Goal: Task Accomplishment & Management: Manage account settings

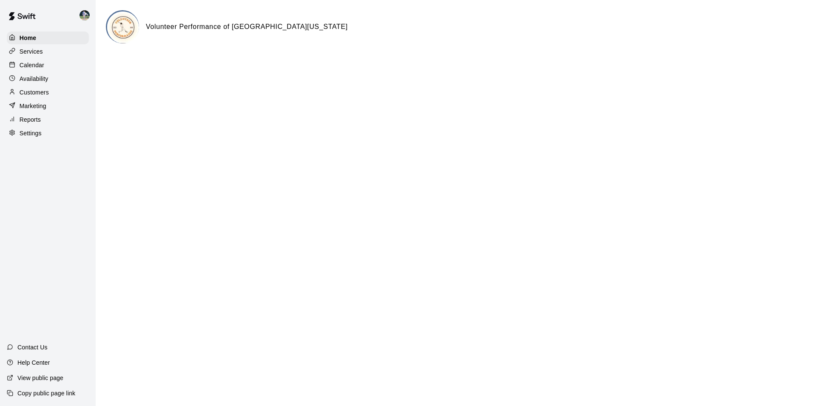
click at [56, 66] on div "Calendar" at bounding box center [48, 65] width 82 height 13
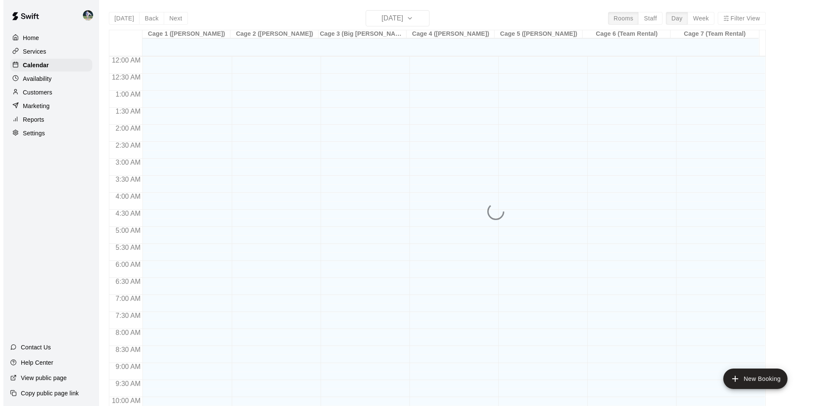
scroll to position [432, 0]
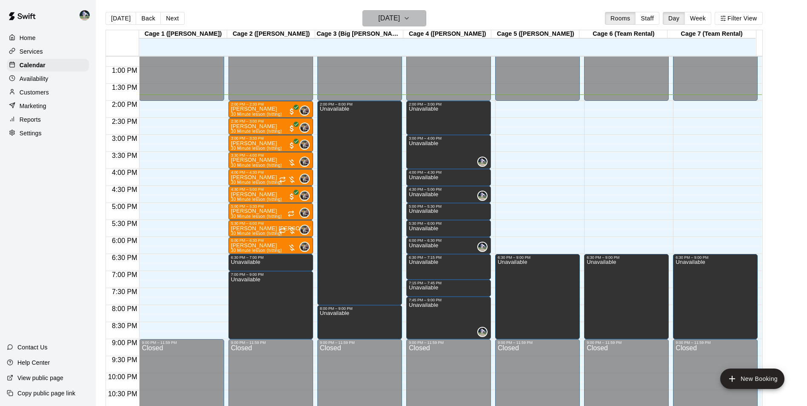
click at [393, 16] on h6 "[DATE]" at bounding box center [389, 18] width 22 height 12
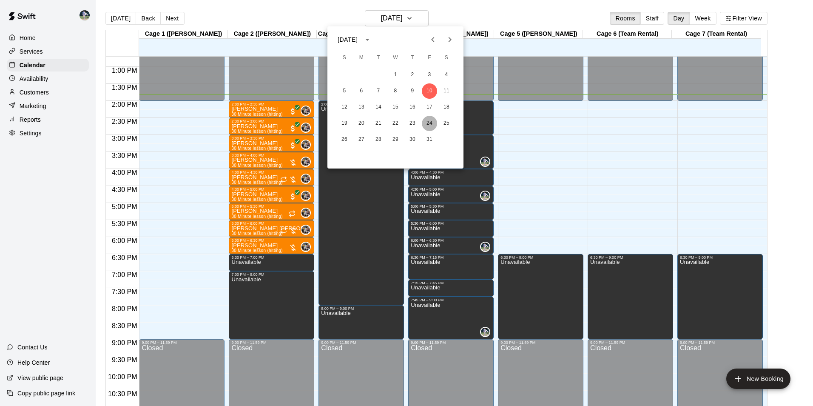
click at [428, 121] on button "24" at bounding box center [429, 123] width 15 height 15
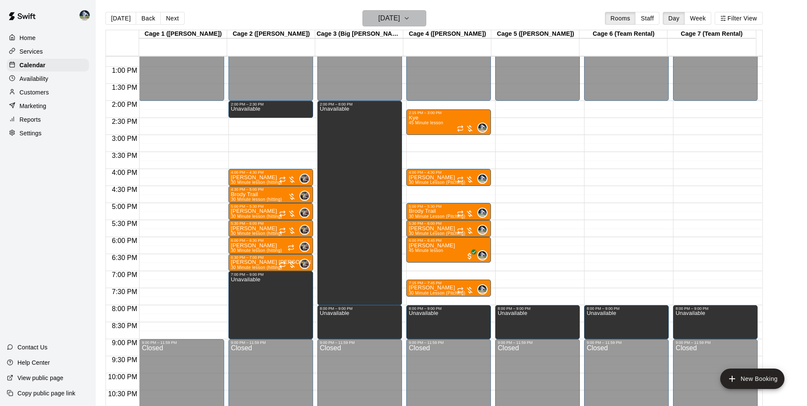
click at [379, 18] on h6 "[DATE]" at bounding box center [389, 18] width 22 height 12
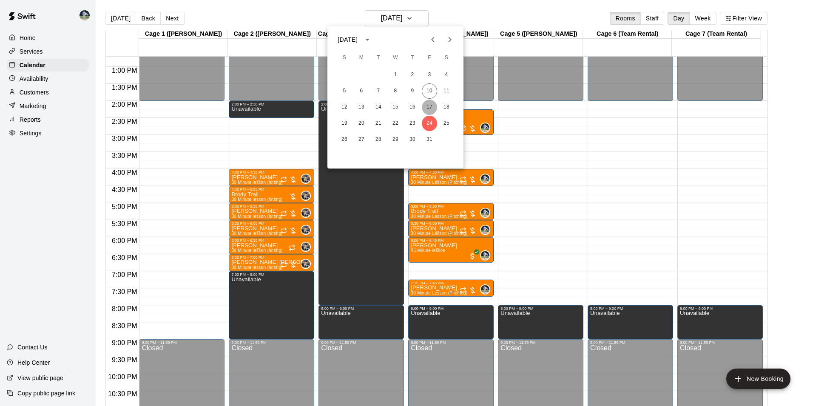
click at [428, 104] on button "17" at bounding box center [429, 107] width 15 height 15
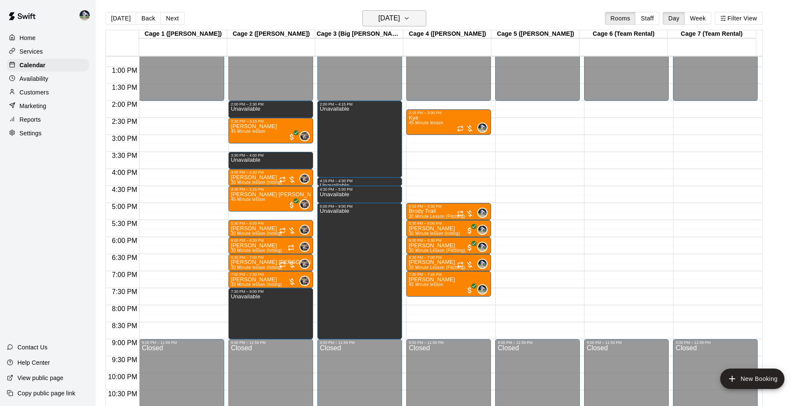
click at [379, 18] on h6 "[DATE]" at bounding box center [389, 18] width 22 height 12
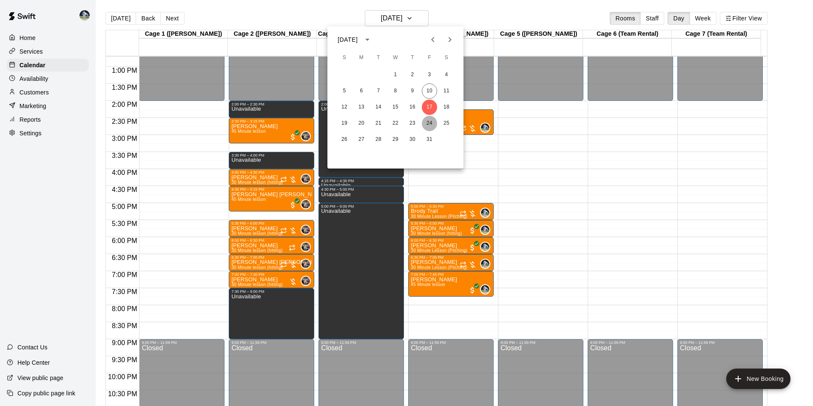
click at [430, 121] on button "24" at bounding box center [429, 123] width 15 height 15
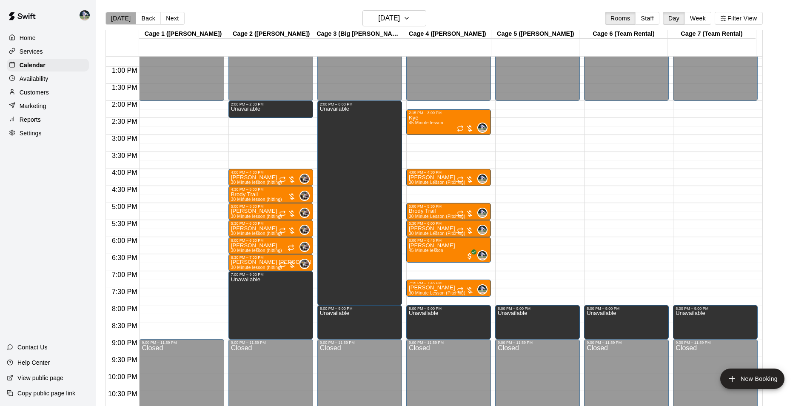
click at [125, 16] on button "[DATE]" at bounding box center [120, 18] width 31 height 13
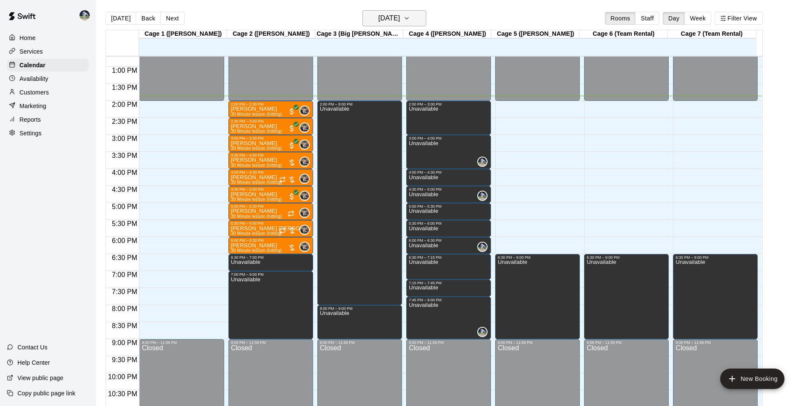
click at [399, 19] on h6 "[DATE]" at bounding box center [389, 18] width 22 height 12
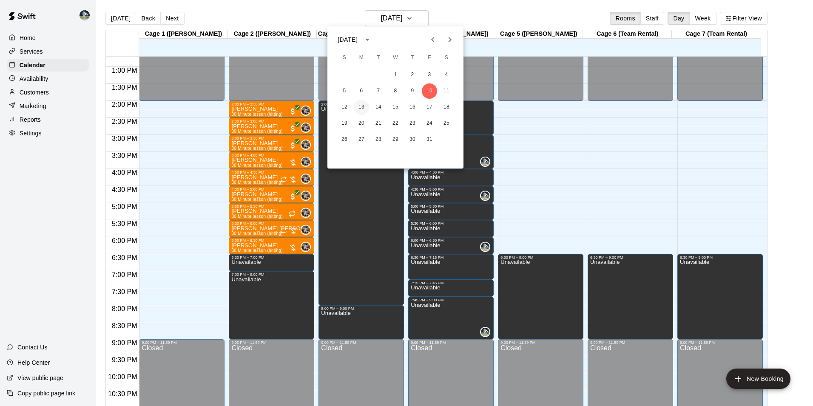
click at [361, 105] on button "13" at bounding box center [361, 107] width 15 height 15
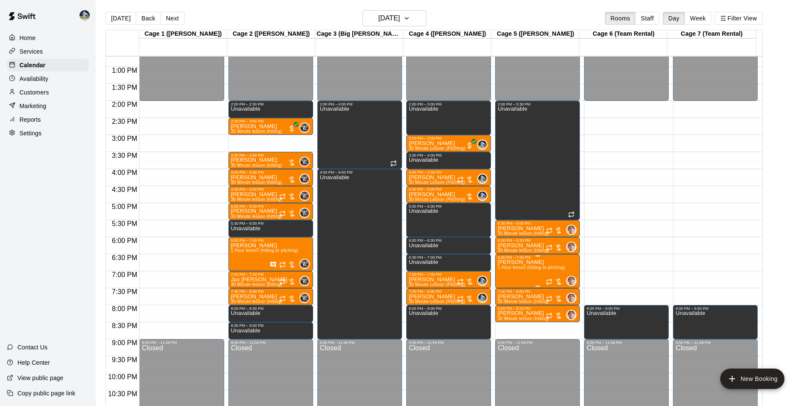
click at [521, 262] on p "Timmy Brown" at bounding box center [531, 262] width 67 height 0
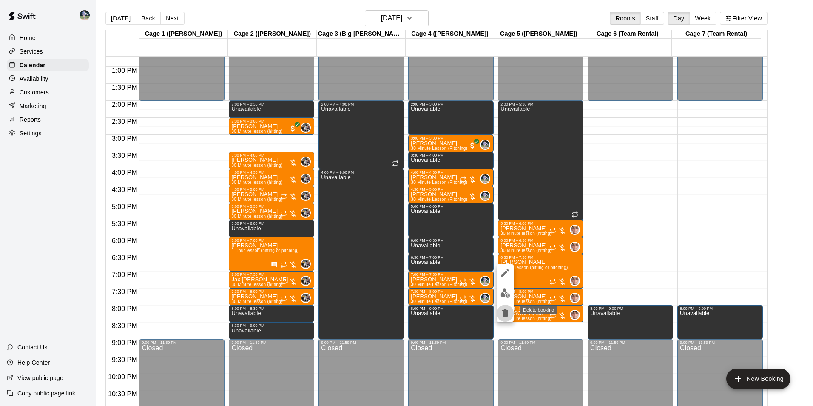
click at [504, 314] on icon "delete" at bounding box center [505, 313] width 6 height 8
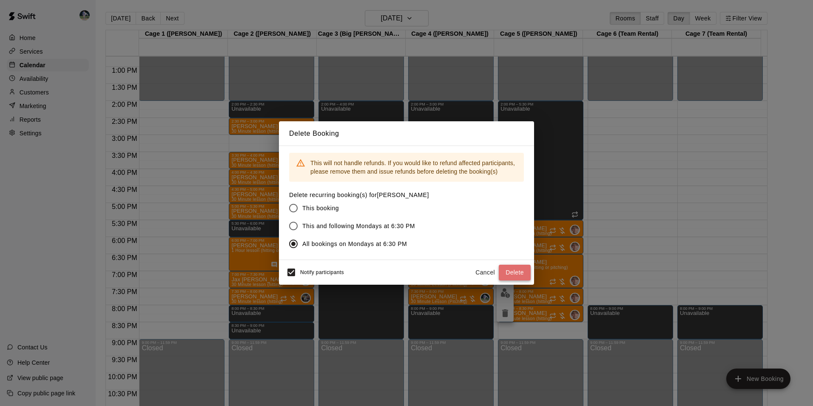
click at [509, 268] on button "Delete" at bounding box center [515, 273] width 32 height 16
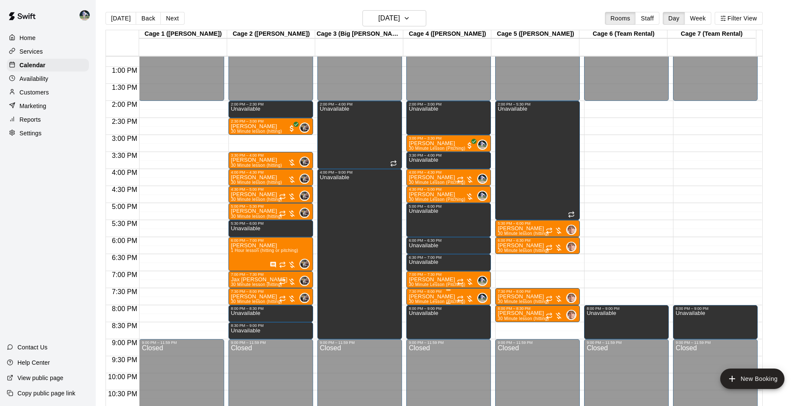
click at [434, 293] on div "7:30 PM – 8:00 PM" at bounding box center [449, 291] width 80 height 4
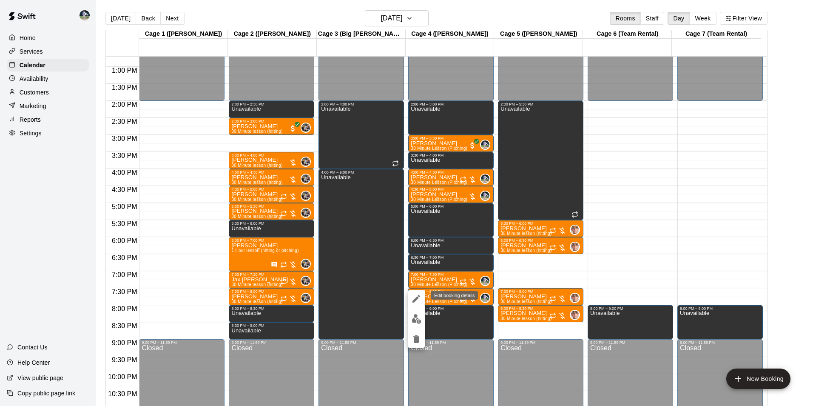
click at [416, 297] on icon "edit" at bounding box center [416, 298] width 10 height 10
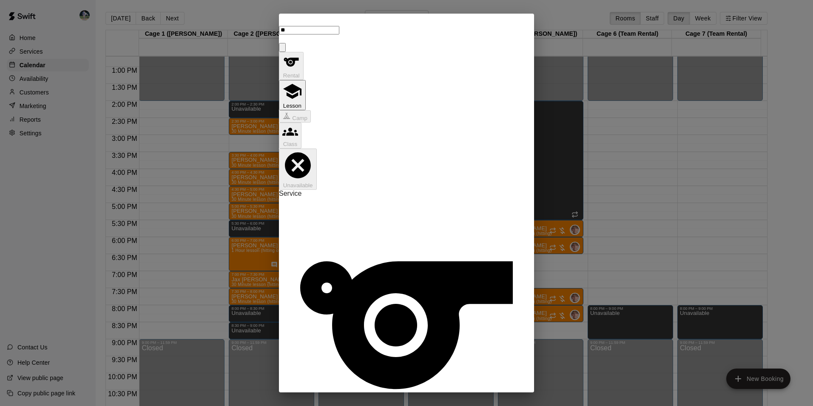
type input "*"
type input "**********"
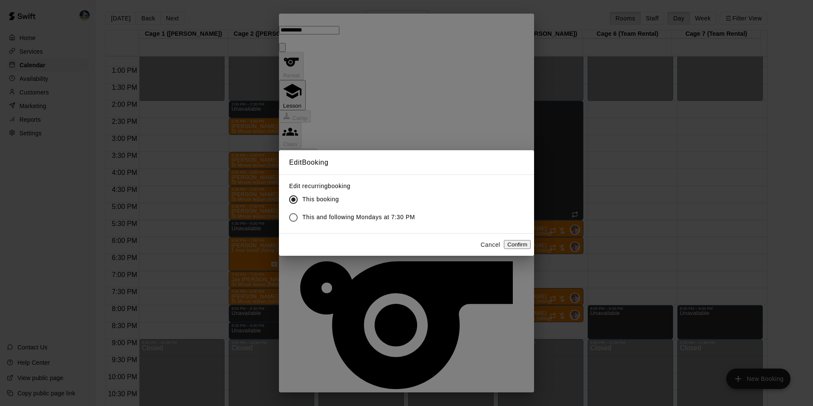
click at [504, 245] on button "Confirm" at bounding box center [517, 244] width 27 height 9
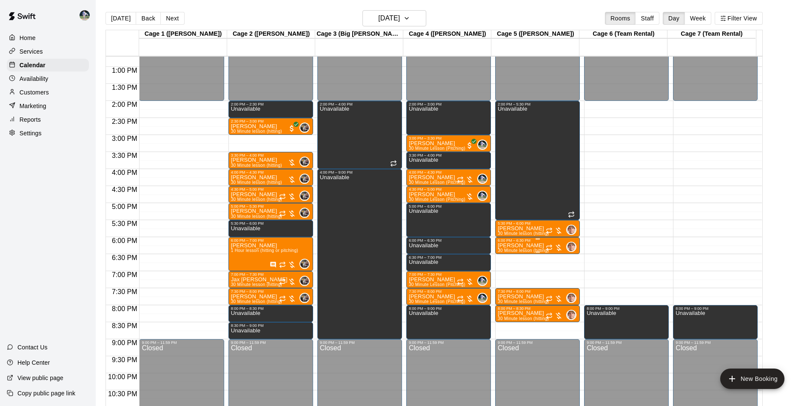
click at [520, 245] on p "[PERSON_NAME]" at bounding box center [523, 245] width 51 height 0
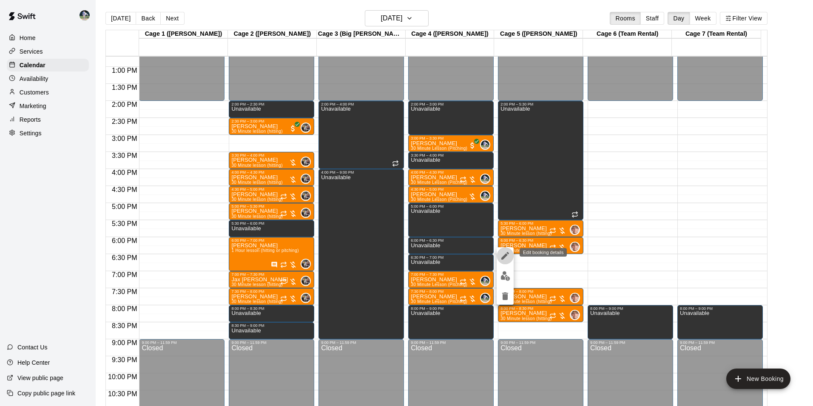
click at [504, 256] on icon "edit" at bounding box center [505, 256] width 8 height 8
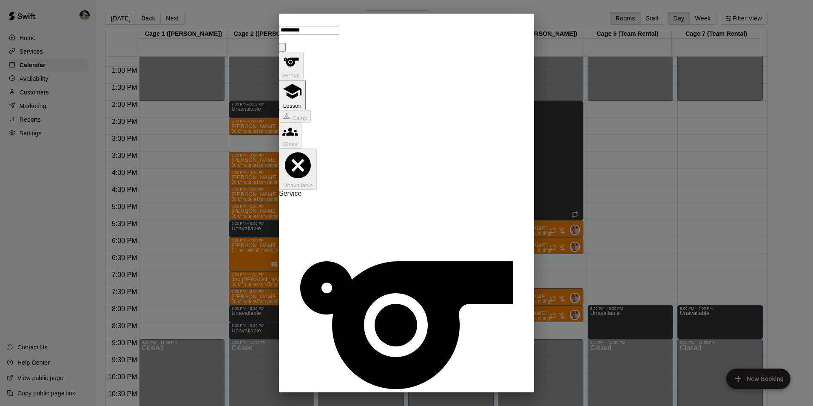
click at [333, 354] on li "45" at bounding box center [328, 358] width 10 height 8
type input "********"
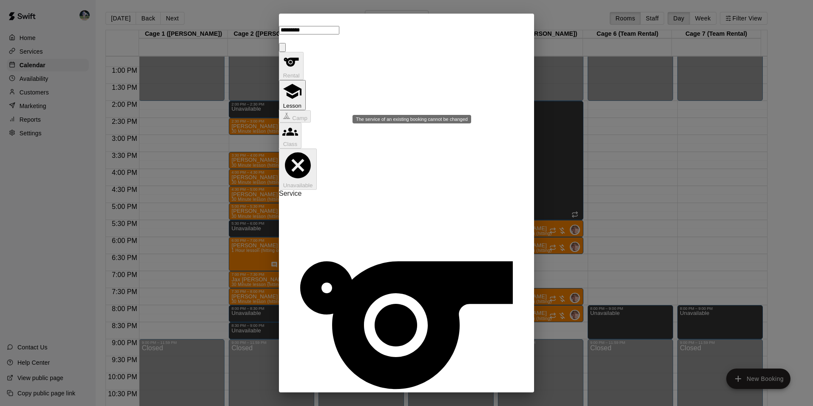
drag, startPoint x: 470, startPoint y: 243, endPoint x: 467, endPoint y: 237, distance: 6.7
click at [306, 80] on button "Lesson" at bounding box center [292, 95] width 27 height 30
click at [282, 49] on icon "Close" at bounding box center [282, 49] width 0 height 0
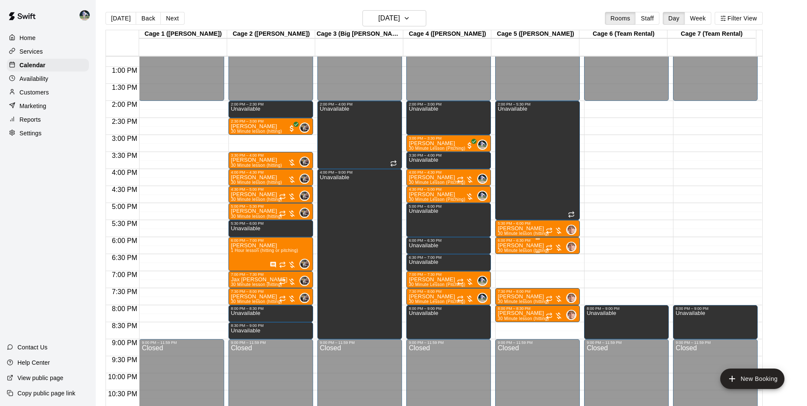
click at [509, 242] on div "6:00 PM – 6:30 PM" at bounding box center [538, 240] width 80 height 4
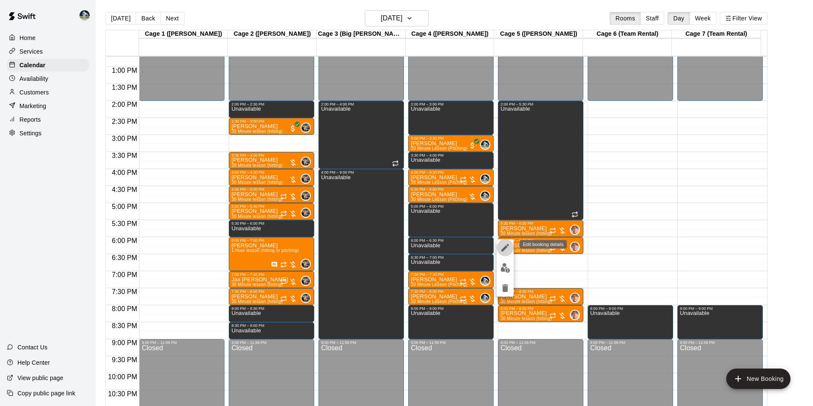
click at [503, 246] on icon "edit" at bounding box center [505, 247] width 10 height 10
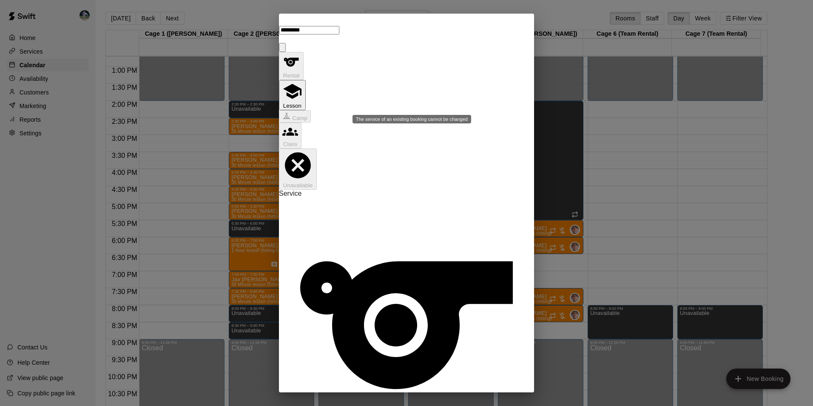
click at [282, 49] on icon "Close" at bounding box center [282, 49] width 0 height 0
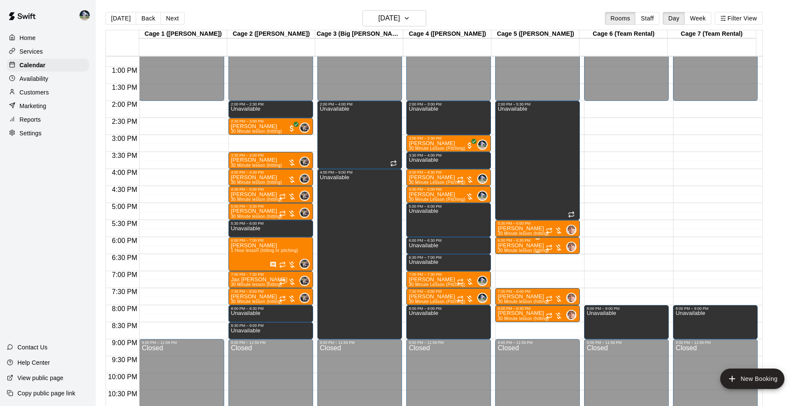
click at [509, 245] on p "[PERSON_NAME]" at bounding box center [523, 245] width 51 height 0
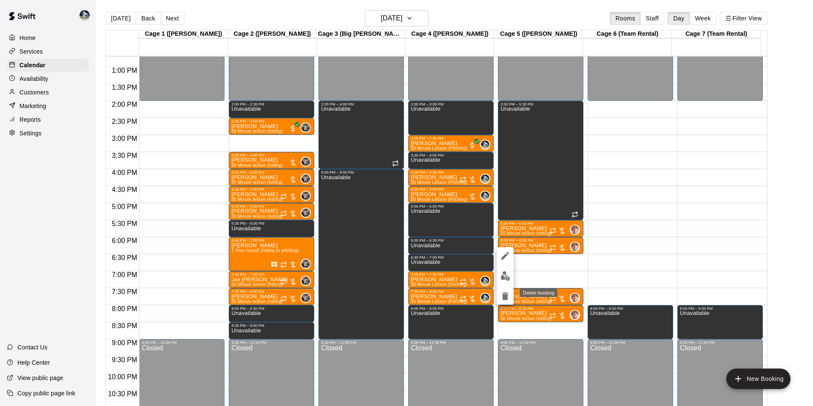
click at [501, 292] on icon "delete" at bounding box center [505, 296] width 10 height 10
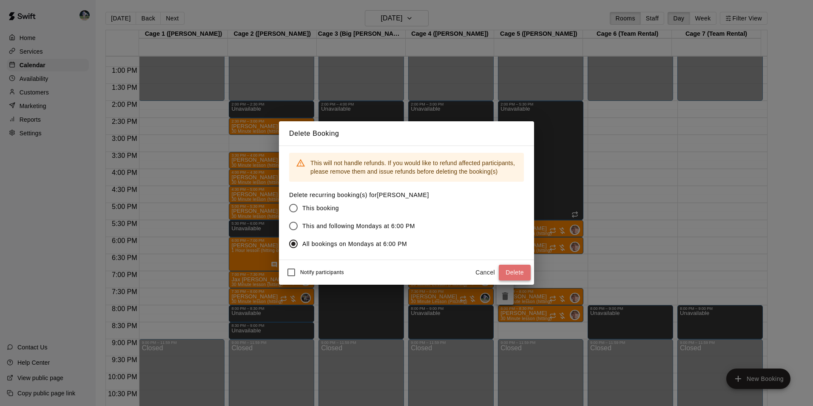
click at [512, 272] on button "Delete" at bounding box center [515, 273] width 32 height 16
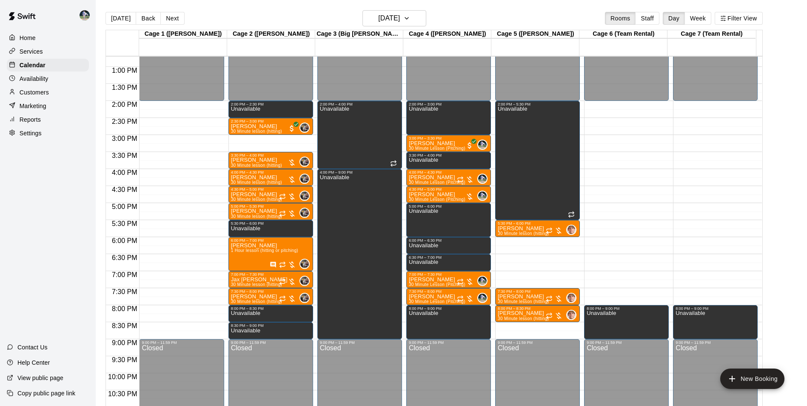
click at [519, 240] on div "12:00 AM – 2:00 PM Closed 2:00 PM – 5:30 PM Unavailable 5:30 PM – 6:00 PM Jax B…" at bounding box center [537, 32] width 85 height 817
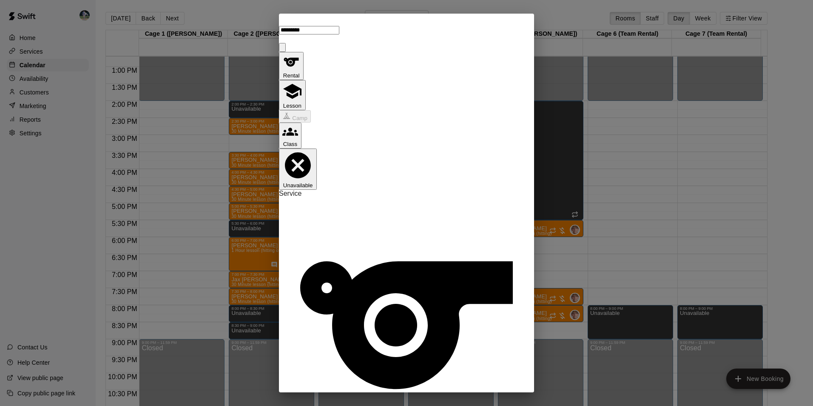
type input "*********"
click at [306, 80] on button "Lesson" at bounding box center [292, 95] width 27 height 30
click at [356, 146] on li "45 Minute lesson" at bounding box center [420, 143] width 194 height 8
type input "**********"
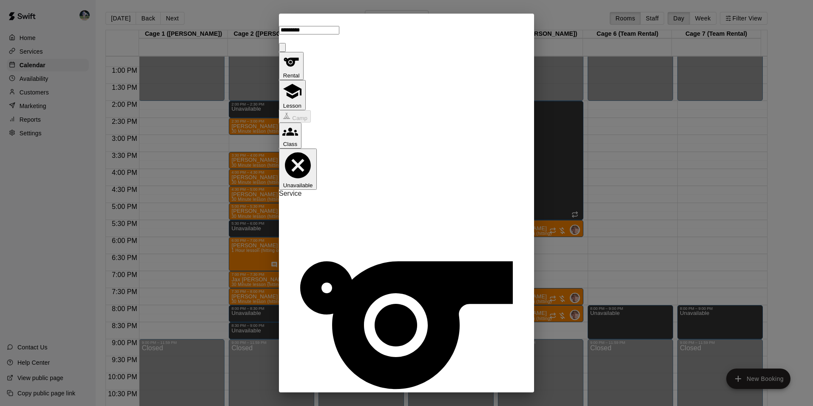
click at [333, 354] on li "45" at bounding box center [328, 358] width 10 height 8
type input "********"
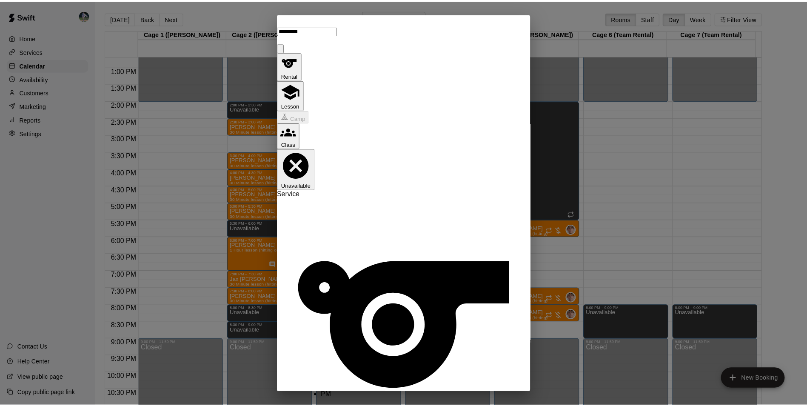
scroll to position [149, 0]
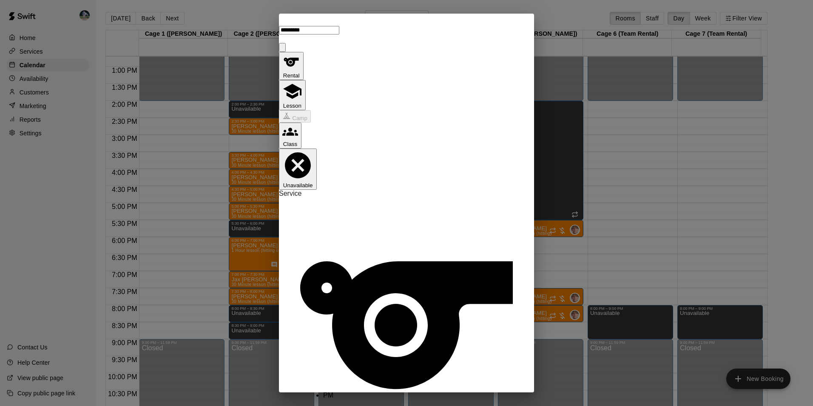
click at [330, 405] on button "OK" at bounding box center [322, 413] width 15 height 9
click at [382, 205] on body "Home Services Calendar Availability Customers Marketing Reports Settings Contac…" at bounding box center [406, 209] width 813 height 419
type input "******"
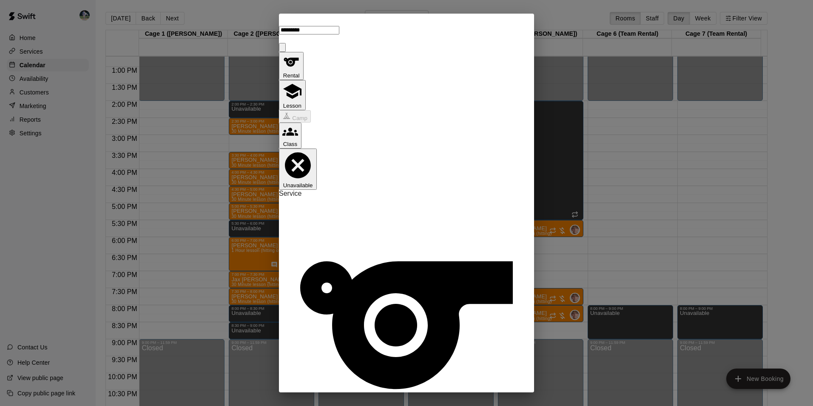
click at [428, 263] on icon "Next month" at bounding box center [429, 262] width 10 height 10
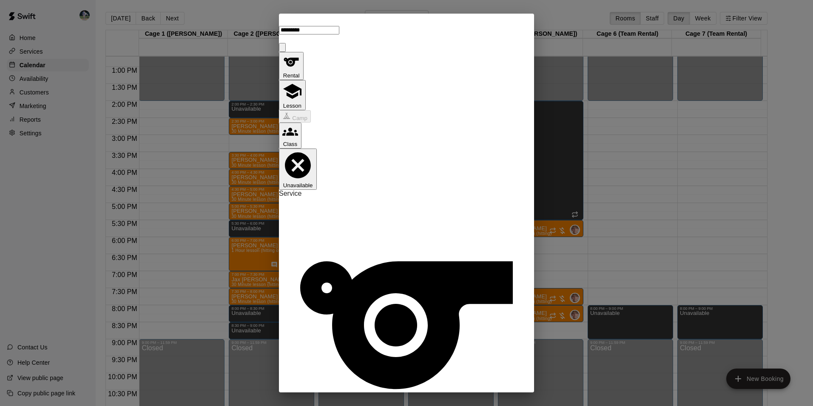
click at [428, 263] on icon "Next month" at bounding box center [429, 262] width 10 height 10
click at [409, 295] on button "6" at bounding box center [408, 297] width 15 height 15
type input "**********"
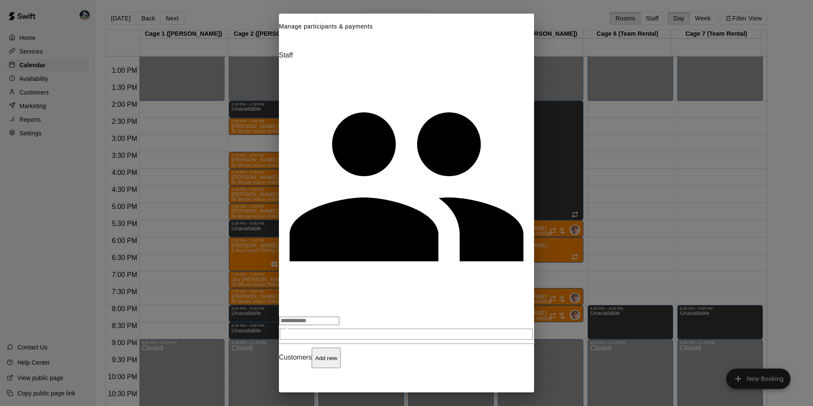
click at [335, 316] on div "​" at bounding box center [406, 328] width 255 height 24
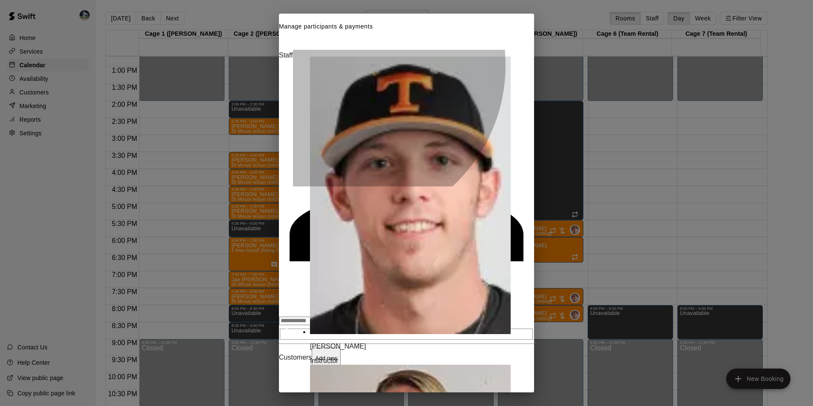
click at [351, 342] on p "[PERSON_NAME]" at bounding box center [410, 346] width 201 height 8
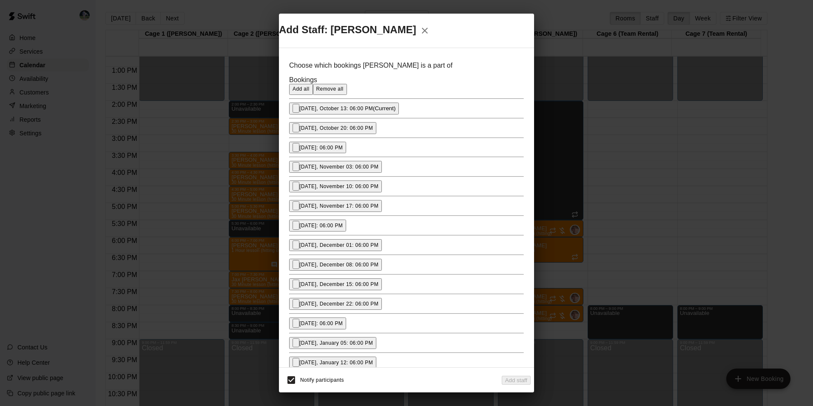
click at [310, 92] on span "Add all" at bounding box center [301, 89] width 17 height 6
click at [502, 379] on button "Add staff" at bounding box center [516, 380] width 29 height 9
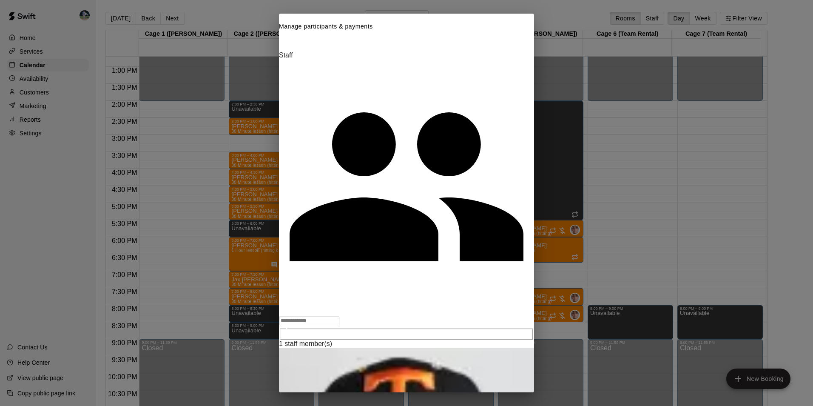
type input "****"
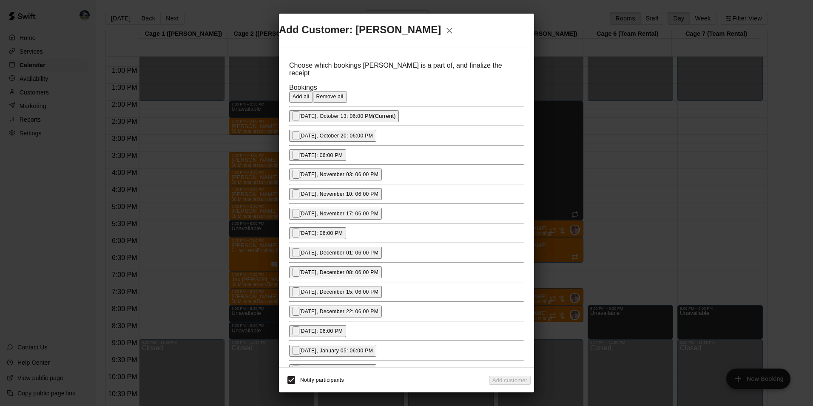
click at [310, 100] on span "Add all" at bounding box center [301, 97] width 17 height 6
click at [501, 377] on button "Add customer" at bounding box center [510, 380] width 42 height 9
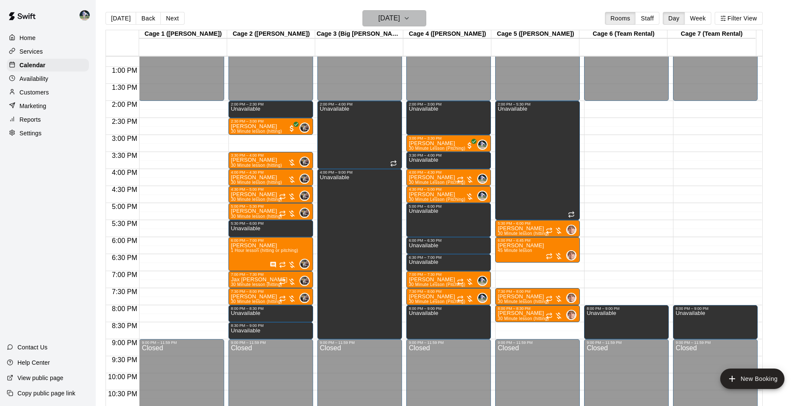
click at [381, 16] on h6 "[DATE]" at bounding box center [389, 18] width 22 height 12
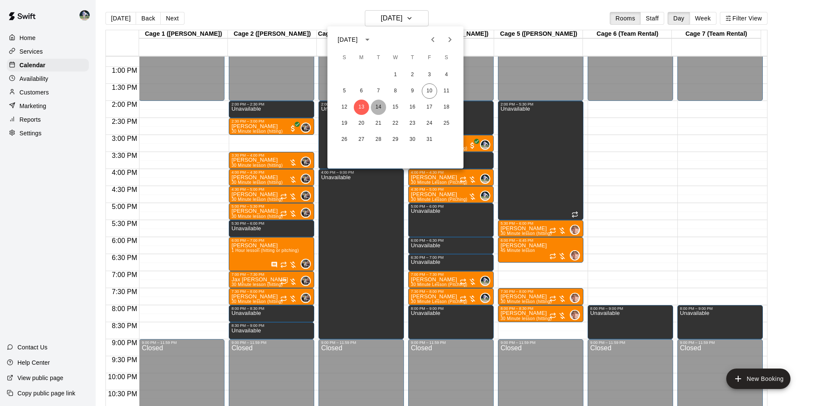
click at [378, 107] on button "14" at bounding box center [378, 107] width 15 height 15
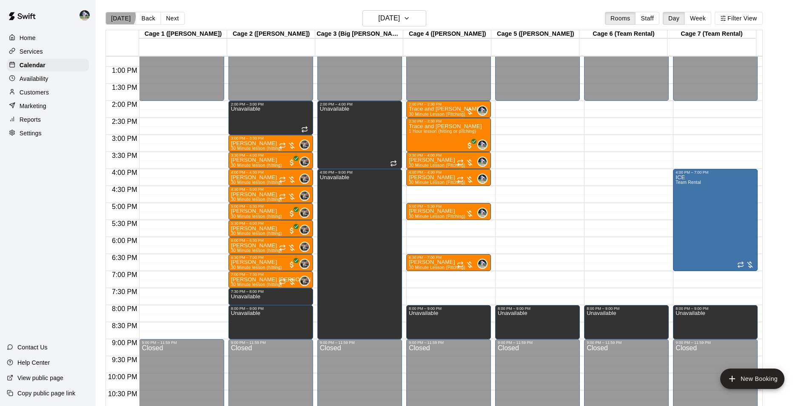
click at [119, 16] on button "[DATE]" at bounding box center [120, 18] width 31 height 13
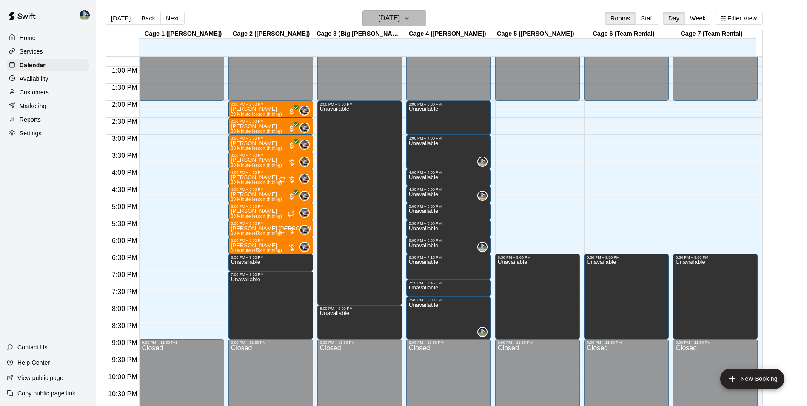
click at [387, 16] on h6 "[DATE]" at bounding box center [389, 18] width 22 height 12
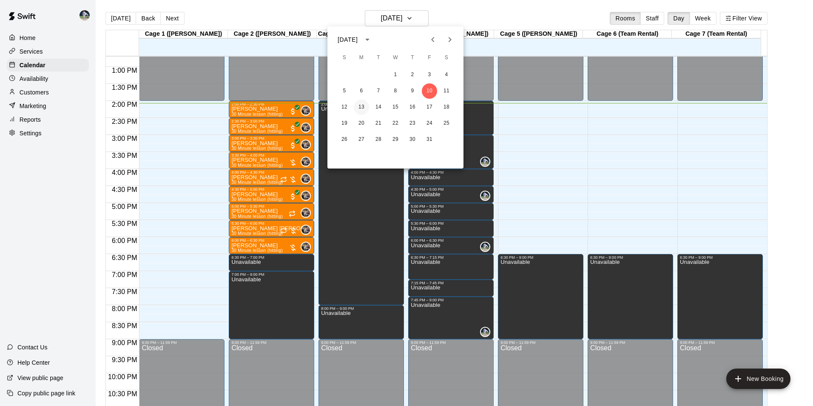
click at [361, 107] on button "13" at bounding box center [361, 107] width 15 height 15
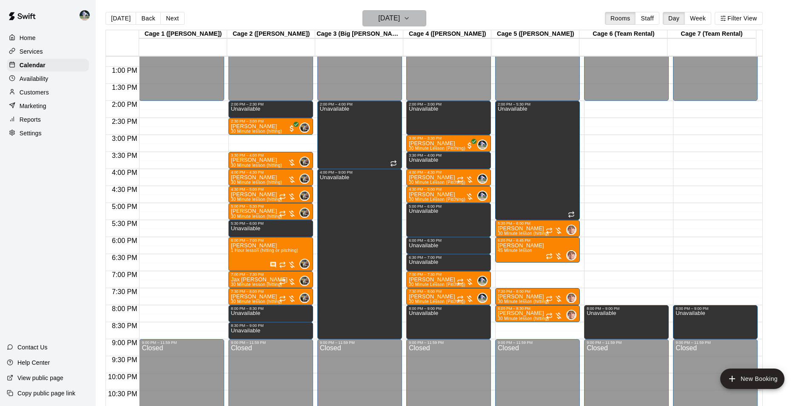
click at [364, 21] on button "[DATE]" at bounding box center [394, 18] width 64 height 16
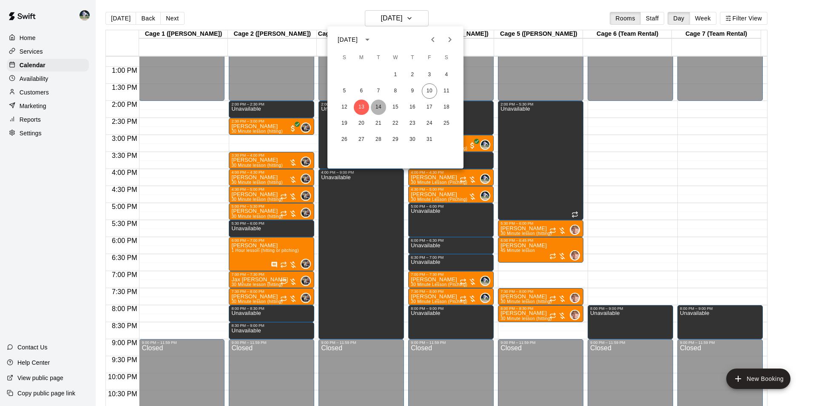
click at [380, 107] on button "14" at bounding box center [378, 107] width 15 height 15
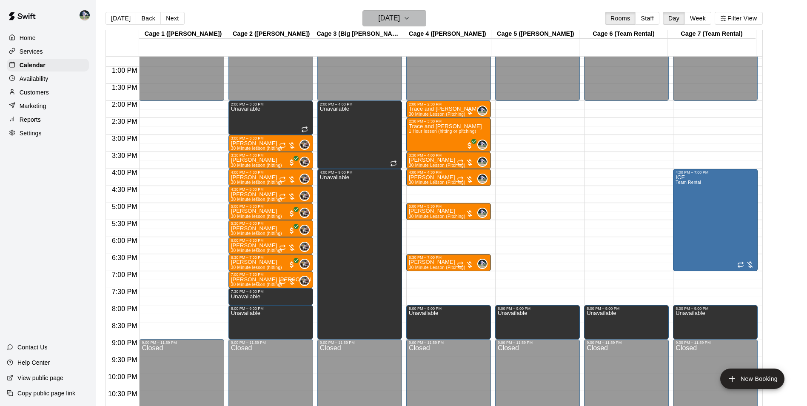
click at [390, 17] on h6 "[DATE]" at bounding box center [389, 18] width 22 height 12
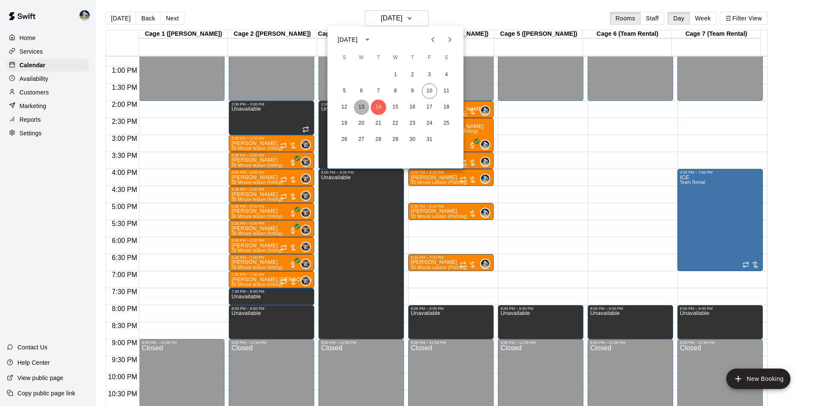
click at [361, 106] on button "13" at bounding box center [361, 107] width 15 height 15
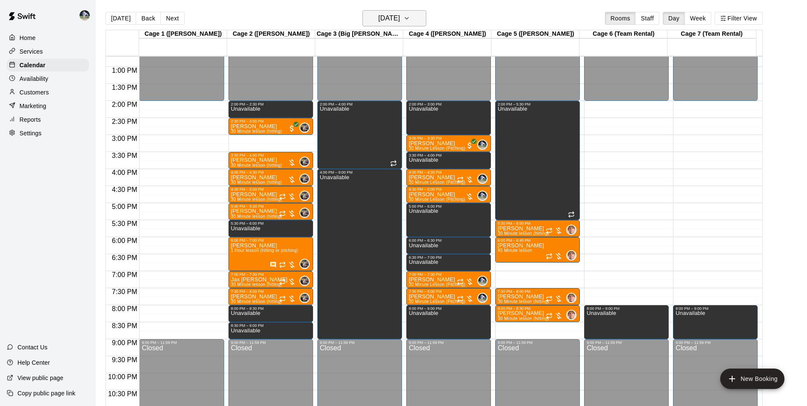
click at [378, 15] on h6 "[DATE]" at bounding box center [389, 18] width 22 height 12
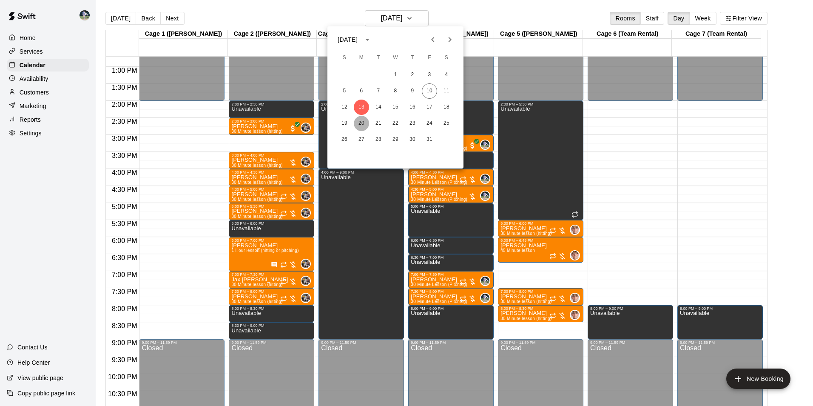
click at [361, 122] on button "20" at bounding box center [361, 123] width 15 height 15
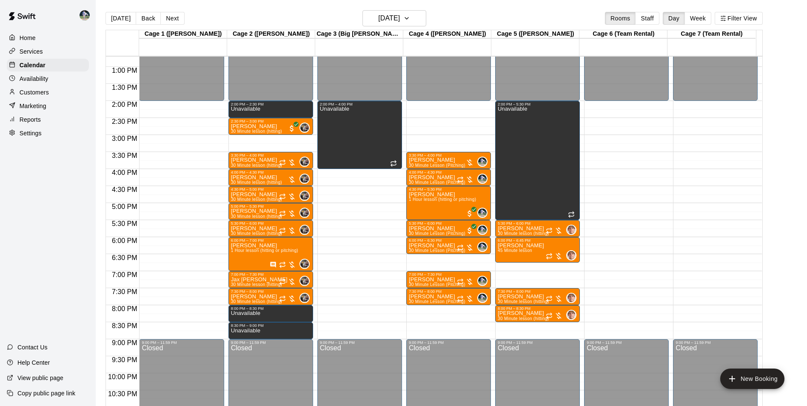
click at [444, 324] on div "12:00 AM – 2:00 PM Closed 3:30 PM – 4:00 PM Kevin Paulino 30 Minute Lesson (Pit…" at bounding box center [448, 32] width 85 height 817
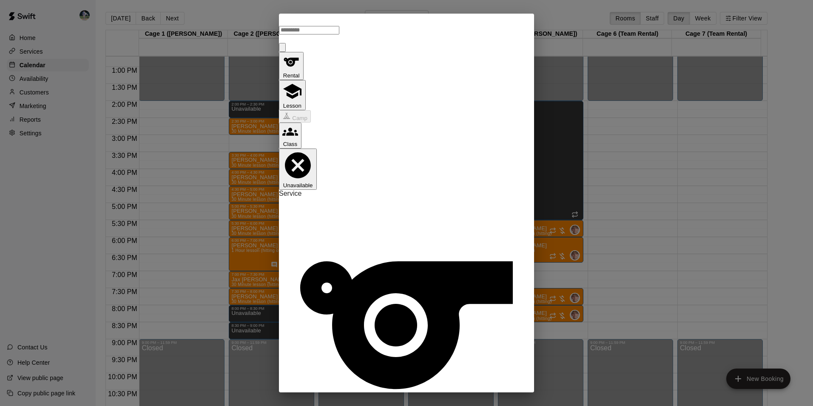
click at [317, 148] on button "Unavailable" at bounding box center [298, 168] width 38 height 41
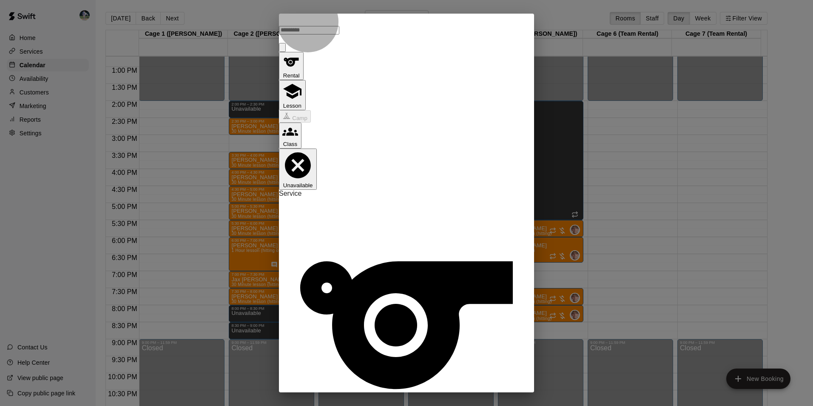
click at [317, 148] on button "Unavailable" at bounding box center [298, 168] width 38 height 41
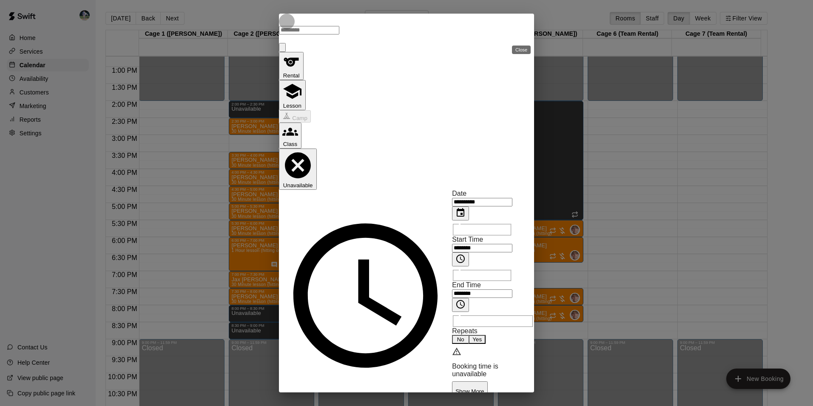
click at [282, 49] on icon "Close" at bounding box center [282, 49] width 0 height 0
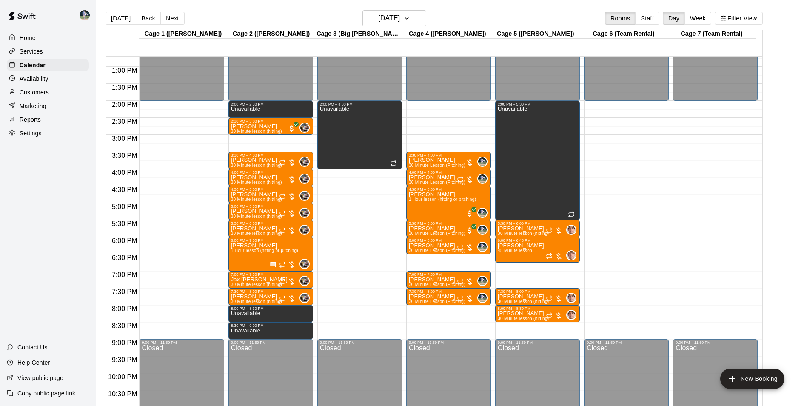
click at [437, 326] on div "12:00 AM – 2:00 PM Closed 3:30 PM – 4:00 PM Kevin Paulino 30 Minute Lesson (Pit…" at bounding box center [448, 32] width 85 height 817
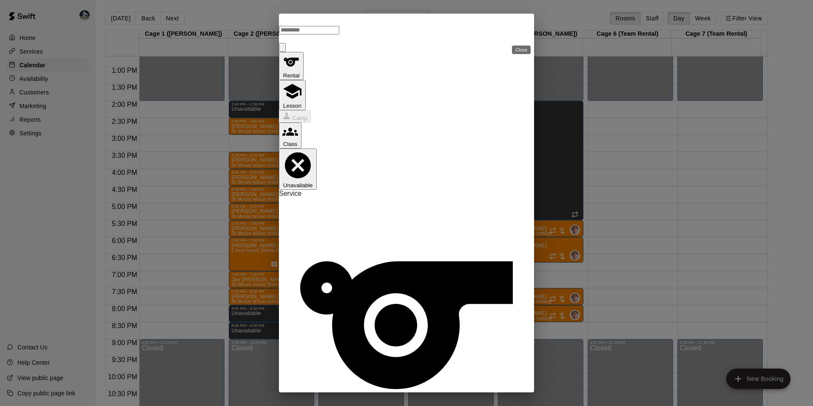
click at [282, 49] on icon "Close" at bounding box center [282, 49] width 0 height 0
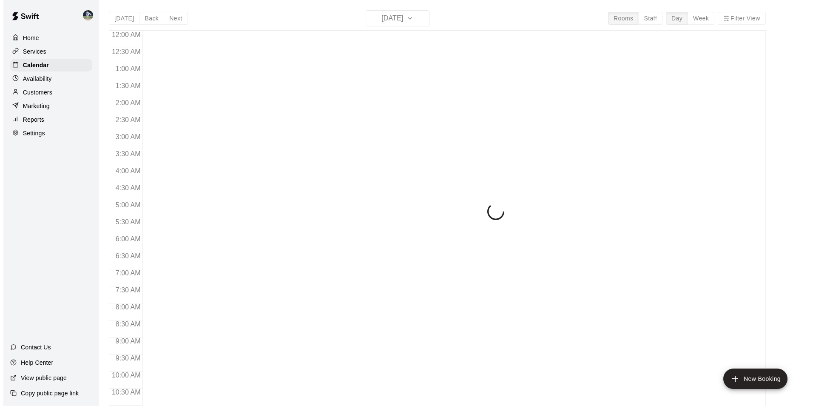
scroll to position [432, 0]
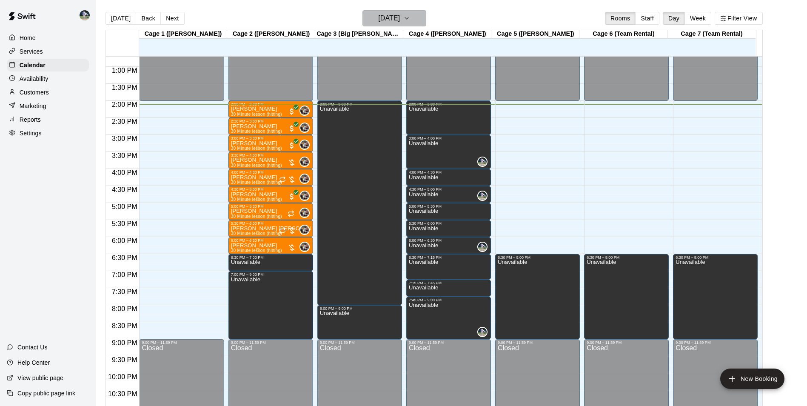
click at [394, 16] on h6 "[DATE]" at bounding box center [389, 18] width 22 height 12
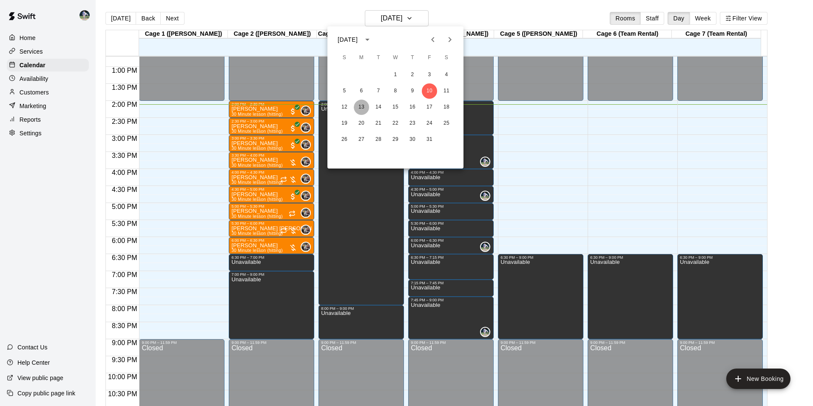
click at [362, 104] on button "13" at bounding box center [361, 107] width 15 height 15
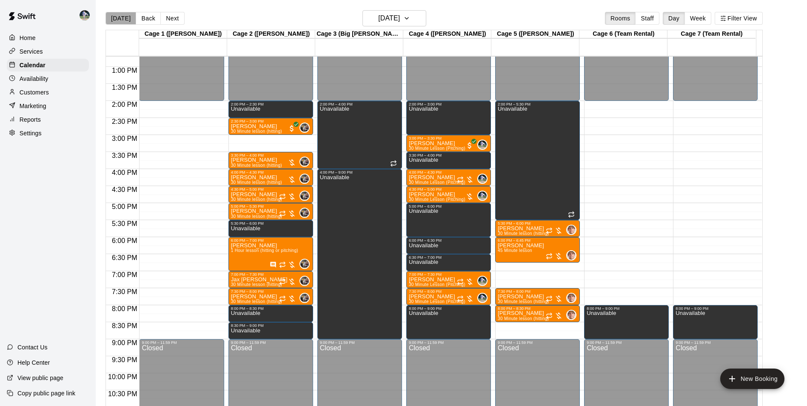
click at [124, 16] on button "[DATE]" at bounding box center [120, 18] width 31 height 13
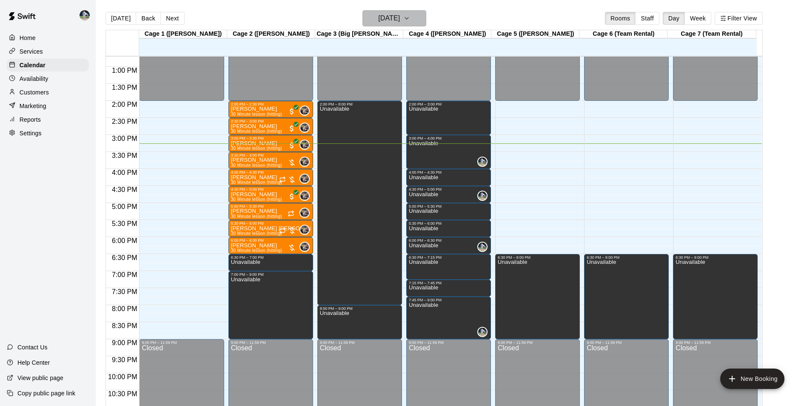
click at [390, 14] on h6 "[DATE]" at bounding box center [389, 18] width 22 height 12
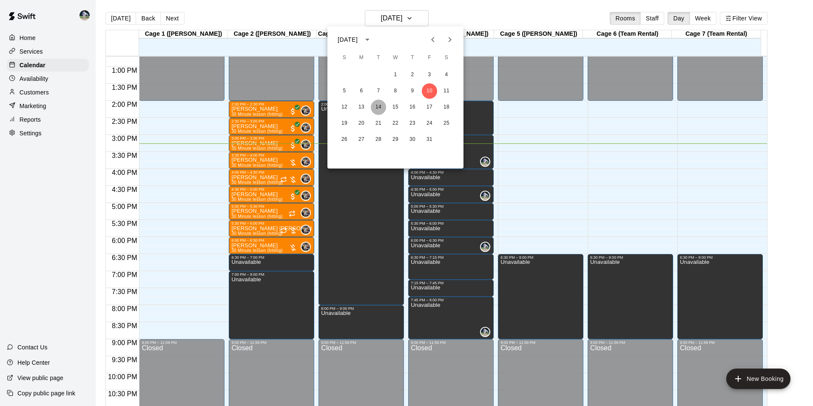
click at [378, 106] on button "14" at bounding box center [378, 107] width 15 height 15
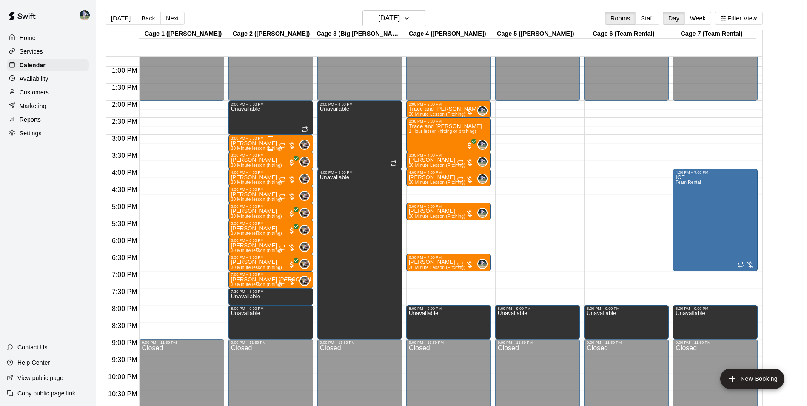
click at [276, 140] on div "3:00 PM – 3:30 PM" at bounding box center [271, 138] width 80 height 4
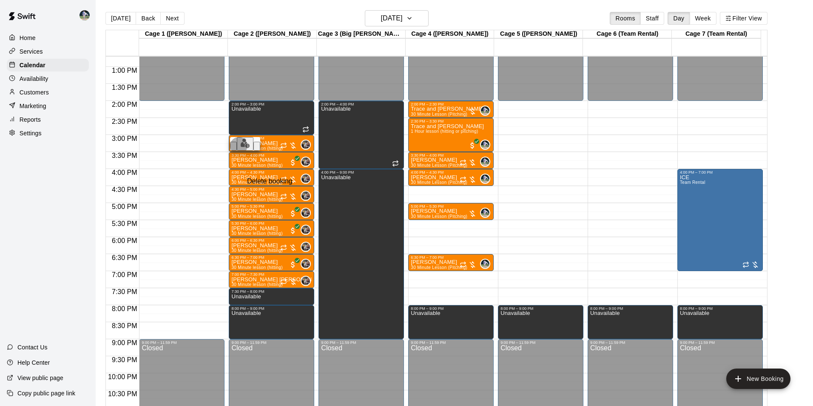
click at [259, 157] on icon "delete" at bounding box center [262, 153] width 6 height 8
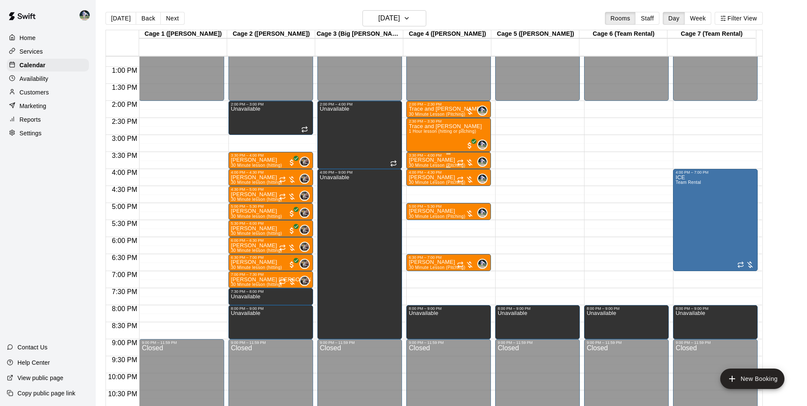
click at [426, 157] on div "3:30 PM – 4:00 PM" at bounding box center [449, 155] width 80 height 4
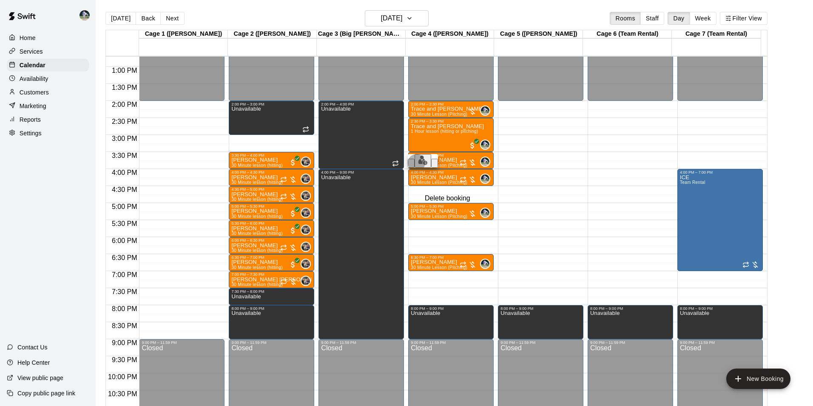
click at [435, 165] on icon "delete" at bounding box center [435, 165] width 0 height 0
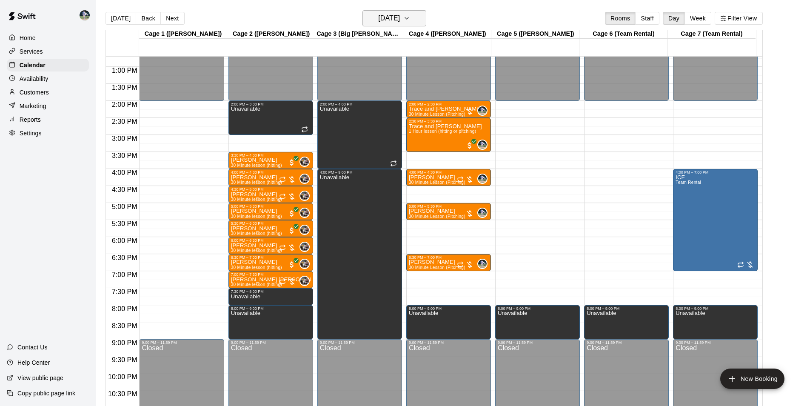
click at [383, 17] on h6 "[DATE]" at bounding box center [389, 18] width 22 height 12
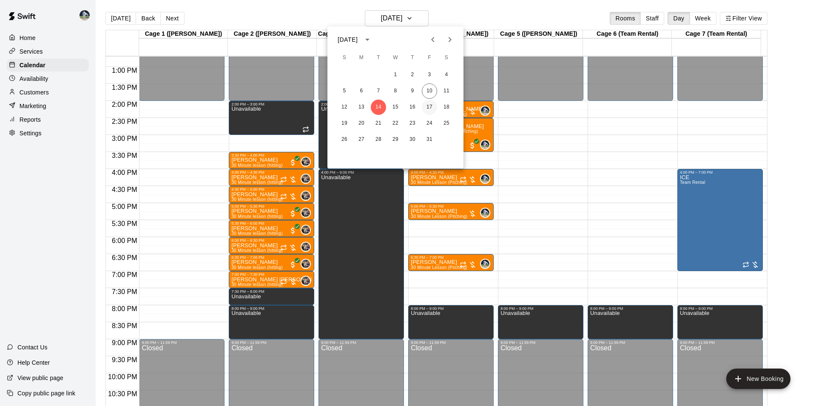
click at [430, 106] on button "17" at bounding box center [429, 107] width 15 height 15
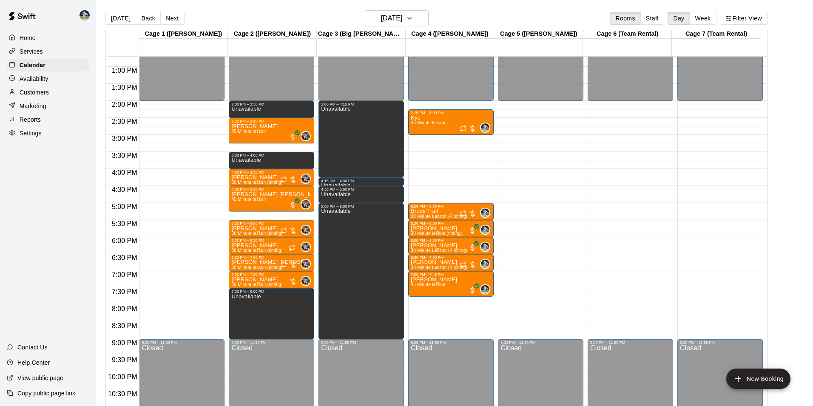
type input "**********"
click at [239, 110] on li "30 Minute Lesson (Pitching)" at bounding box center [141, 106] width 194 height 8
type input "**********"
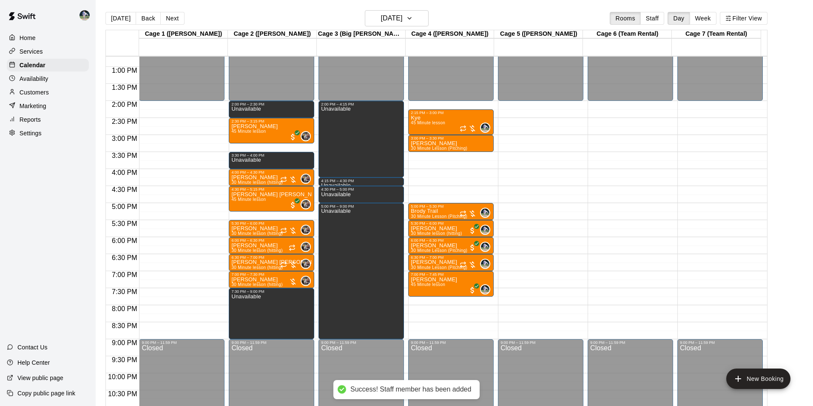
type input "****"
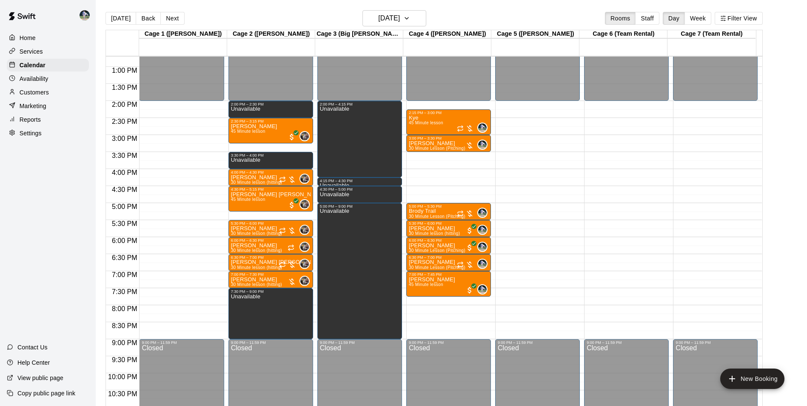
click at [309, 19] on div "[DATE] Back [DATE][DATE] Rooms Staff Day Week Filter View" at bounding box center [433, 20] width 657 height 20
click at [121, 14] on button "[DATE]" at bounding box center [120, 18] width 31 height 13
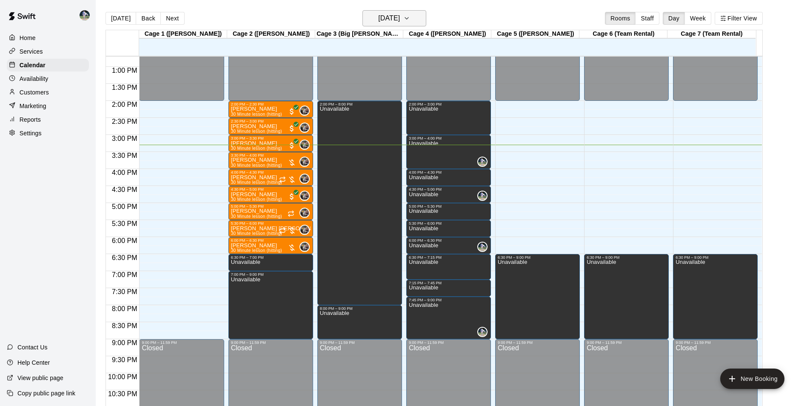
click at [378, 17] on h6 "[DATE]" at bounding box center [389, 18] width 22 height 12
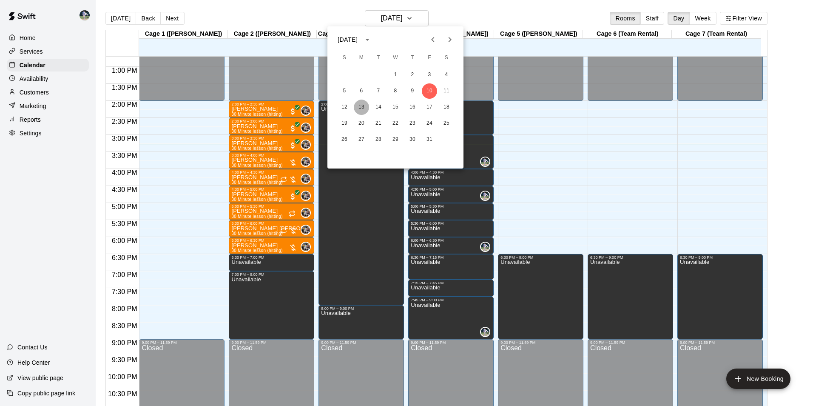
click at [360, 105] on button "13" at bounding box center [361, 107] width 15 height 15
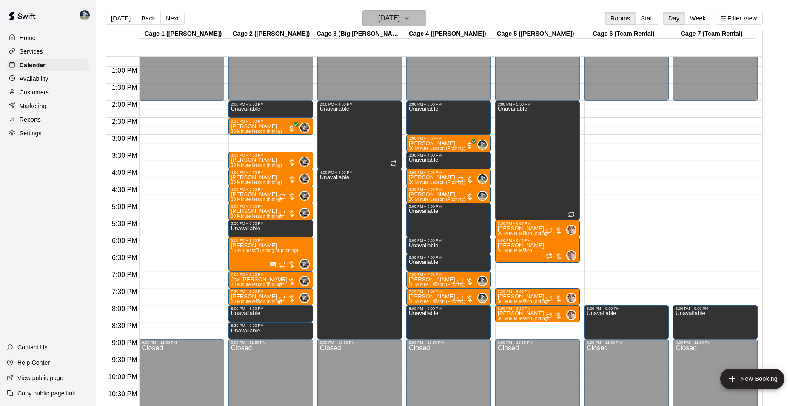
click at [378, 18] on h6 "[DATE]" at bounding box center [389, 18] width 22 height 12
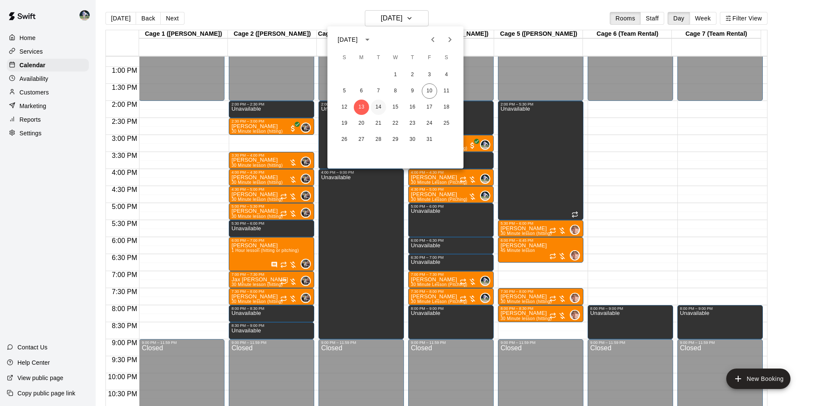
click at [379, 105] on button "14" at bounding box center [378, 107] width 15 height 15
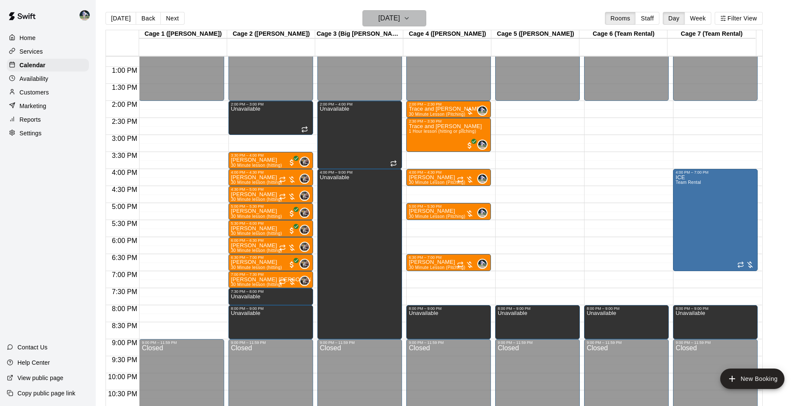
click at [388, 17] on h6 "[DATE]" at bounding box center [389, 18] width 22 height 12
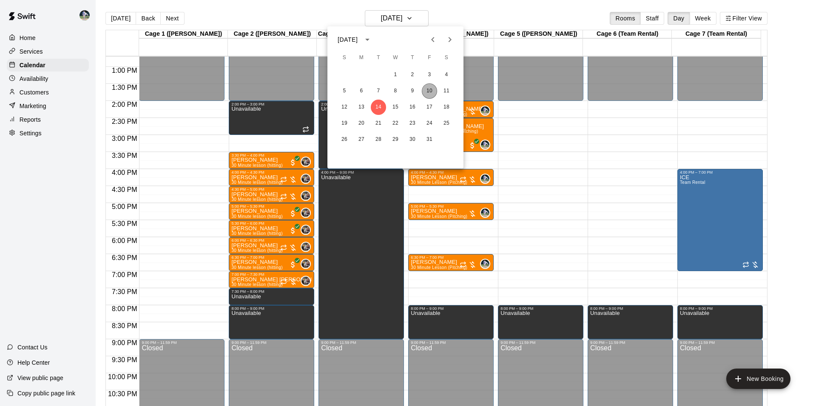
click at [427, 92] on button "10" at bounding box center [429, 90] width 15 height 15
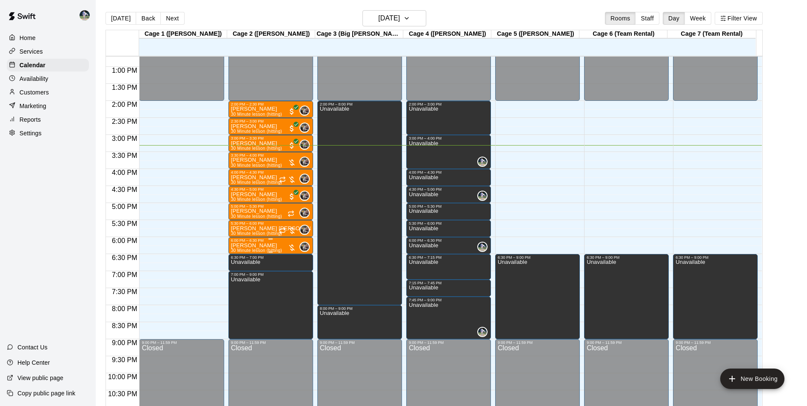
click at [258, 245] on p "[PERSON_NAME]" at bounding box center [256, 245] width 51 height 0
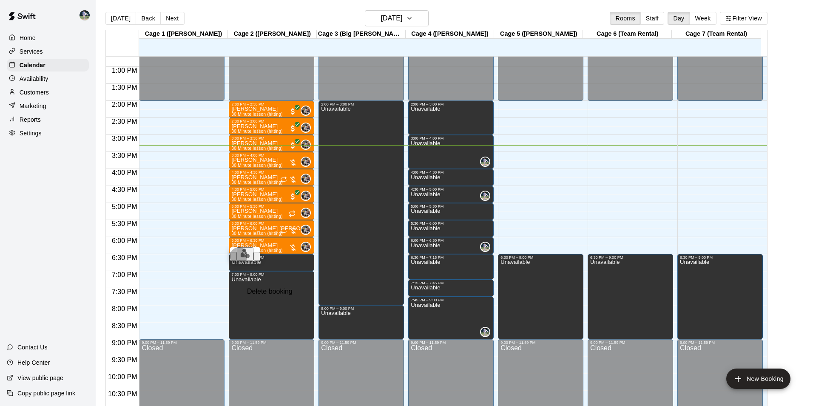
click at [257, 258] on icon "delete" at bounding box center [257, 258] width 0 height 0
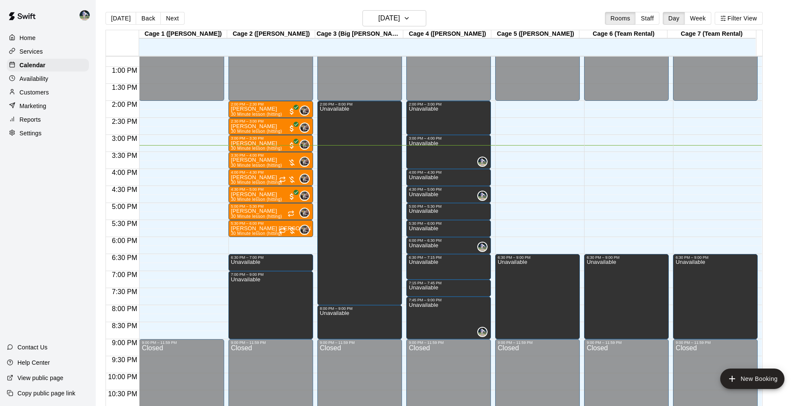
click at [276, 239] on div "12:00 AM – 2:00 PM Closed 2:00 PM – 2:30 PM [PERSON_NAME] 30 Minute lesson (hit…" at bounding box center [270, 32] width 85 height 817
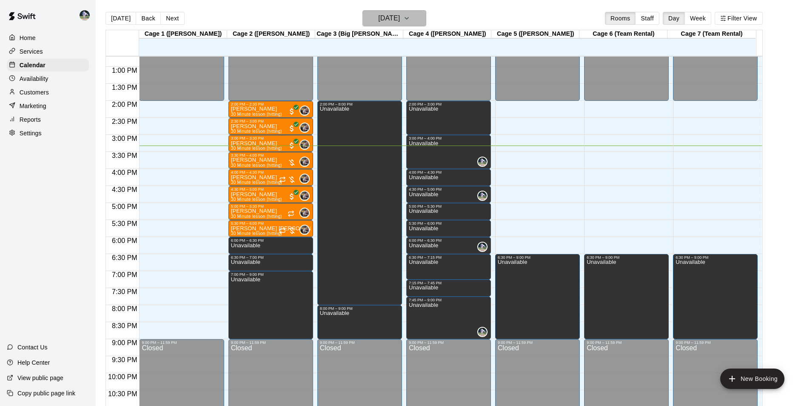
click at [394, 18] on h6 "[DATE]" at bounding box center [389, 18] width 22 height 12
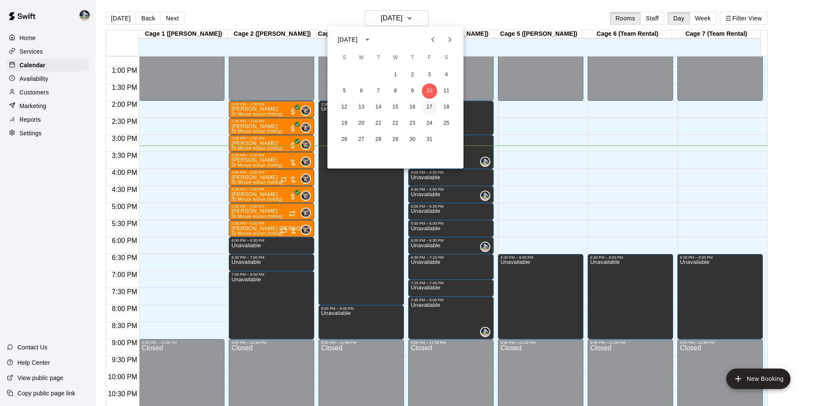
click at [430, 103] on button "17" at bounding box center [429, 107] width 15 height 15
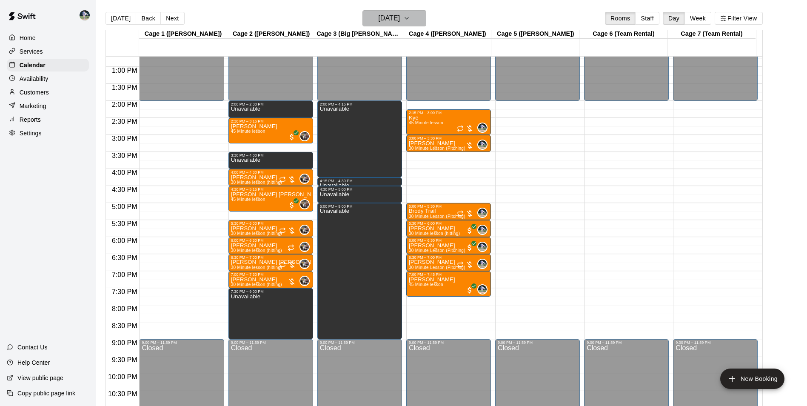
click at [393, 16] on h6 "[DATE]" at bounding box center [389, 18] width 22 height 12
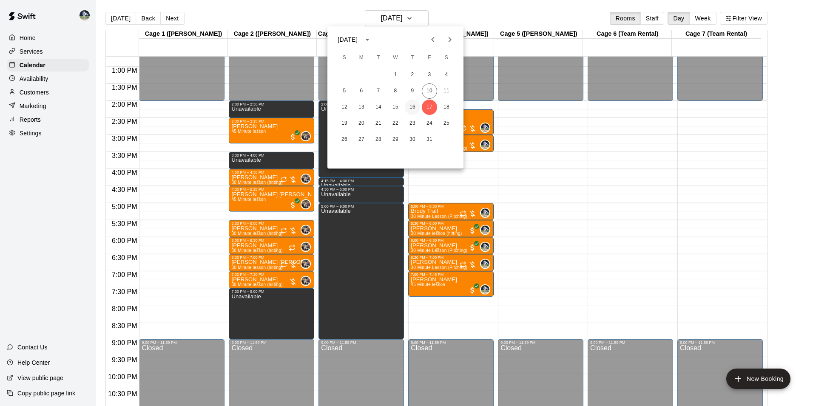
click at [413, 105] on button "16" at bounding box center [412, 107] width 15 height 15
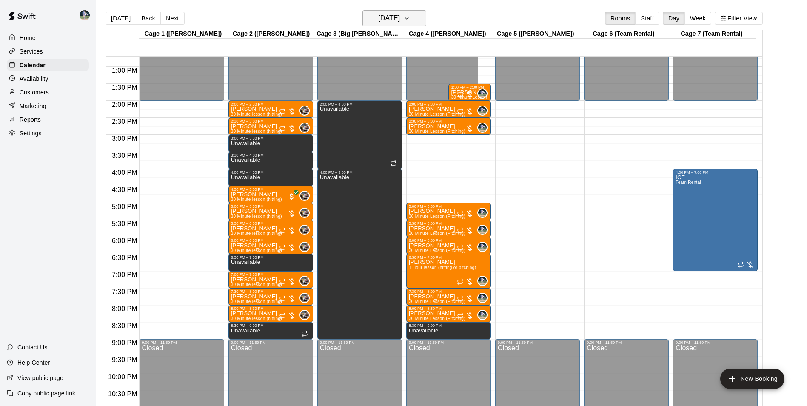
click at [382, 16] on h6 "[DATE]" at bounding box center [389, 18] width 22 height 12
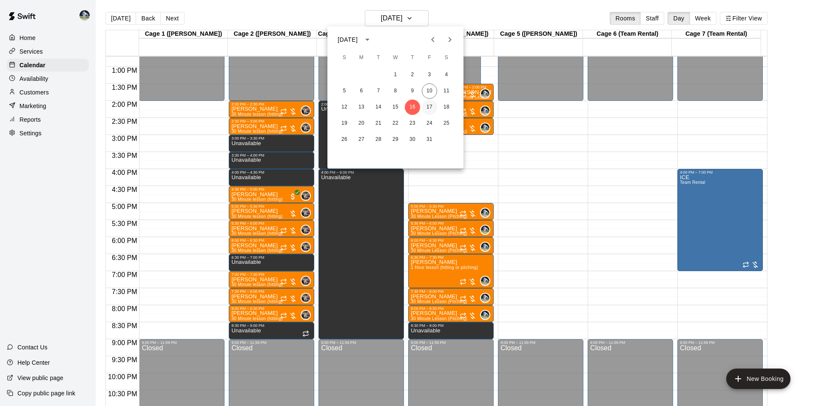
click at [431, 104] on button "17" at bounding box center [429, 107] width 15 height 15
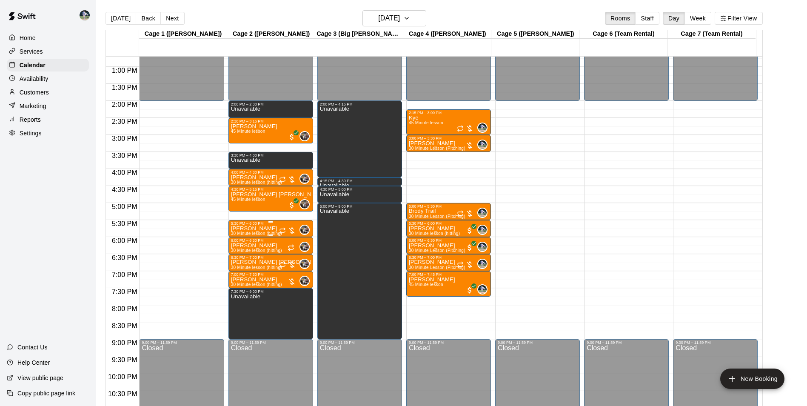
click at [249, 225] on div "5:30 PM – 6:00 PM" at bounding box center [271, 223] width 80 height 4
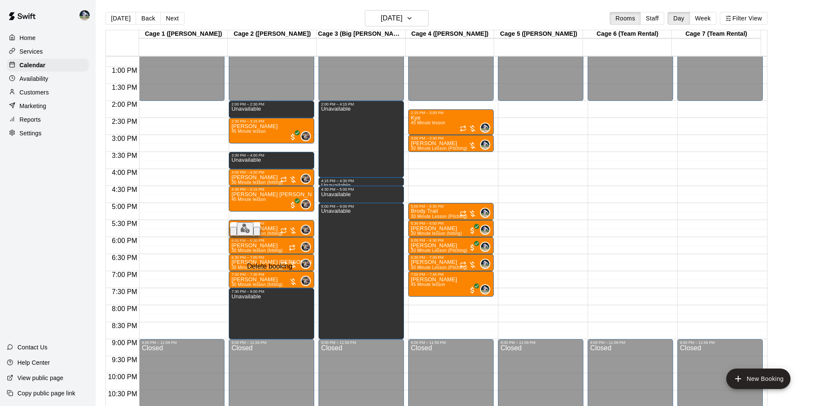
click at [259, 242] on icon "delete" at bounding box center [262, 238] width 6 height 8
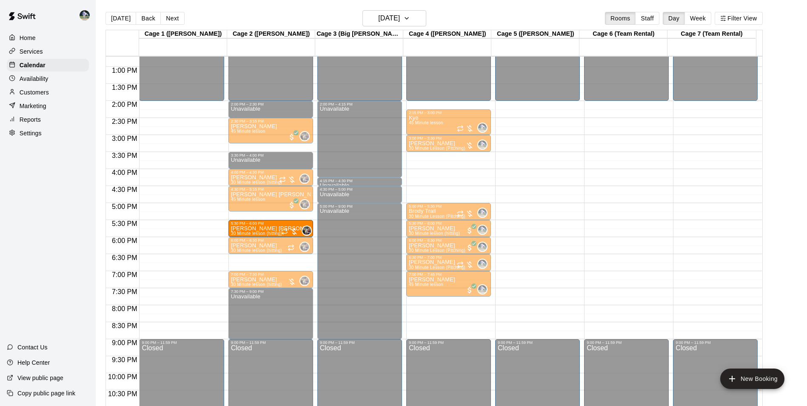
drag, startPoint x: 264, startPoint y: 264, endPoint x: 262, endPoint y: 233, distance: 30.7
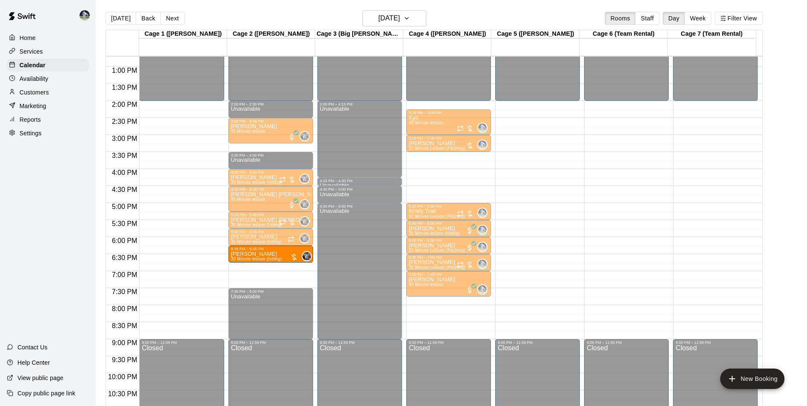
drag, startPoint x: 273, startPoint y: 279, endPoint x: 273, endPoint y: 258, distance: 20.8
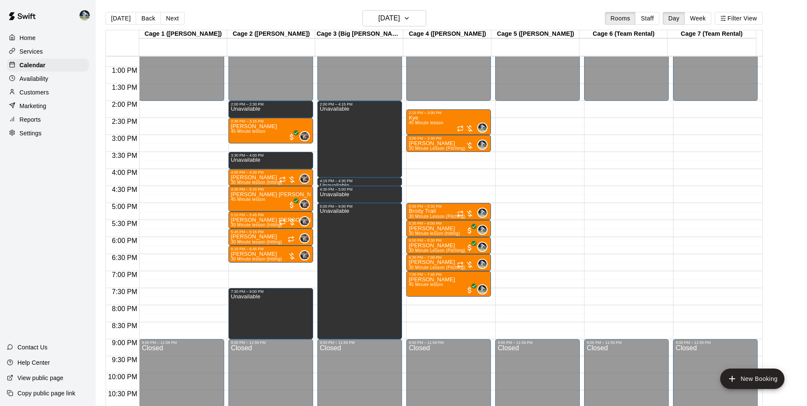
click at [267, 266] on div "12:00 AM – 2:00 PM Closed 2:00 PM – 2:30 PM Unavailable 2:30 PM – 3:15 PM [PERS…" at bounding box center [270, 32] width 85 height 817
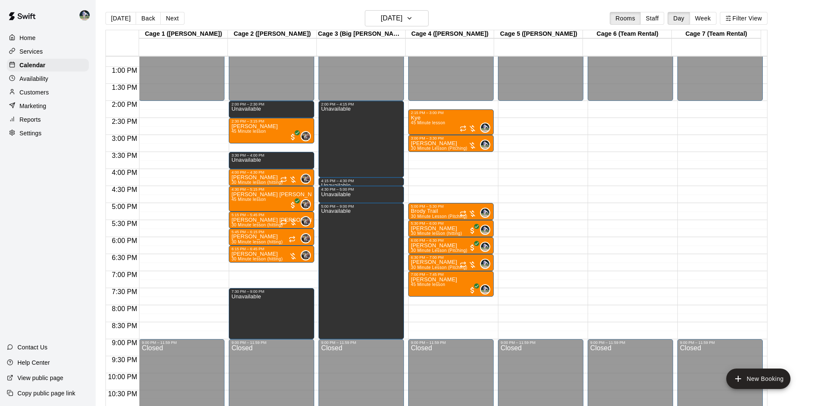
click at [333, 288] on li "30" at bounding box center [328, 292] width 10 height 8
type input "********"
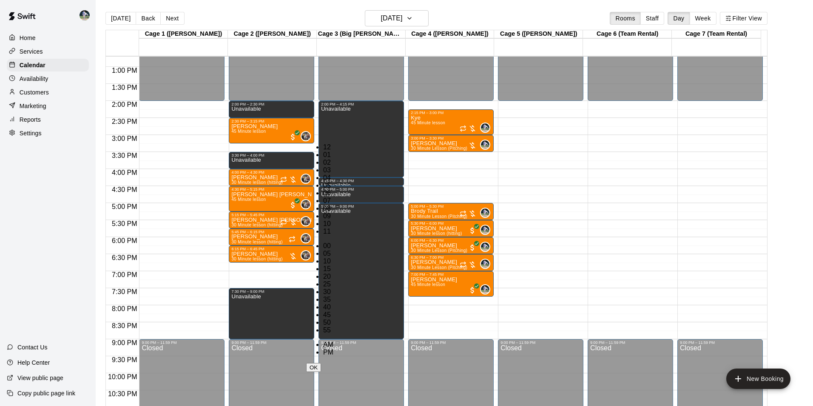
scroll to position [100, 0]
click at [321, 363] on button "OK" at bounding box center [313, 367] width 15 height 9
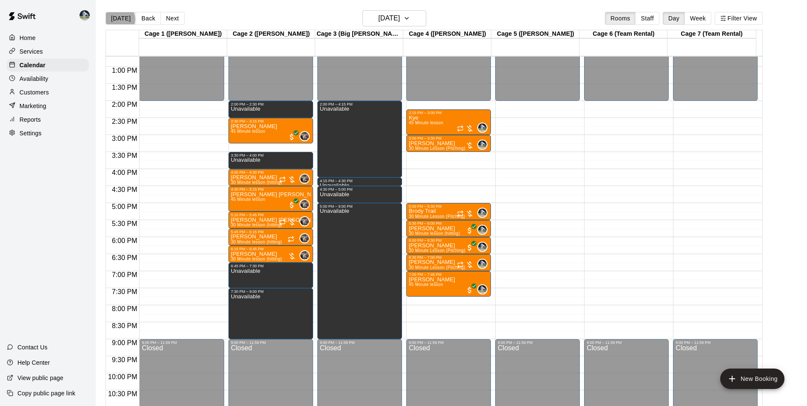
click at [119, 19] on button "[DATE]" at bounding box center [120, 18] width 31 height 13
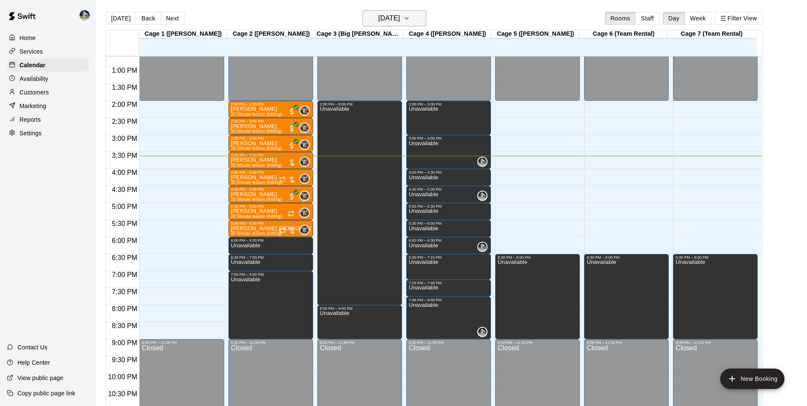
click at [382, 17] on h6 "[DATE]" at bounding box center [389, 18] width 22 height 12
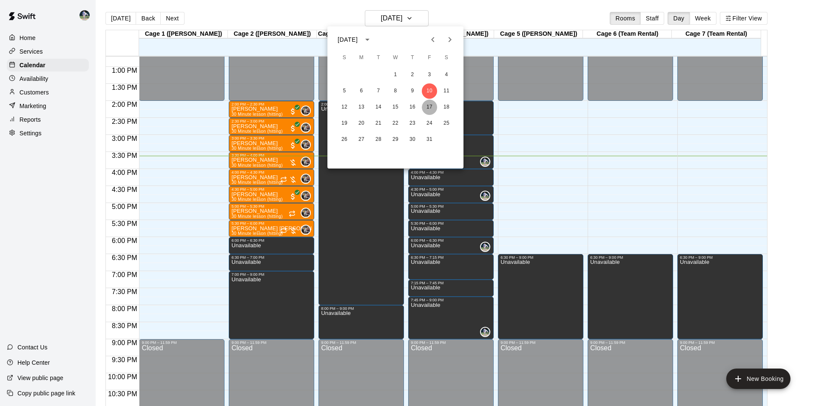
click at [429, 104] on button "17" at bounding box center [429, 107] width 15 height 15
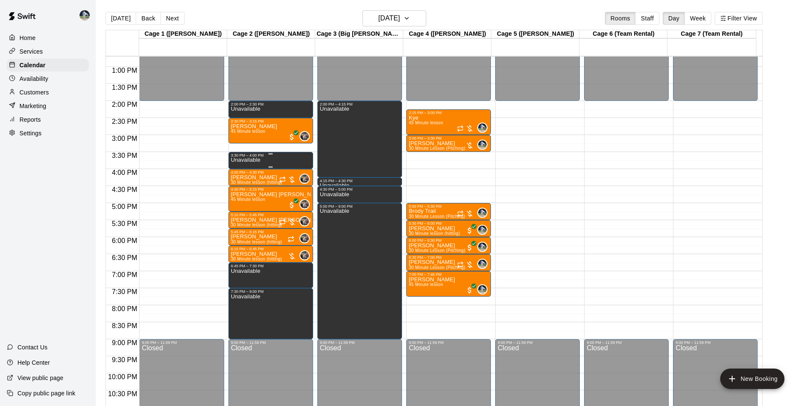
click at [260, 162] on div "Unavailable" at bounding box center [271, 360] width 80 height 406
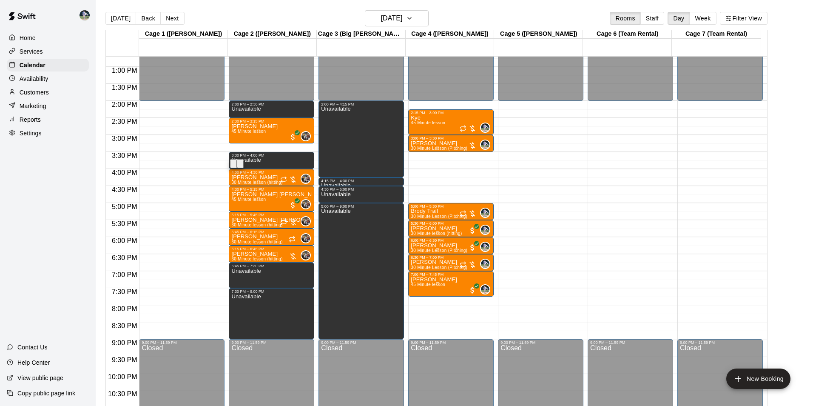
click at [67, 198] on div at bounding box center [406, 203] width 813 height 406
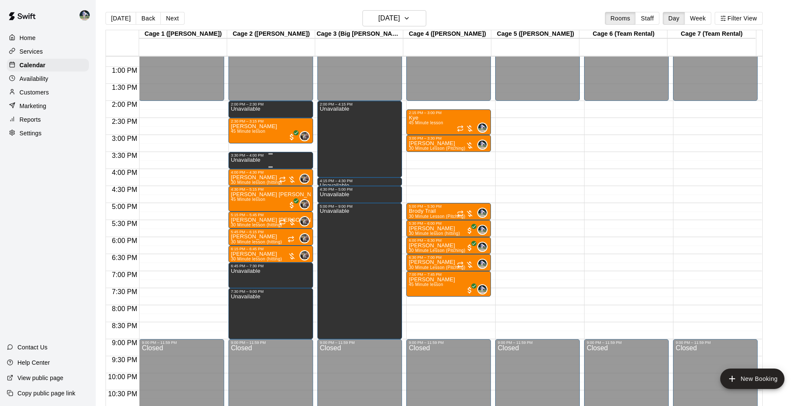
click at [268, 157] on div "3:30 PM – 4:00 PM" at bounding box center [271, 155] width 80 height 4
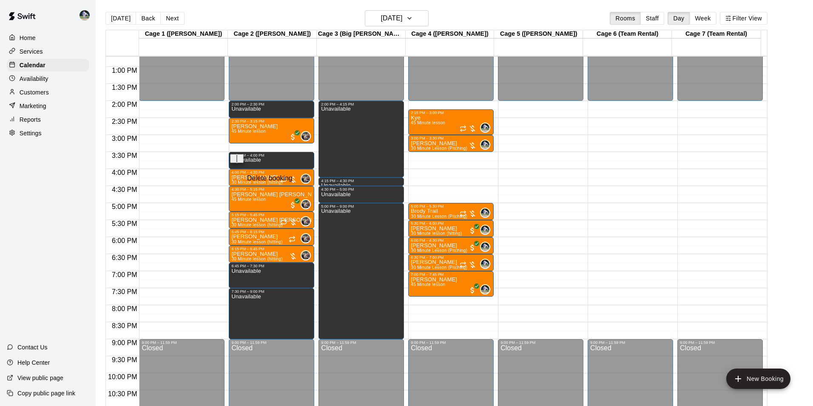
click at [242, 169] on icon "delete" at bounding box center [245, 166] width 6 height 8
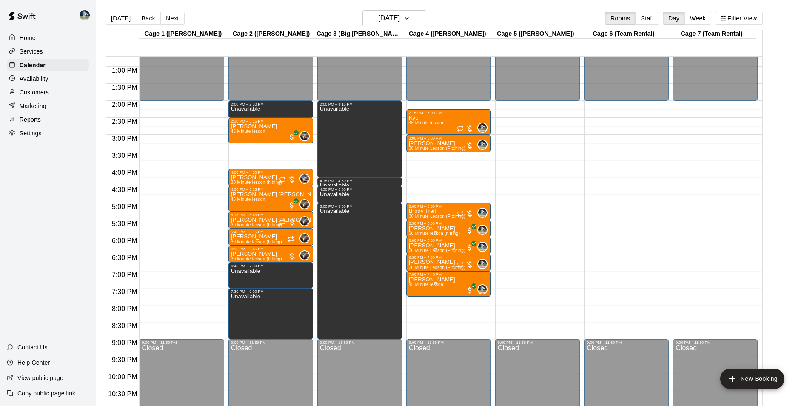
click at [258, 155] on div "12:00 AM – 2:00 PM Closed 2:00 PM – 2:30 PM Unavailable 2:30 PM – 3:15 PM [PERS…" at bounding box center [270, 32] width 85 height 817
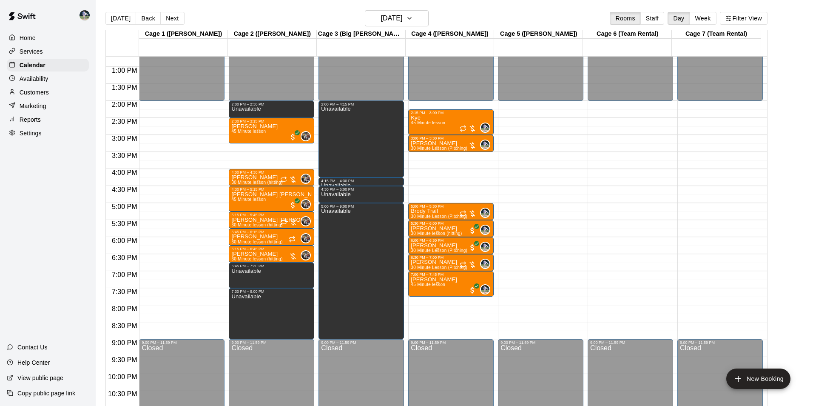
type input "**********"
click at [239, 117] on li "30 Minute lesson (hitting)" at bounding box center [141, 114] width 194 height 8
type input "**********"
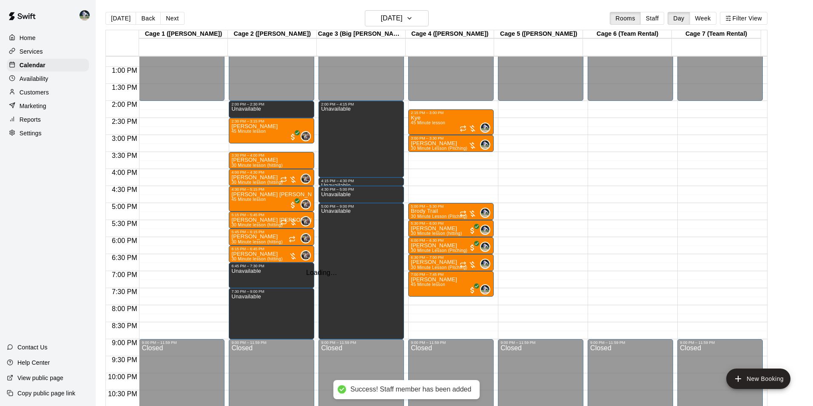
type input "****"
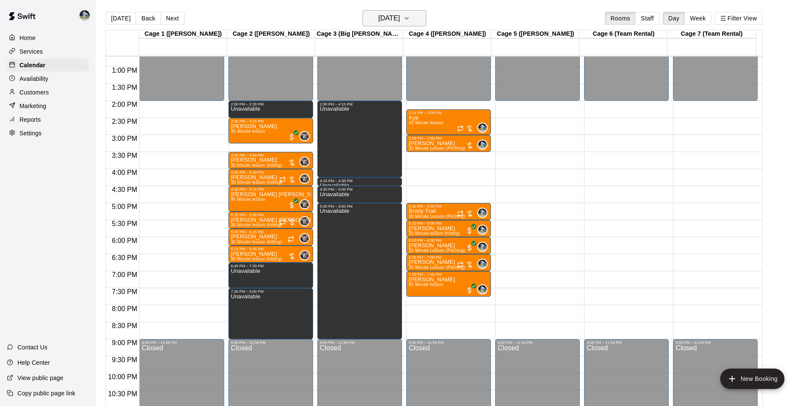
click at [393, 20] on h6 "[DATE]" at bounding box center [389, 18] width 22 height 12
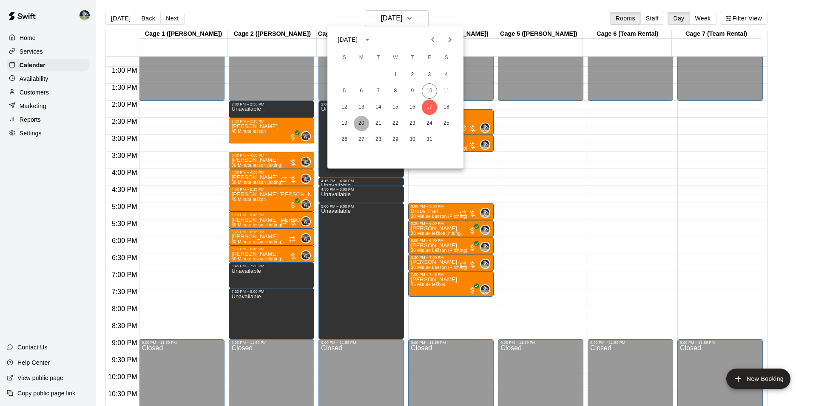
click at [363, 122] on button "20" at bounding box center [361, 123] width 15 height 15
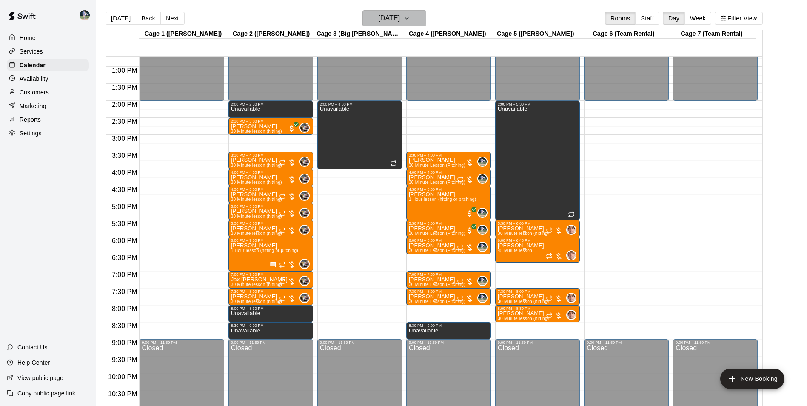
click at [381, 17] on h6 "[DATE]" at bounding box center [389, 18] width 22 height 12
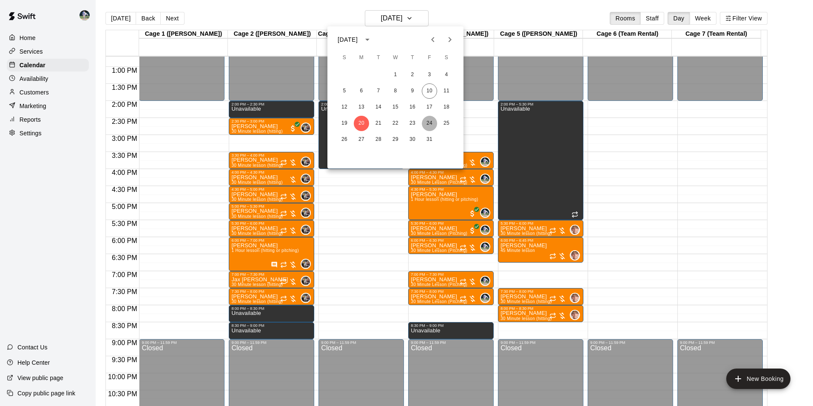
click at [431, 123] on button "24" at bounding box center [429, 123] width 15 height 15
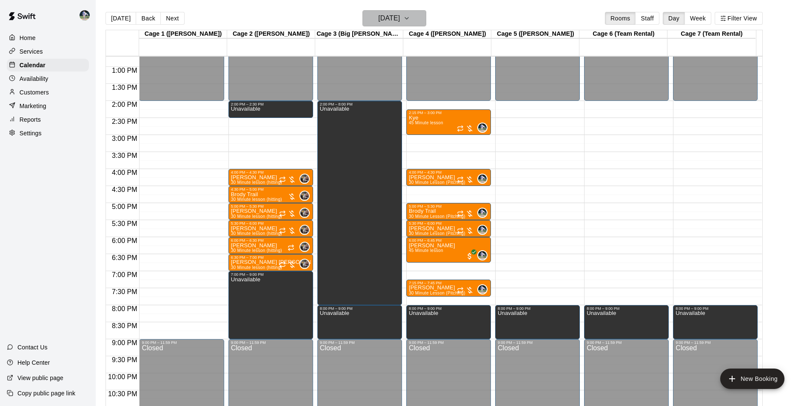
click at [386, 19] on h6 "[DATE]" at bounding box center [389, 18] width 22 height 12
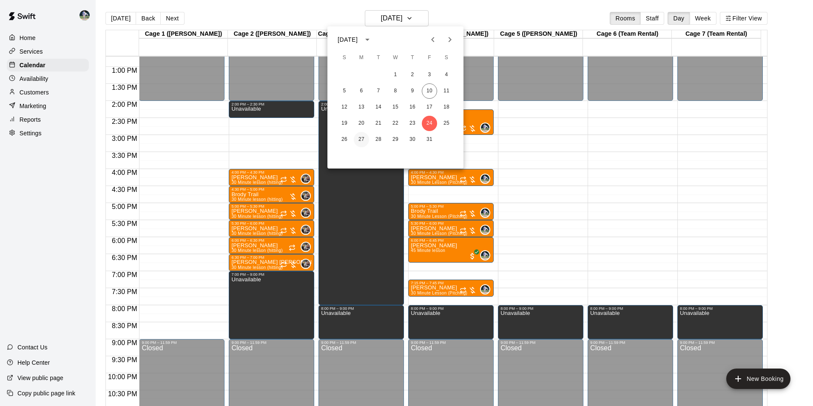
click at [361, 138] on button "27" at bounding box center [361, 139] width 15 height 15
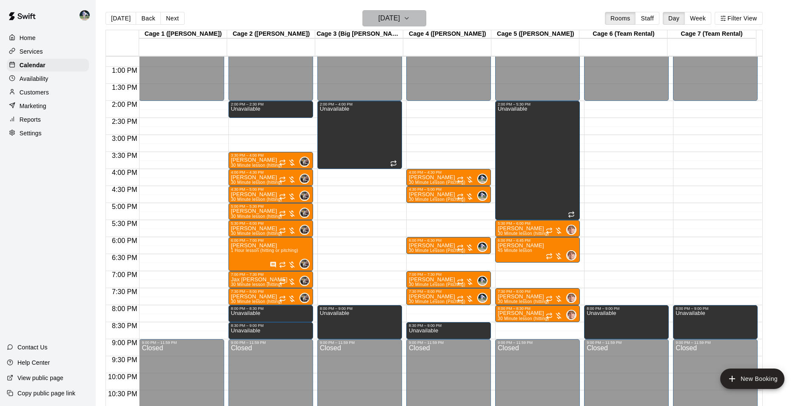
click at [378, 12] on h6 "[DATE]" at bounding box center [389, 18] width 22 height 12
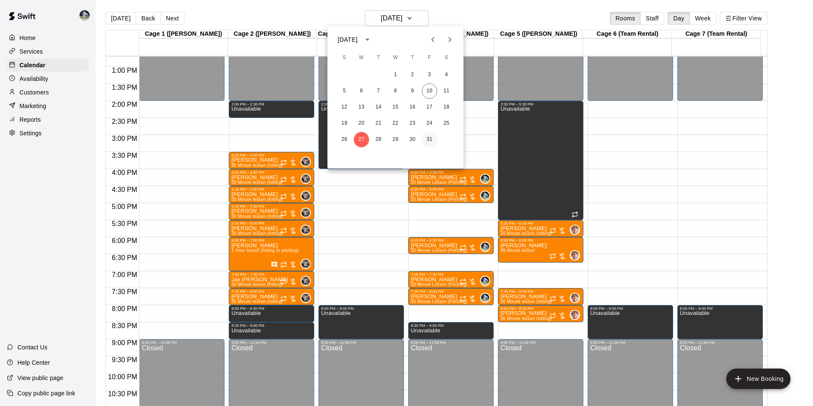
click at [430, 140] on button "31" at bounding box center [429, 139] width 15 height 15
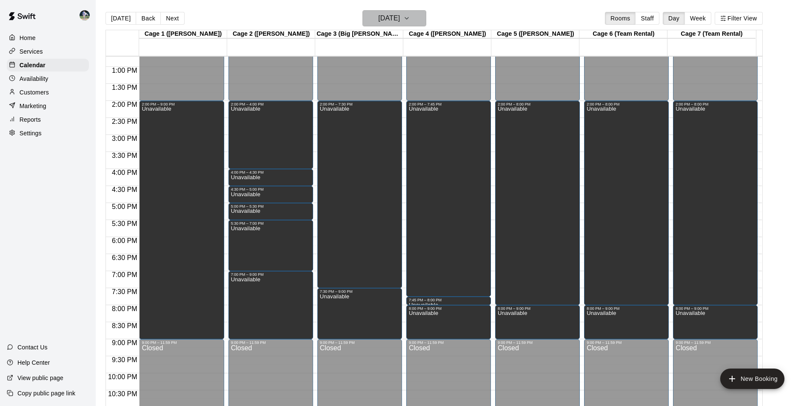
click at [410, 17] on icon "button" at bounding box center [406, 18] width 7 height 10
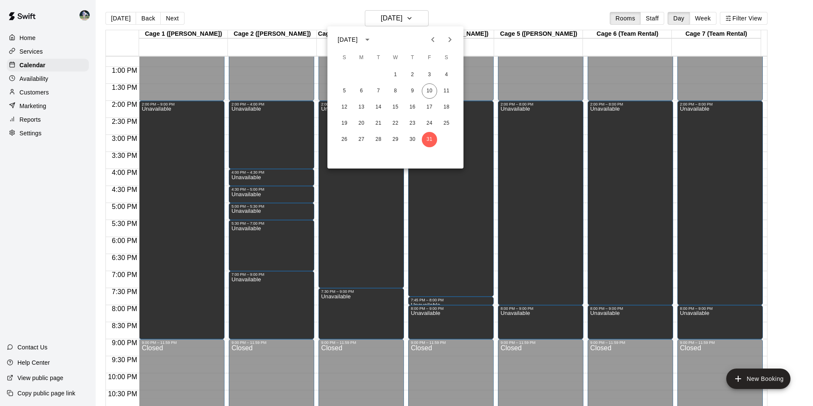
click at [451, 40] on icon "Next month" at bounding box center [450, 39] width 3 height 5
click at [361, 91] on button "3" at bounding box center [361, 90] width 15 height 15
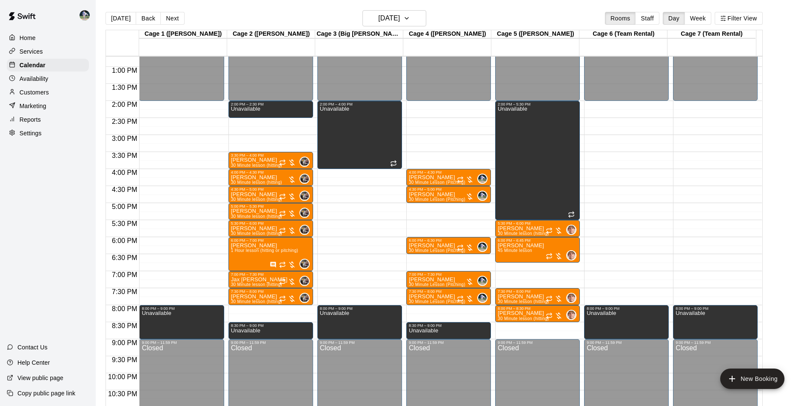
click at [259, 310] on div "12:00 AM – 2:00 PM Closed 2:00 PM – 2:30 PM Unavailable 3:30 PM – 4:00 PM [PERS…" at bounding box center [270, 32] width 85 height 817
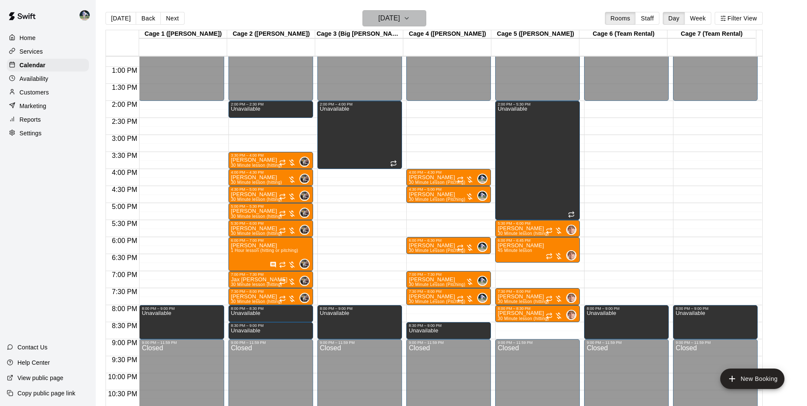
click at [378, 13] on h6 "[DATE]" at bounding box center [389, 18] width 22 height 12
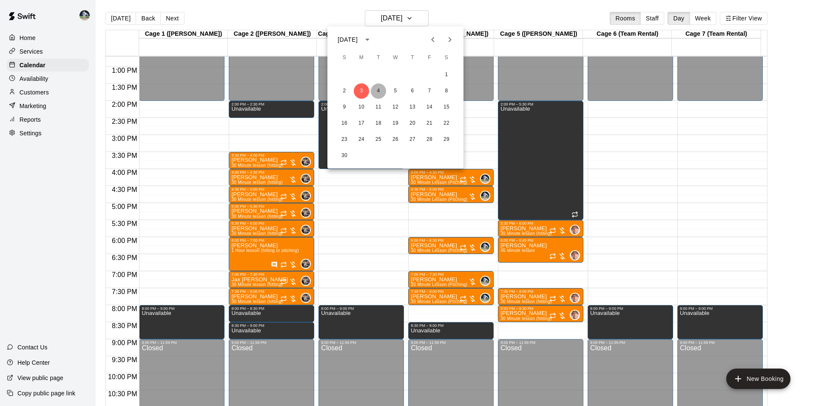
click at [379, 90] on button "4" at bounding box center [378, 90] width 15 height 15
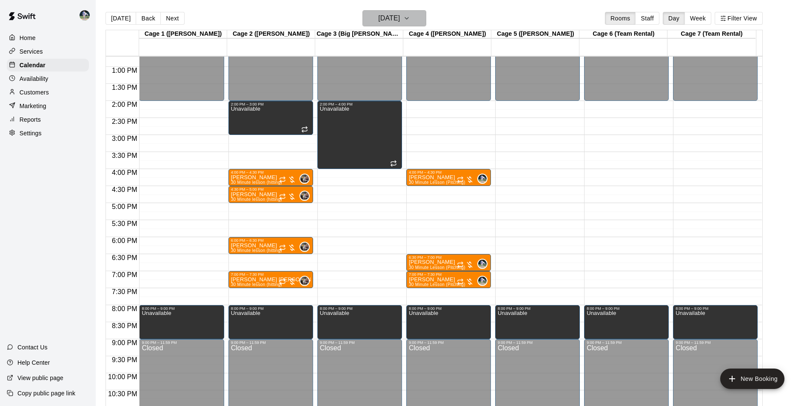
click at [390, 19] on h6 "[DATE]" at bounding box center [389, 18] width 22 height 12
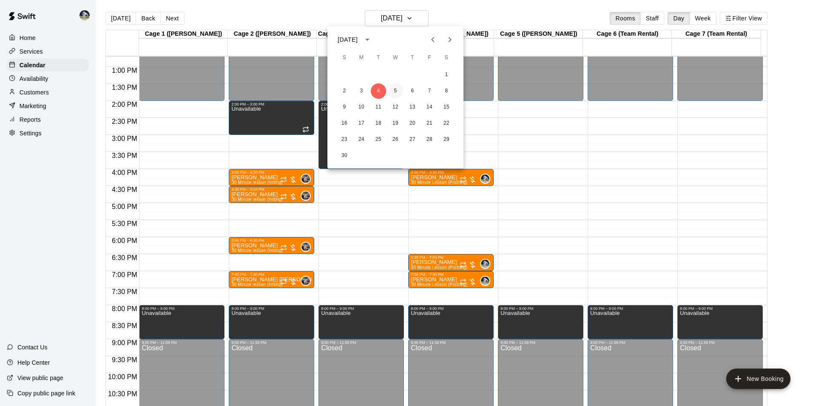
click at [393, 89] on button "5" at bounding box center [395, 90] width 15 height 15
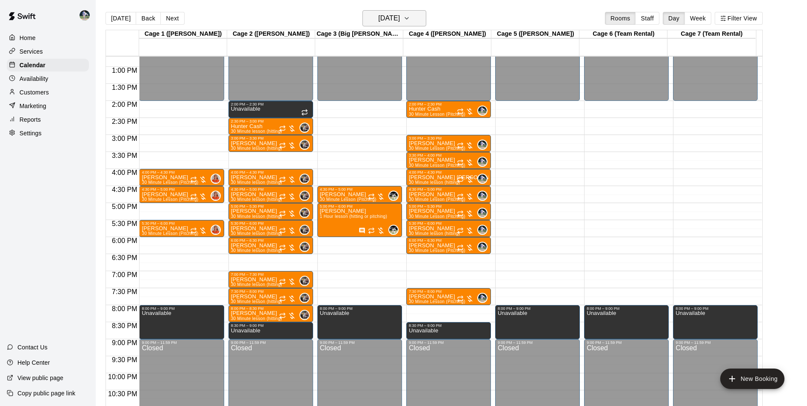
click at [393, 20] on h6 "[DATE]" at bounding box center [389, 18] width 22 height 12
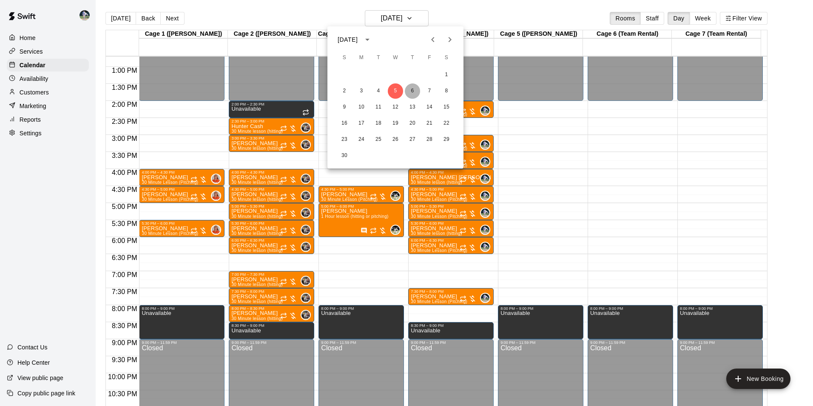
click at [411, 89] on button "6" at bounding box center [412, 90] width 15 height 15
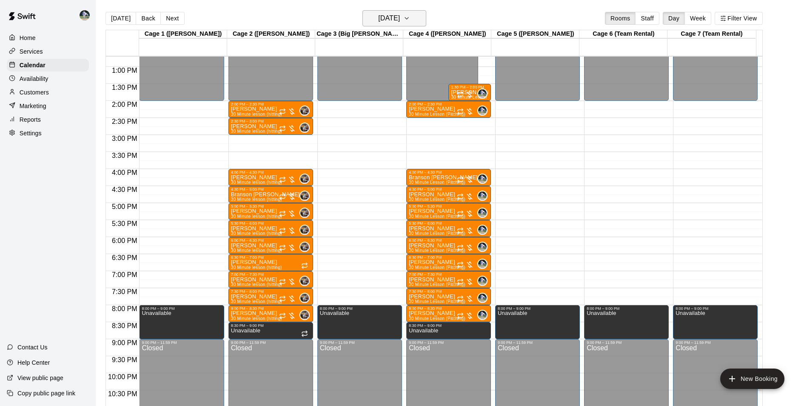
click at [388, 17] on h6 "[DATE]" at bounding box center [389, 18] width 22 height 12
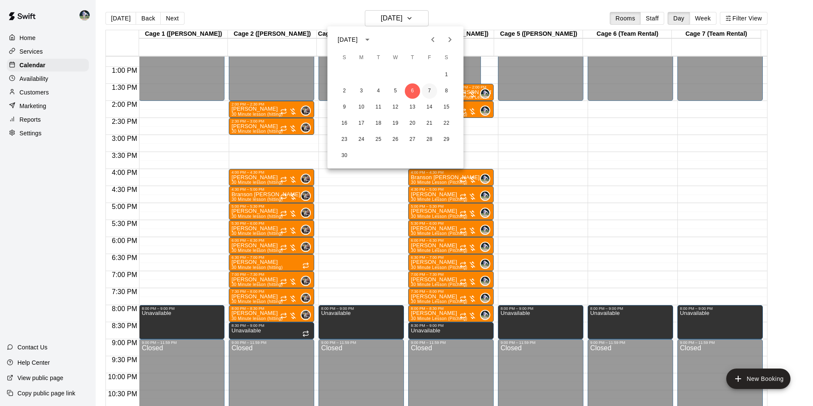
click at [429, 89] on button "7" at bounding box center [429, 90] width 15 height 15
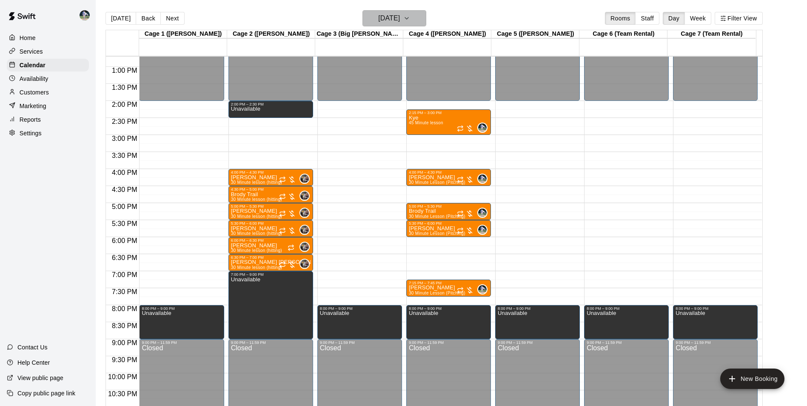
click at [391, 20] on h6 "[DATE]" at bounding box center [389, 18] width 22 height 12
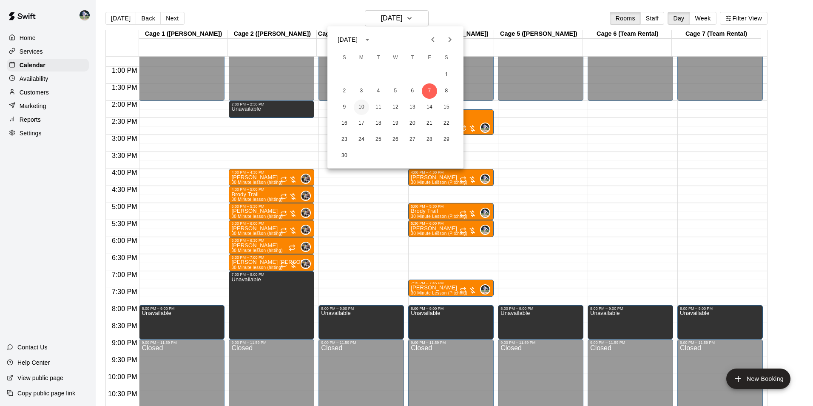
click at [362, 105] on button "10" at bounding box center [361, 107] width 15 height 15
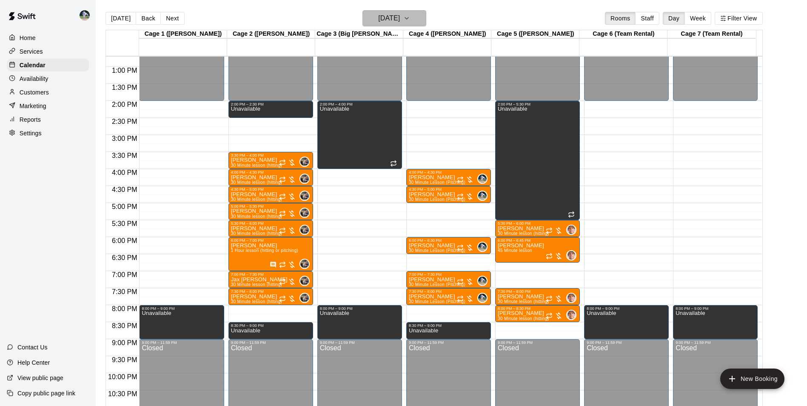
click at [378, 20] on h6 "[DATE]" at bounding box center [389, 18] width 22 height 12
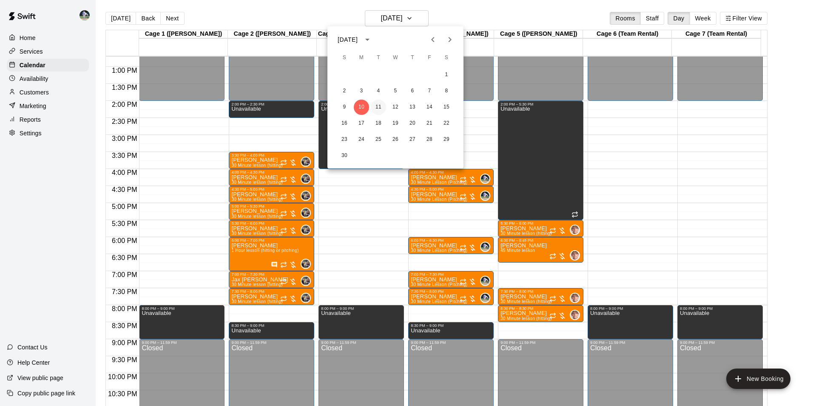
click at [379, 107] on button "11" at bounding box center [378, 107] width 15 height 15
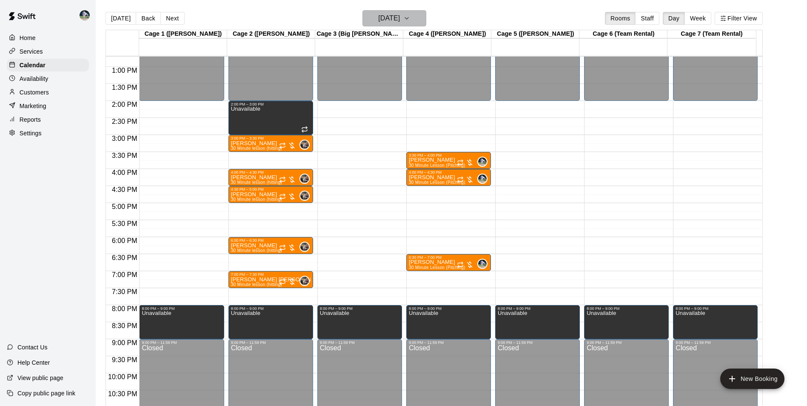
click at [383, 20] on h6 "[DATE]" at bounding box center [389, 18] width 22 height 12
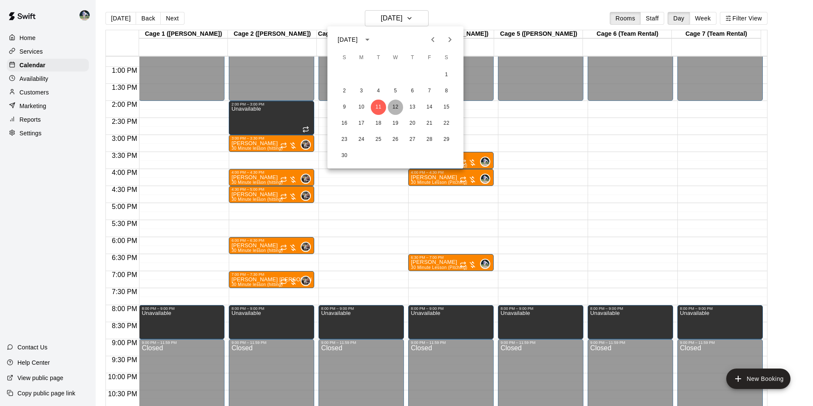
click at [393, 105] on button "12" at bounding box center [395, 107] width 15 height 15
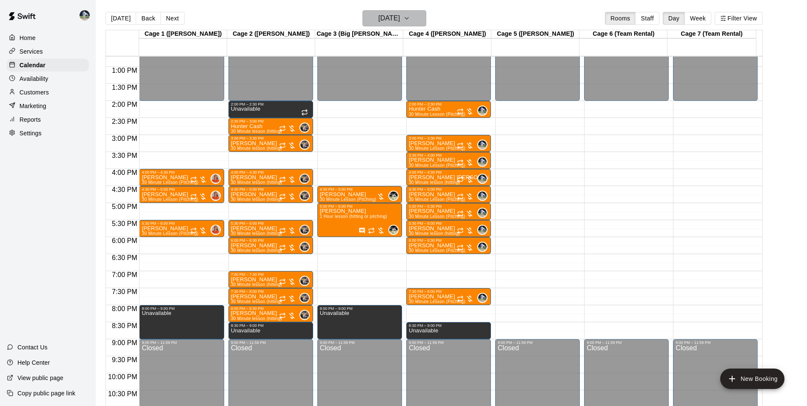
click at [392, 21] on h6 "[DATE]" at bounding box center [389, 18] width 22 height 12
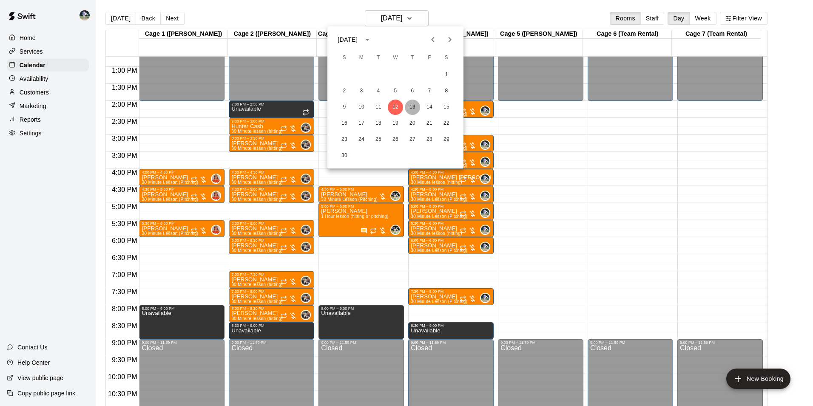
click at [412, 106] on button "13" at bounding box center [412, 107] width 15 height 15
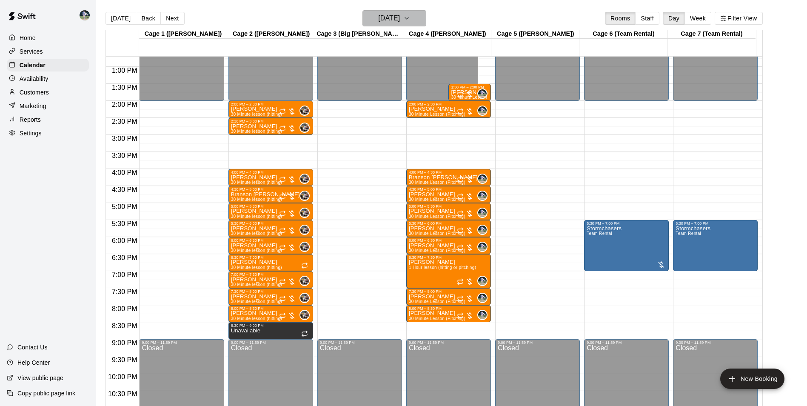
click at [394, 18] on h6 "[DATE]" at bounding box center [389, 18] width 22 height 12
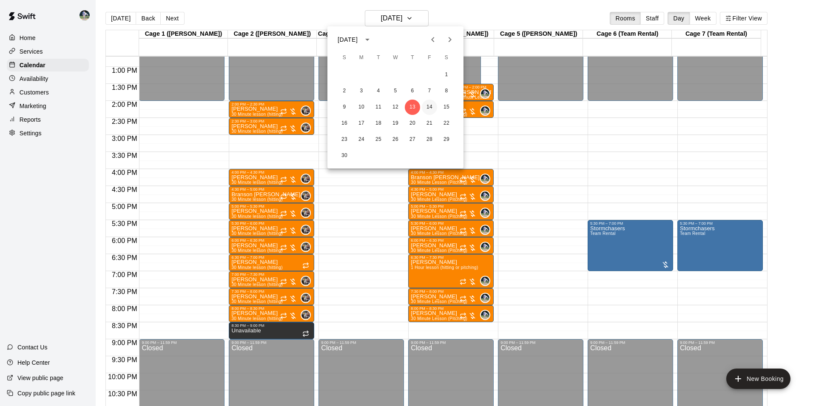
click at [429, 106] on button "14" at bounding box center [429, 107] width 15 height 15
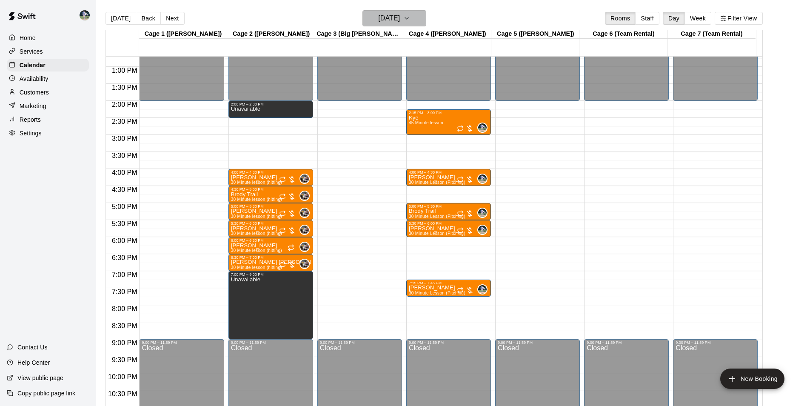
click at [398, 19] on h6 "[DATE]" at bounding box center [389, 18] width 22 height 12
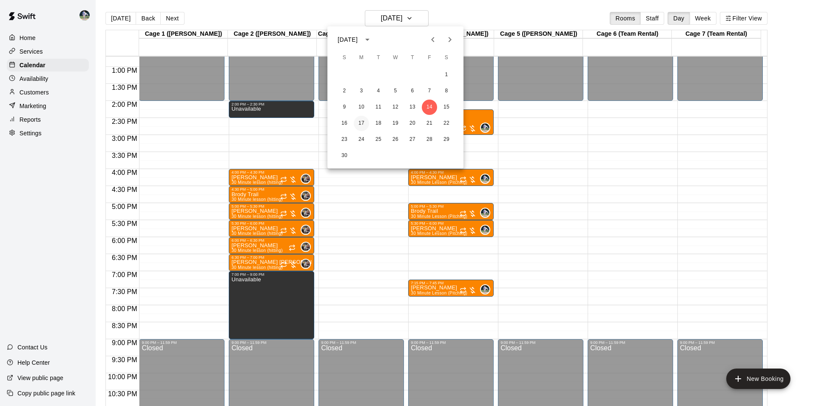
click at [362, 122] on button "17" at bounding box center [361, 123] width 15 height 15
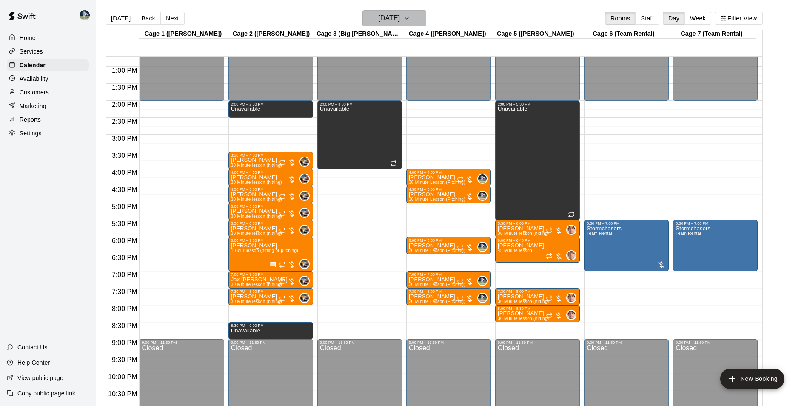
click at [372, 24] on button "[DATE]" at bounding box center [394, 18] width 64 height 16
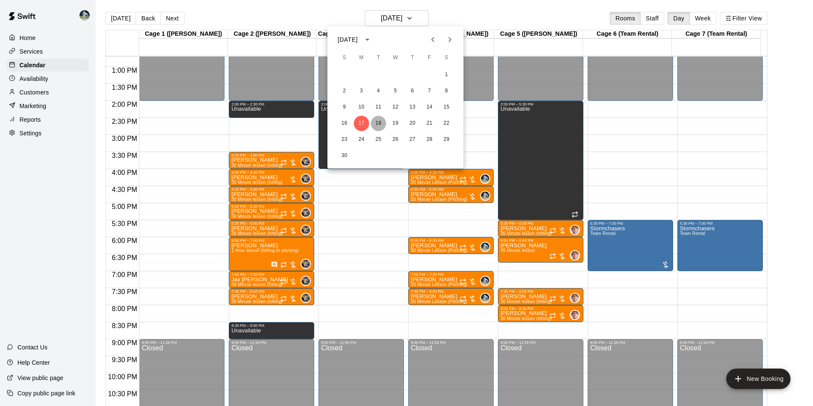
click at [379, 121] on button "18" at bounding box center [378, 123] width 15 height 15
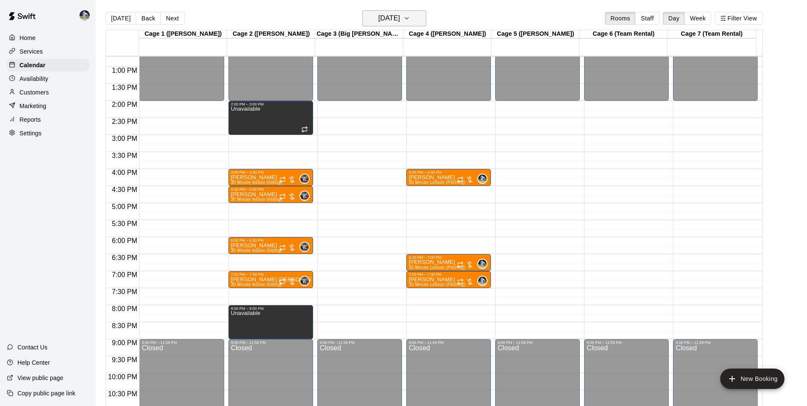
click at [386, 20] on h6 "[DATE]" at bounding box center [389, 18] width 22 height 12
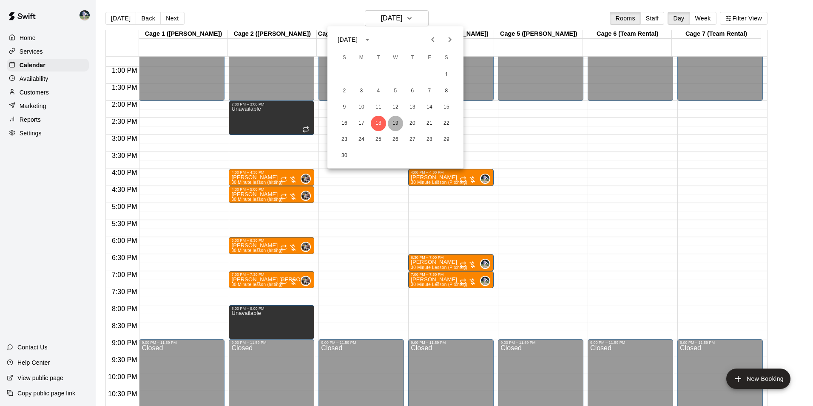
click at [393, 121] on button "19" at bounding box center [395, 123] width 15 height 15
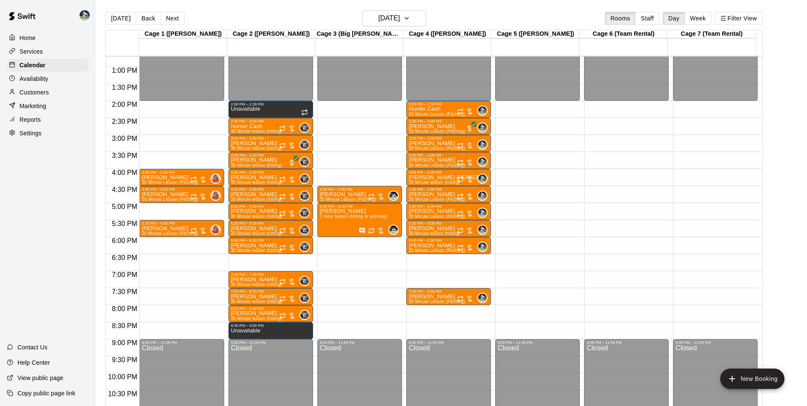
click at [262, 258] on div "12:00 AM – 2:00 PM Closed 2:00 PM – 2:30 PM Unavailable 2:30 PM – 3:00 PM Hunte…" at bounding box center [270, 32] width 85 height 817
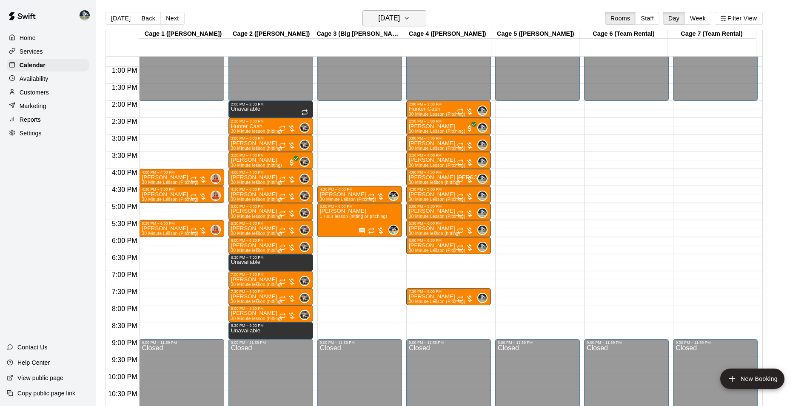
click at [390, 17] on h6 "[DATE]" at bounding box center [389, 18] width 22 height 12
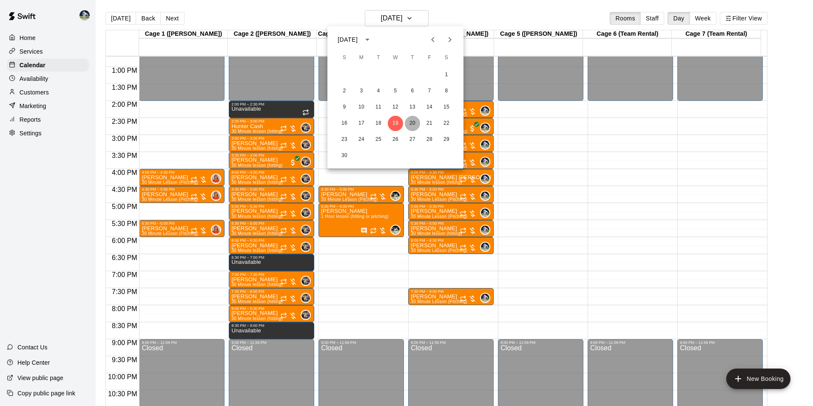
click at [410, 121] on button "20" at bounding box center [412, 123] width 15 height 15
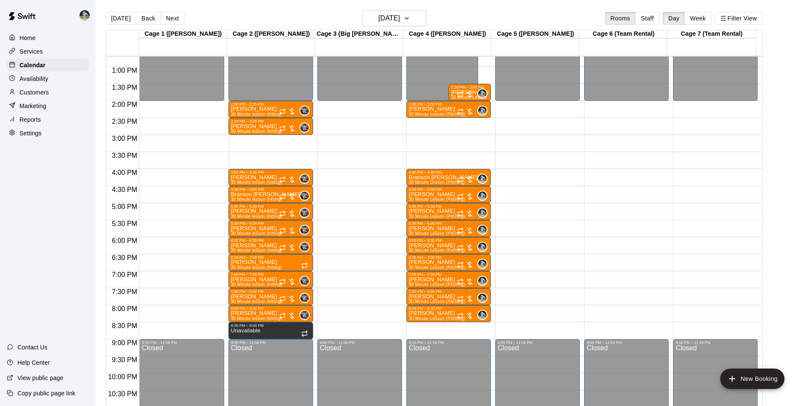
click at [443, 326] on div "12:00 AM – 2:00 PM Closed 2:00 PM – 2:30 PM [PERSON_NAME] 30 Minute Lesson (Pit…" at bounding box center [448, 32] width 85 height 817
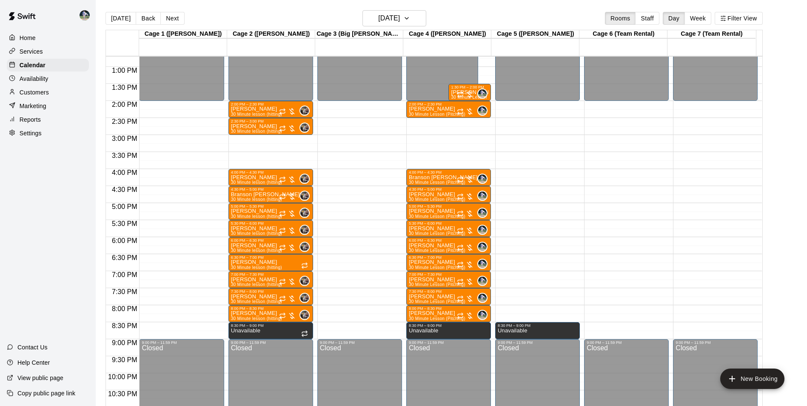
click at [612, 324] on div "12:00 AM – 2:00 PM Closed 9:00 PM – 11:59 PM Closed" at bounding box center [626, 32] width 85 height 817
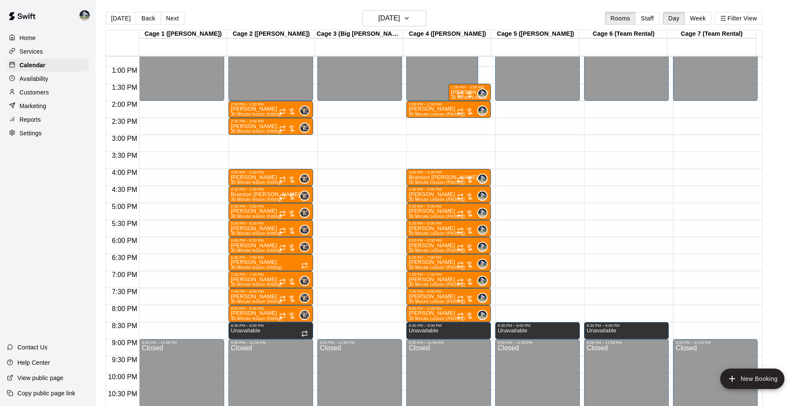
click at [697, 327] on div "12:00 AM – 2:00 PM Closed 9:00 PM – 11:59 PM Closed" at bounding box center [715, 32] width 85 height 817
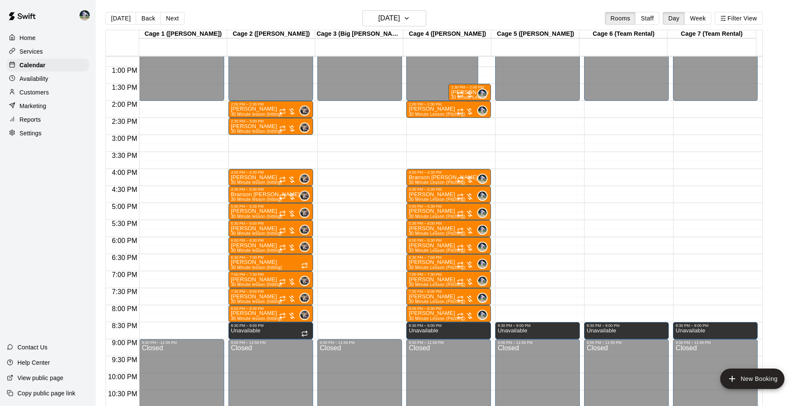
click at [357, 324] on div "12:00 AM – 2:00 PM Closed 9:00 PM – 11:59 PM Closed" at bounding box center [359, 32] width 85 height 817
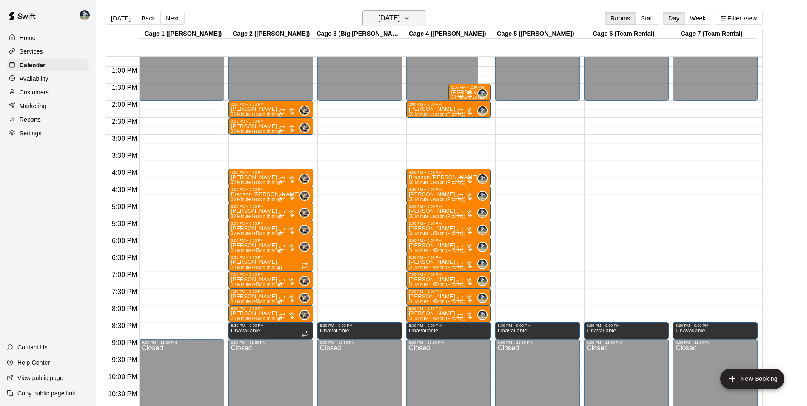
click at [384, 14] on h6 "[DATE]" at bounding box center [389, 18] width 22 height 12
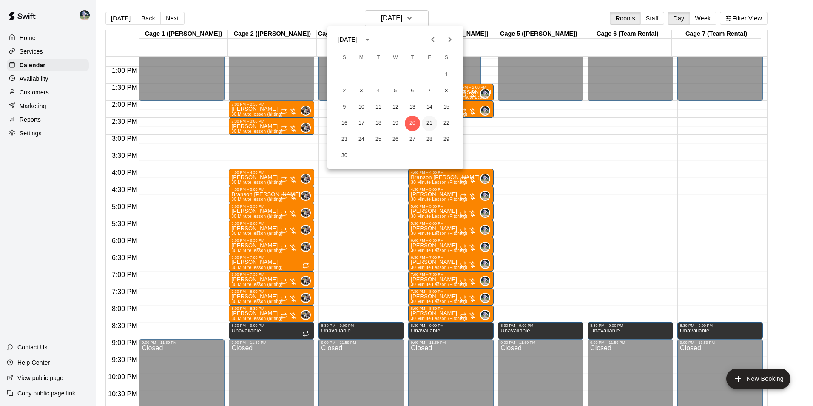
click at [428, 122] on button "21" at bounding box center [429, 123] width 15 height 15
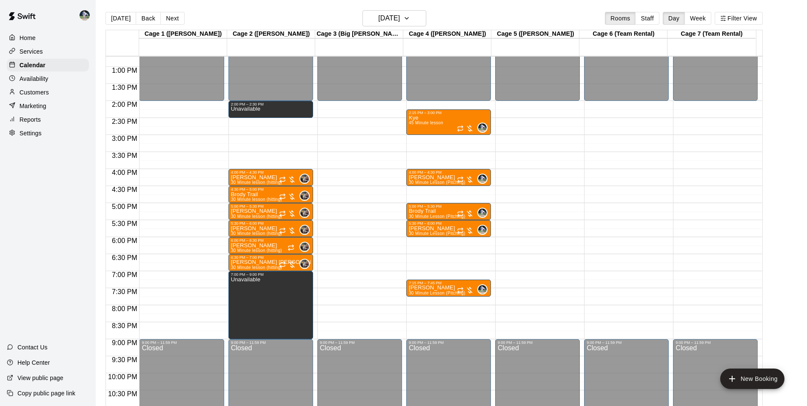
click at [345, 308] on div "12:00 AM – 2:00 PM Closed 9:00 PM – 11:59 PM Closed" at bounding box center [359, 32] width 85 height 817
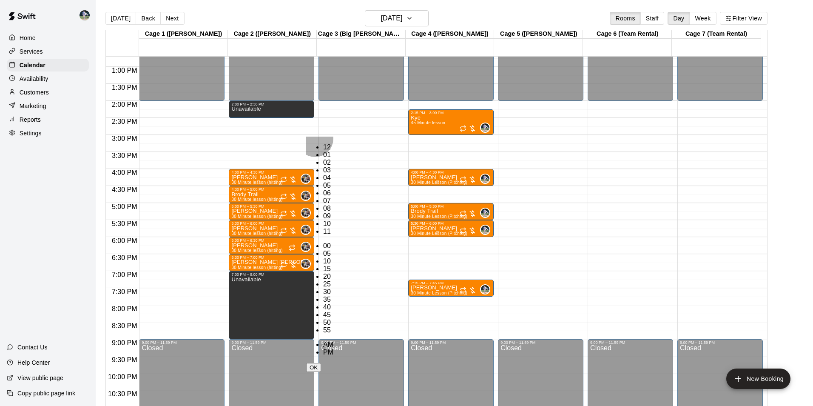
click at [323, 212] on li "09" at bounding box center [328, 216] width 10 height 8
click at [333, 242] on li "00" at bounding box center [328, 246] width 10 height 8
type input "********"
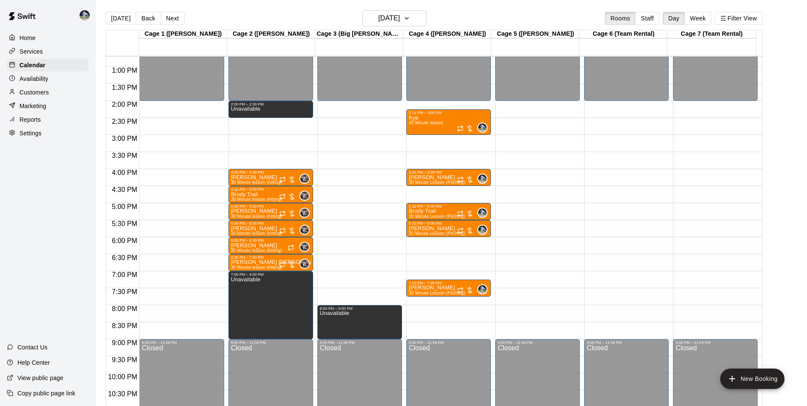
click at [437, 308] on div "12:00 AM – 2:00 PM Closed 2:15 PM – 3:00 PM Kye 45 Minute lesson 0 4:00 PM – 4:…" at bounding box center [448, 32] width 85 height 817
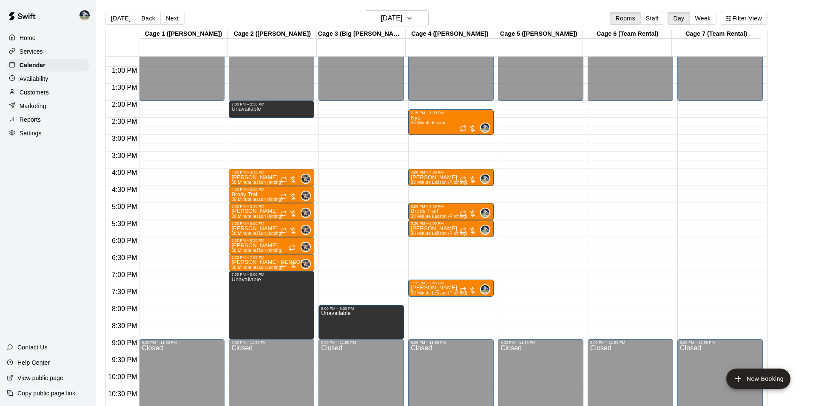
click at [323, 212] on li "09" at bounding box center [328, 216] width 10 height 8
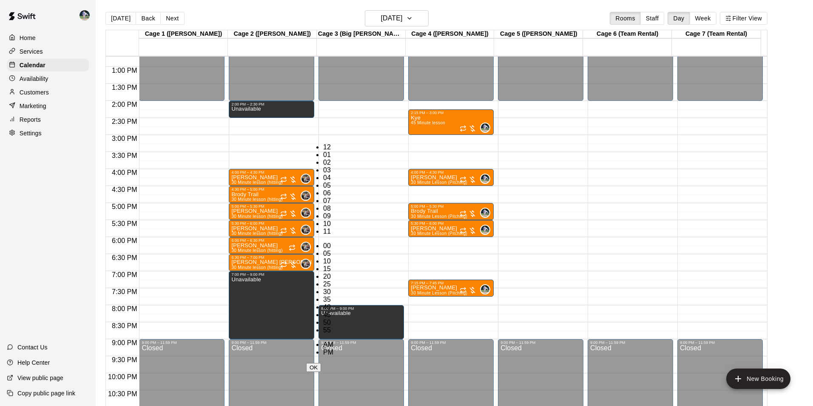
click at [333, 242] on li "00" at bounding box center [328, 246] width 10 height 8
type input "********"
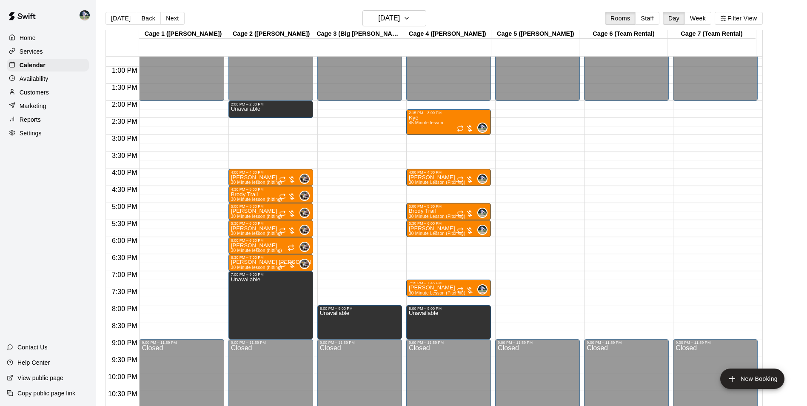
click at [523, 307] on div "12:00 AM – 2:00 PM Closed 9:00 PM – 11:59 PM Closed" at bounding box center [537, 32] width 85 height 817
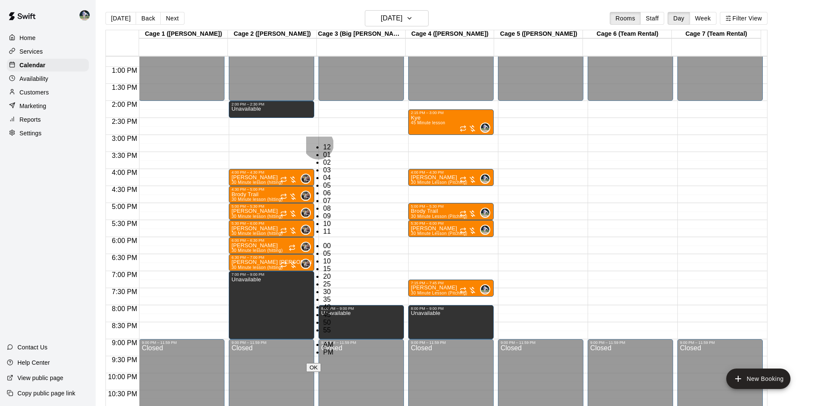
click at [323, 212] on li "09" at bounding box center [328, 216] width 10 height 8
click at [333, 242] on li "00" at bounding box center [328, 246] width 10 height 8
type input "********"
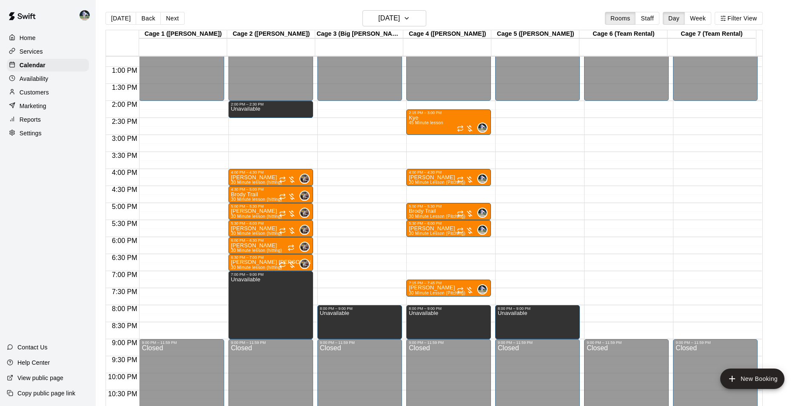
click at [615, 308] on div "12:00 AM – 2:00 PM Closed 9:00 PM – 11:59 PM Closed" at bounding box center [626, 32] width 85 height 817
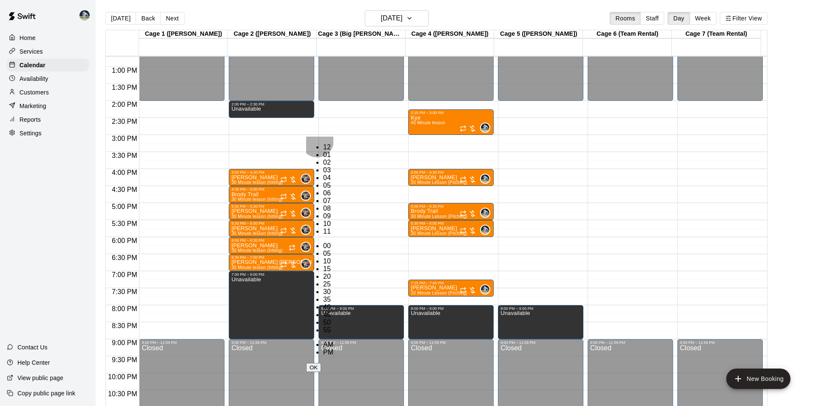
click at [323, 212] on li "09" at bounding box center [328, 216] width 10 height 8
drag, startPoint x: 341, startPoint y: 140, endPoint x: 390, endPoint y: 212, distance: 87.4
click at [333, 242] on li "00" at bounding box center [328, 246] width 10 height 8
type input "********"
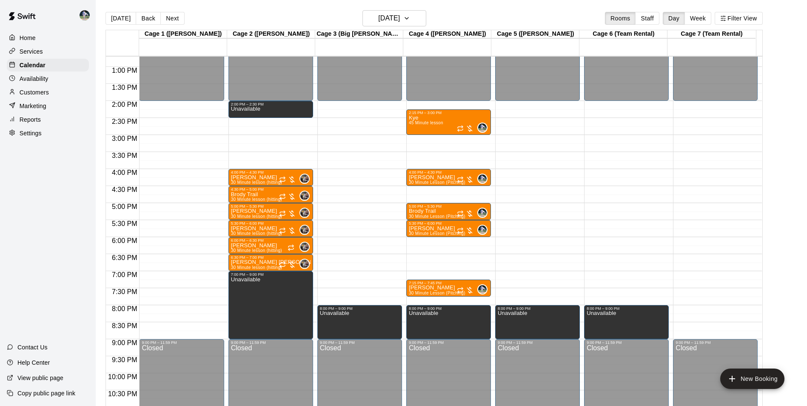
click at [697, 308] on div "12:00 AM – 2:00 PM Closed 9:00 PM – 11:59 PM Closed" at bounding box center [715, 32] width 85 height 817
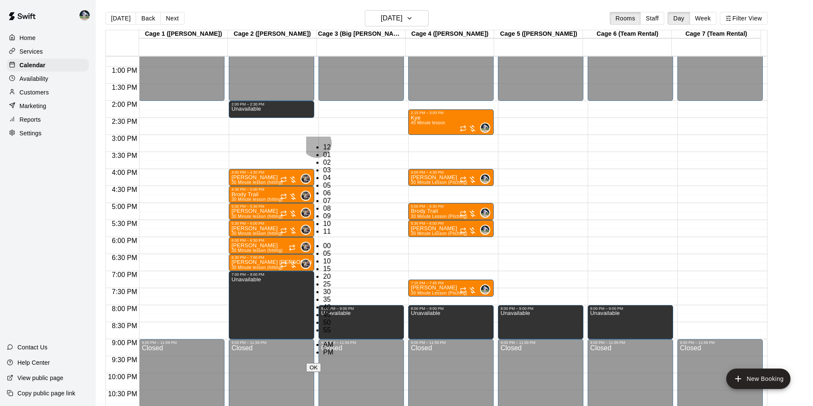
click at [323, 212] on li "09" at bounding box center [328, 216] width 10 height 8
click at [333, 242] on li "00" at bounding box center [328, 246] width 10 height 8
type input "********"
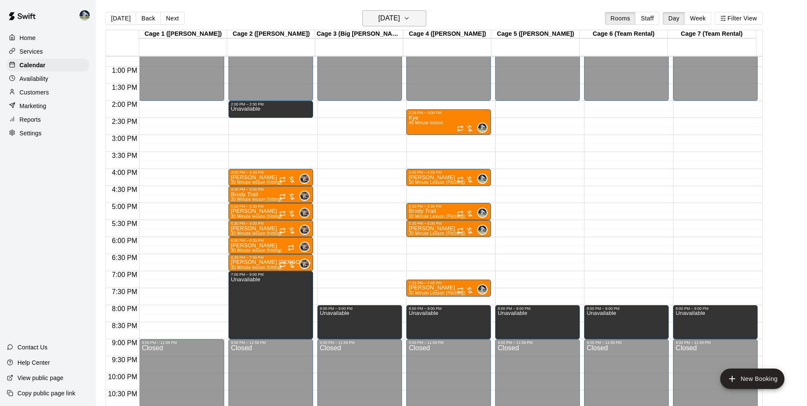
click at [378, 17] on h6 "[DATE]" at bounding box center [389, 18] width 22 height 12
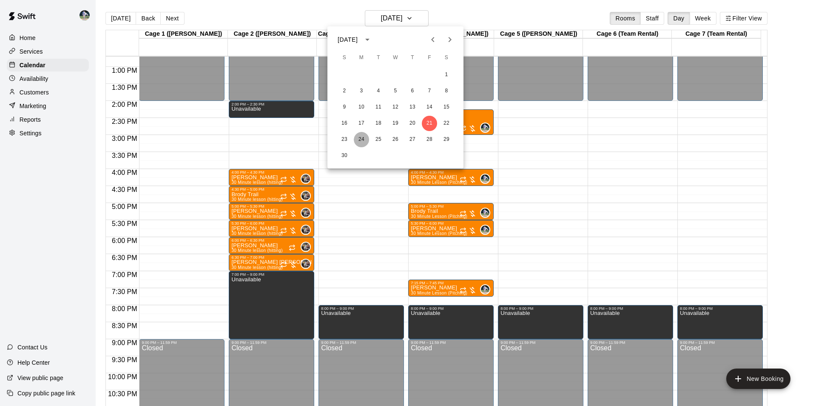
click at [364, 139] on button "24" at bounding box center [361, 139] width 15 height 15
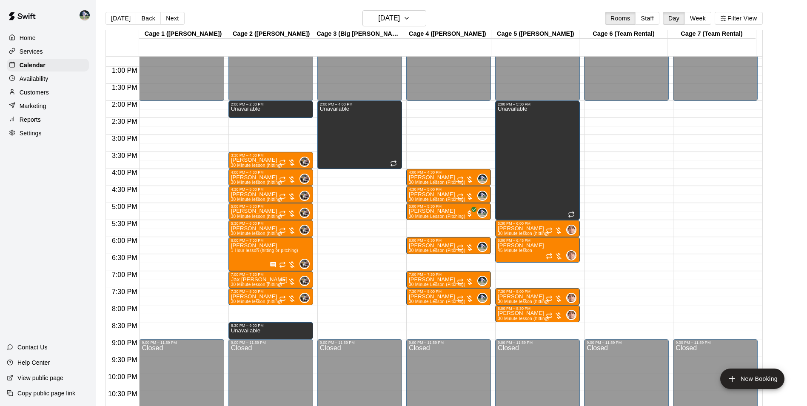
click at [266, 309] on div "12:00 AM – 2:00 PM Closed 2:00 PM – 2:30 PM Unavailable 3:30 PM – 4:00 PM [PERS…" at bounding box center [270, 32] width 85 height 817
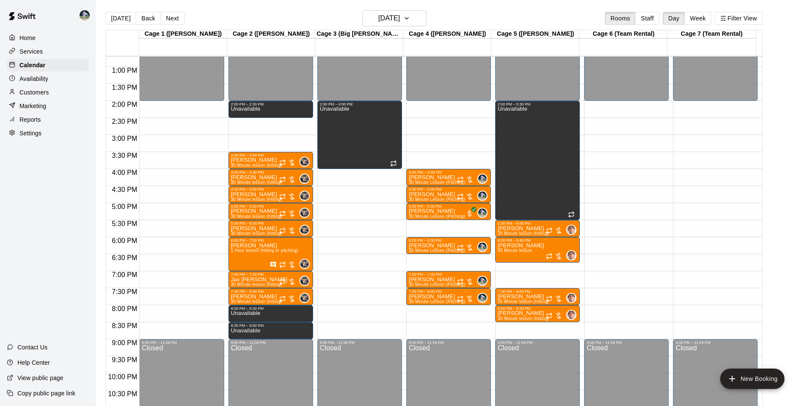
click at [355, 324] on div "12:00 AM – 2:00 PM Closed 2:00 PM – 4:00 PM Unavailable 9:00 PM – 11:59 PM Clos…" at bounding box center [359, 32] width 85 height 817
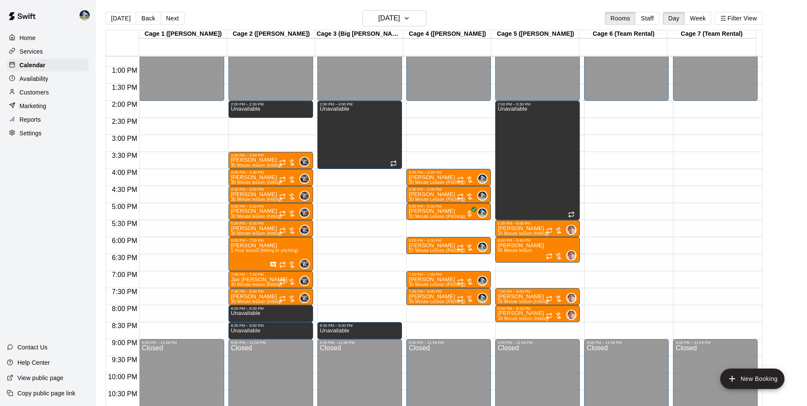
click at [429, 328] on div "12:00 AM – 2:00 PM Closed 4:00 PM – 4:30 PM [PERSON_NAME] 30 Minute Lesson (Pit…" at bounding box center [448, 32] width 85 height 817
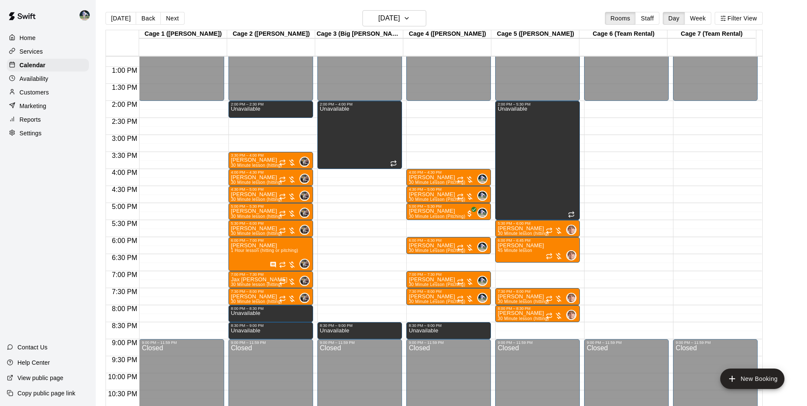
click at [522, 327] on div "12:00 AM – 2:00 PM Closed 2:00 PM – 5:30 PM Unavailable 5:30 PM – 6:00 PM [PERS…" at bounding box center [537, 32] width 85 height 817
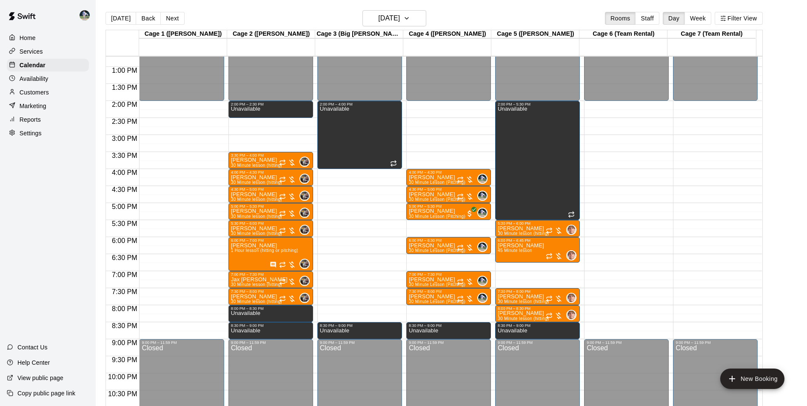
click at [625, 323] on div "12:00 AM – 2:00 PM Closed 9:00 PM – 11:59 PM Closed" at bounding box center [626, 32] width 85 height 817
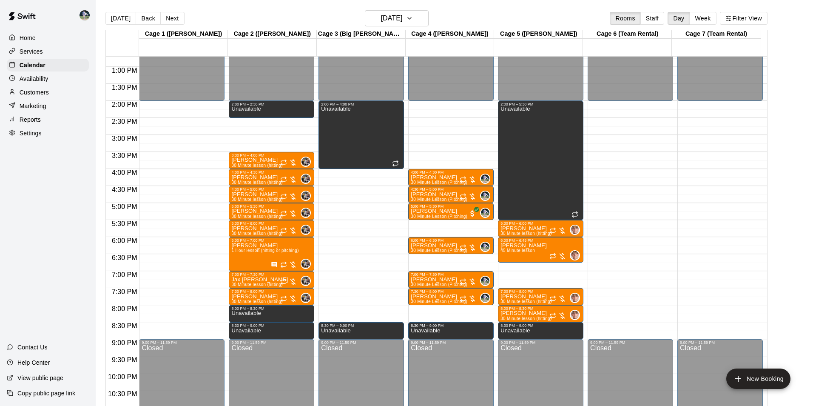
drag, startPoint x: 500, startPoint y: 61, endPoint x: 534, endPoint y: 170, distance: 113.7
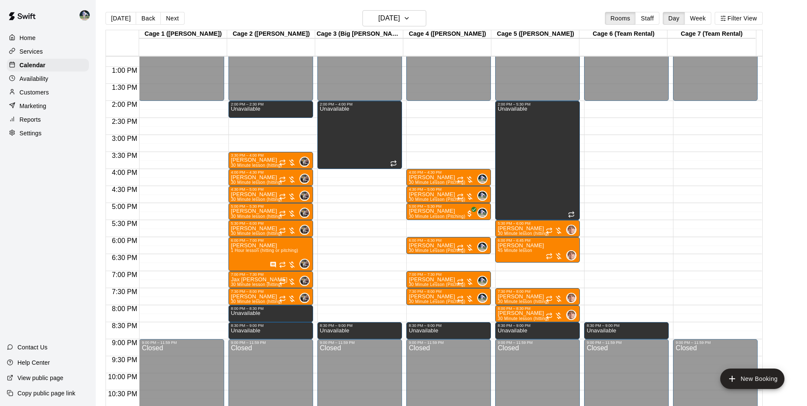
click at [686, 327] on div "12:00 AM – 2:00 PM Closed 9:00 PM – 11:59 PM Closed" at bounding box center [715, 32] width 85 height 817
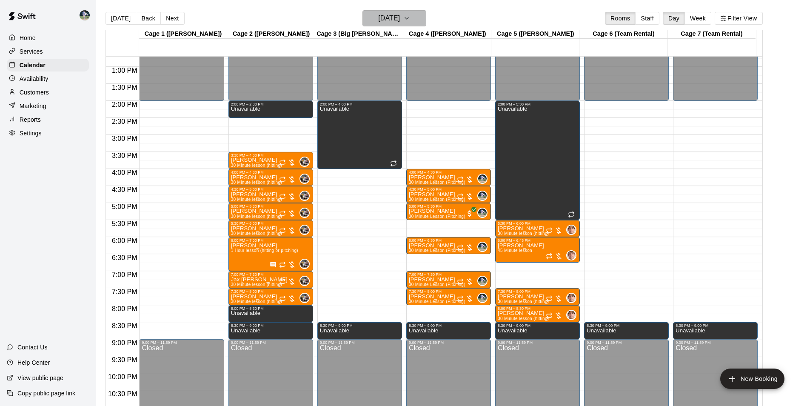
click at [382, 19] on h6 "[DATE]" at bounding box center [389, 18] width 22 height 12
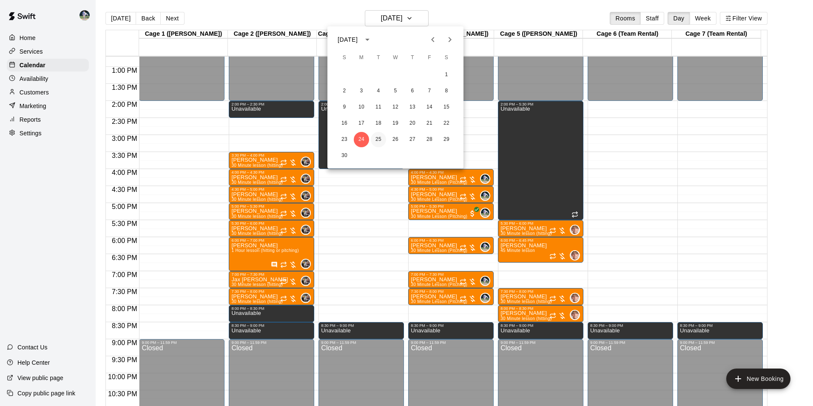
click at [379, 137] on button "25" at bounding box center [378, 139] width 15 height 15
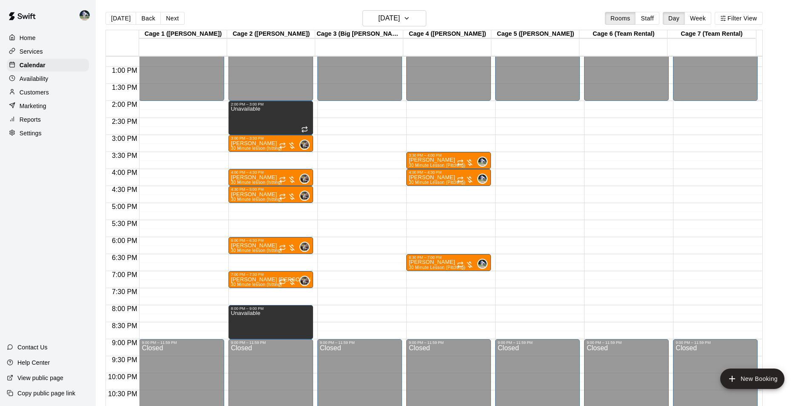
click at [344, 310] on div "12:00 AM – 2:00 PM Closed 9:00 PM – 11:59 PM Closed" at bounding box center [359, 32] width 85 height 817
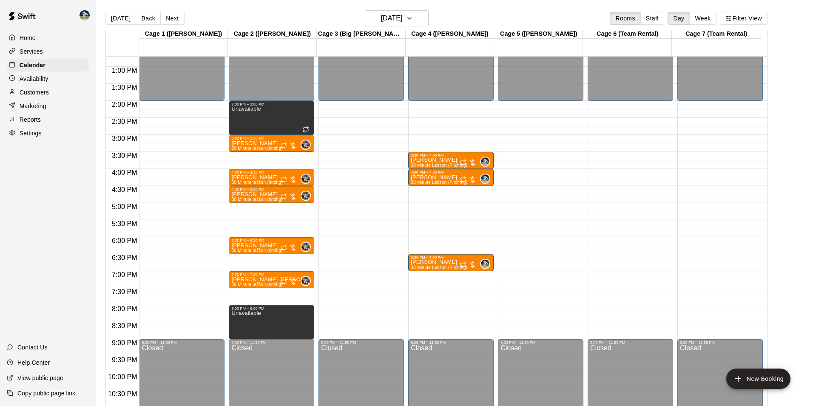
click at [323, 212] on li "09" at bounding box center [328, 216] width 10 height 8
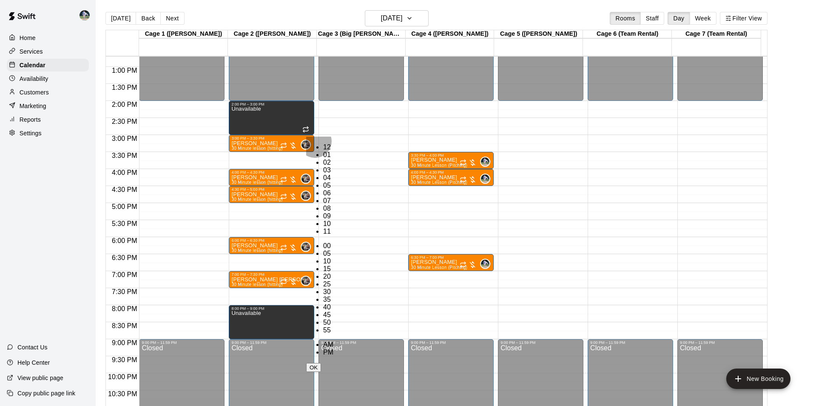
click at [333, 242] on li "00" at bounding box center [328, 246] width 10 height 8
type input "********"
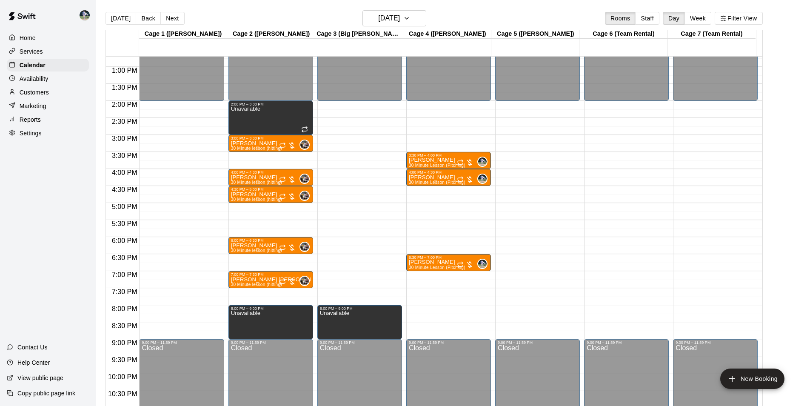
click at [438, 307] on div "12:00 AM – 2:00 PM Closed 3:30 PM – 4:00 PM [PERSON_NAME] 30 Minute Lesson (Pit…" at bounding box center [448, 32] width 85 height 817
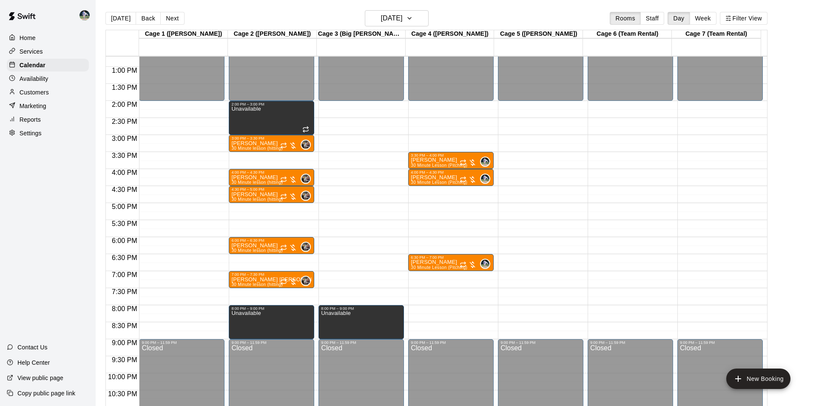
click at [323, 212] on li "09" at bounding box center [328, 216] width 10 height 8
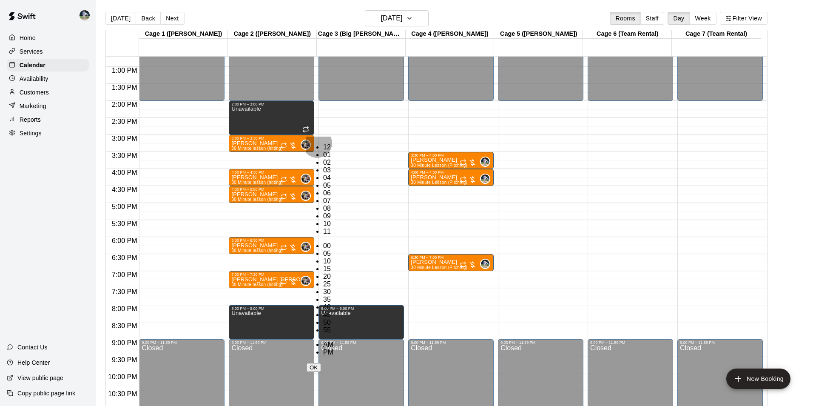
drag, startPoint x: 343, startPoint y: 145, endPoint x: 349, endPoint y: 185, distance: 40.8
click at [333, 242] on li "00" at bounding box center [328, 246] width 10 height 8
type input "********"
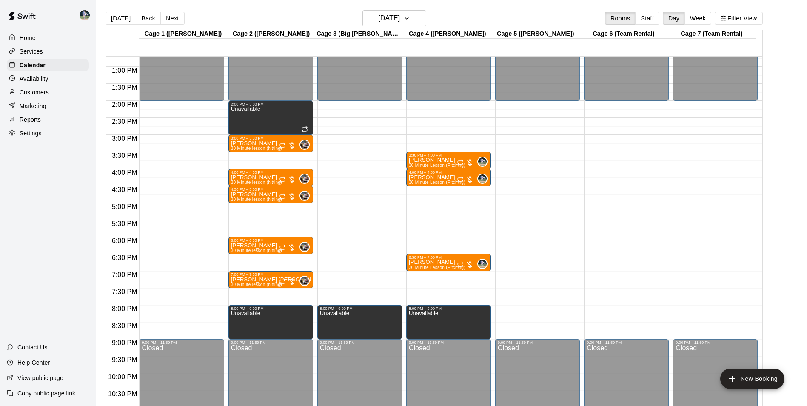
click at [535, 306] on div "12:00 AM – 2:00 PM Closed 9:00 PM – 11:59 PM Closed" at bounding box center [537, 32] width 85 height 817
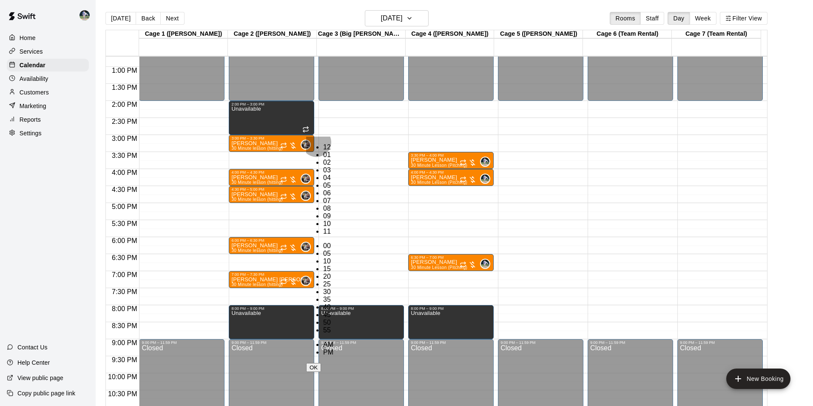
drag, startPoint x: 318, startPoint y: 160, endPoint x: 343, endPoint y: 174, distance: 28.4
click at [323, 212] on li "09" at bounding box center [328, 216] width 10 height 8
drag, startPoint x: 346, startPoint y: 145, endPoint x: 384, endPoint y: 202, distance: 68.9
click at [333, 242] on li "00" at bounding box center [328, 246] width 10 height 8
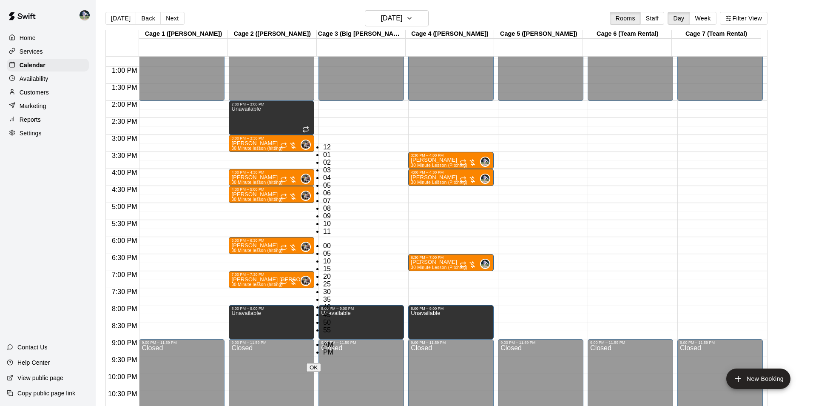
type input "********"
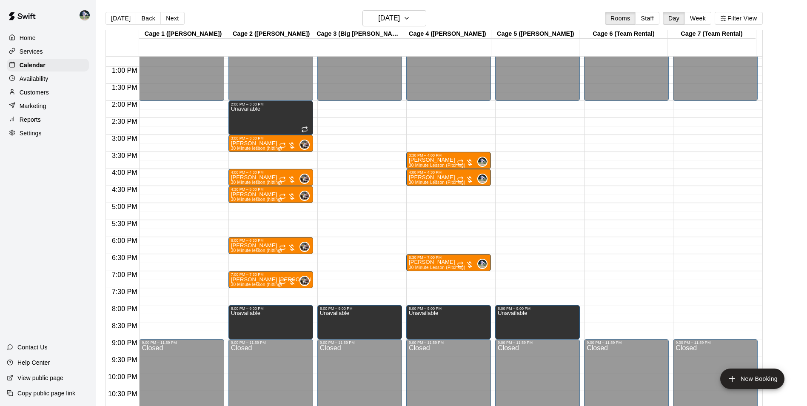
click at [623, 309] on div "12:00 AM – 2:00 PM Closed 9:00 PM – 11:59 PM Closed" at bounding box center [626, 32] width 85 height 817
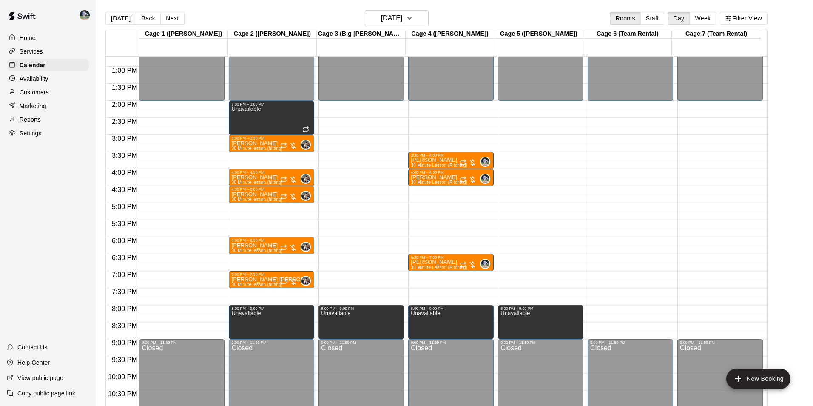
click at [323, 212] on li "09" at bounding box center [328, 216] width 10 height 8
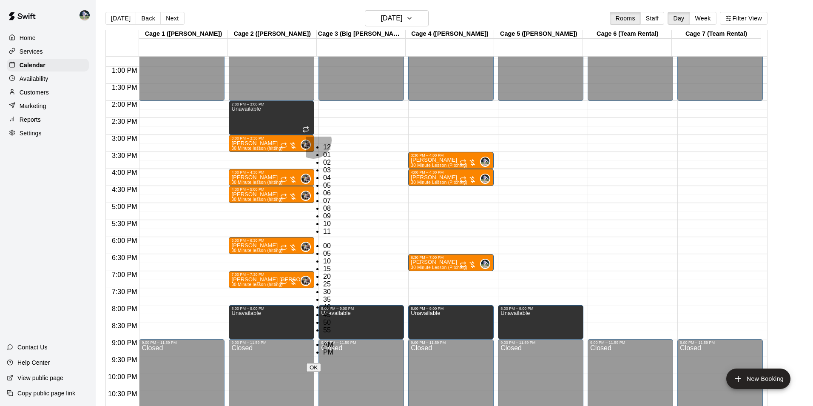
drag, startPoint x: 339, startPoint y: 142, endPoint x: 381, endPoint y: 196, distance: 68.5
click at [333, 242] on li "00" at bounding box center [328, 246] width 10 height 8
type input "********"
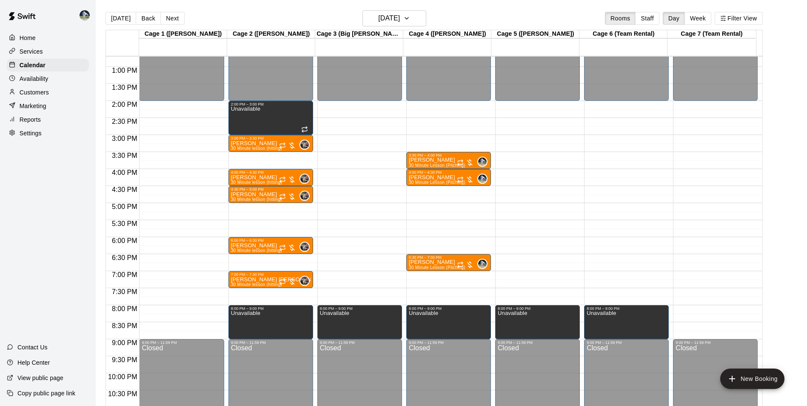
click at [708, 310] on div "12:00 AM – 2:00 PM Closed 9:00 PM – 11:59 PM Closed" at bounding box center [715, 32] width 85 height 817
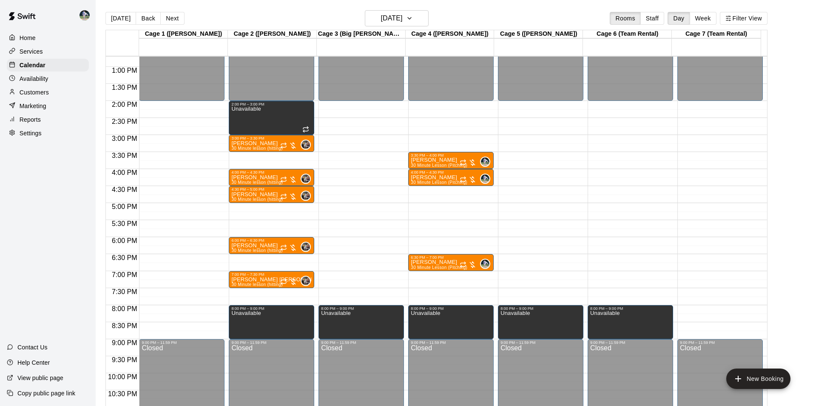
click at [323, 212] on li "09" at bounding box center [328, 216] width 10 height 8
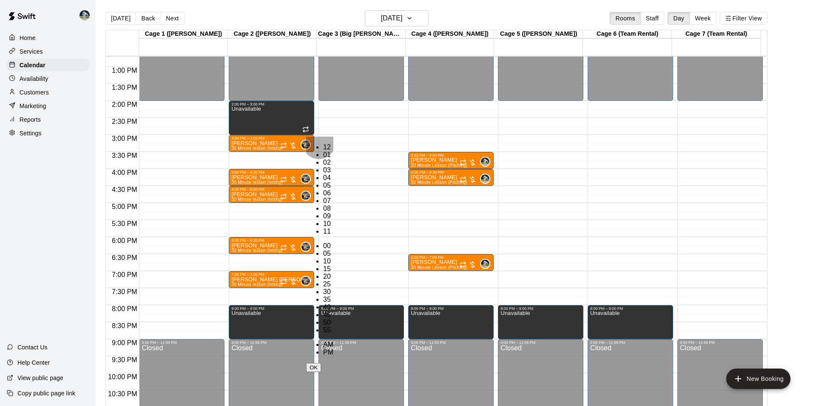
click at [333, 242] on li "00" at bounding box center [328, 246] width 10 height 8
type input "********"
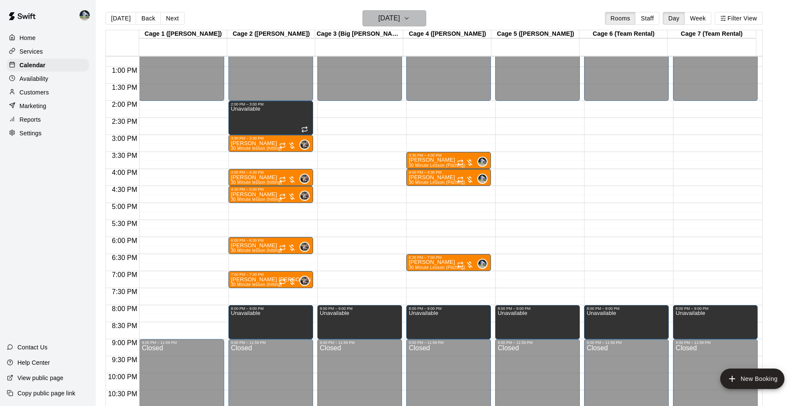
click at [380, 16] on h6 "[DATE]" at bounding box center [389, 18] width 22 height 12
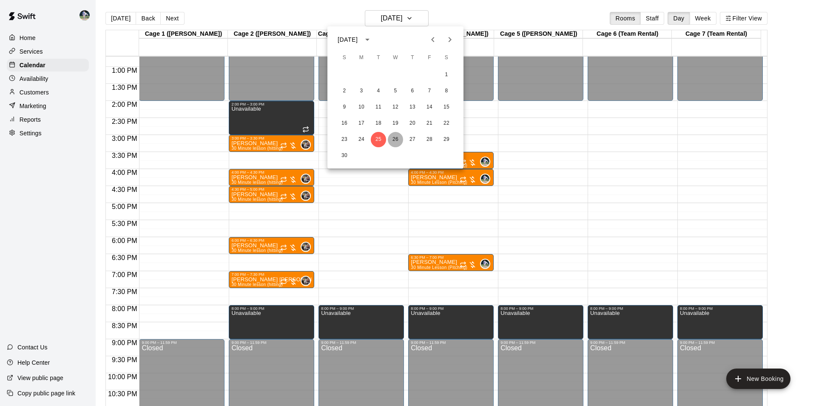
click at [394, 137] on button "26" at bounding box center [395, 139] width 15 height 15
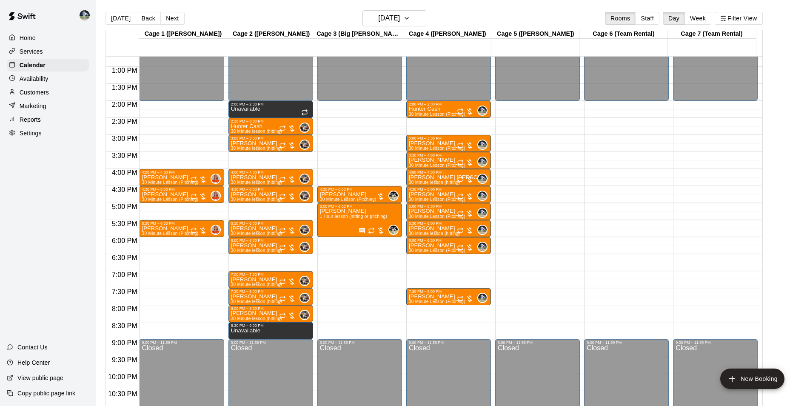
click at [260, 258] on div "12:00 AM – 2:00 PM Closed 2:00 PM – 2:30 PM Unavailable 2:30 PM – 3:00 PM Hunte…" at bounding box center [270, 32] width 85 height 817
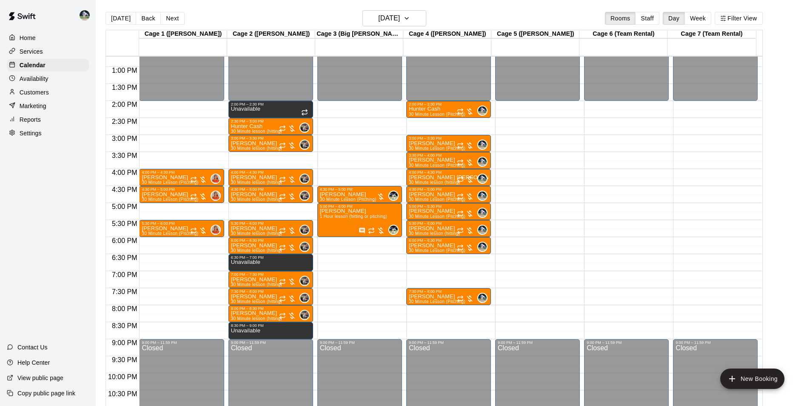
click at [356, 324] on div "12:00 AM – 2:00 PM Closed 4:30 PM – 5:00 PM [PERSON_NAME] 30 Minute Lesson (Pit…" at bounding box center [359, 32] width 85 height 817
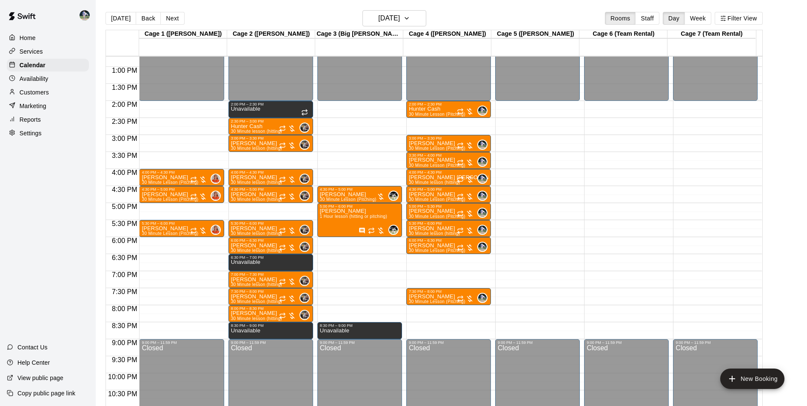
click at [430, 324] on div "12:00 AM – 2:00 PM Closed 2:00 PM – 2:30 PM Hunter Cash 30 Minute Lesson (Pitch…" at bounding box center [448, 32] width 85 height 817
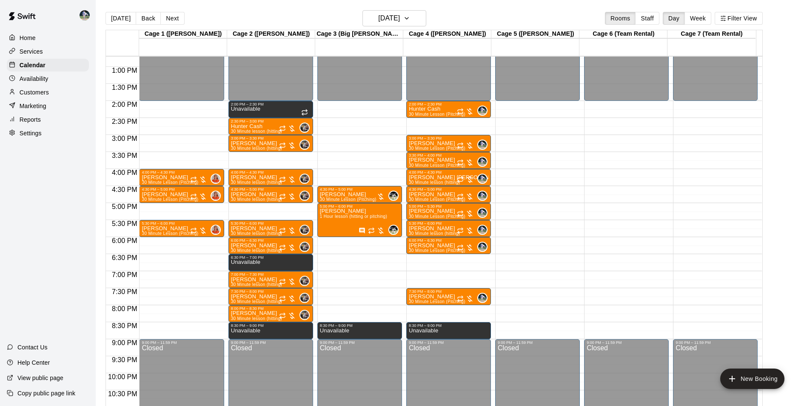
click at [524, 324] on div "12:00 AM – 2:00 PM Closed 9:00 PM – 11:59 PM Closed" at bounding box center [537, 32] width 85 height 817
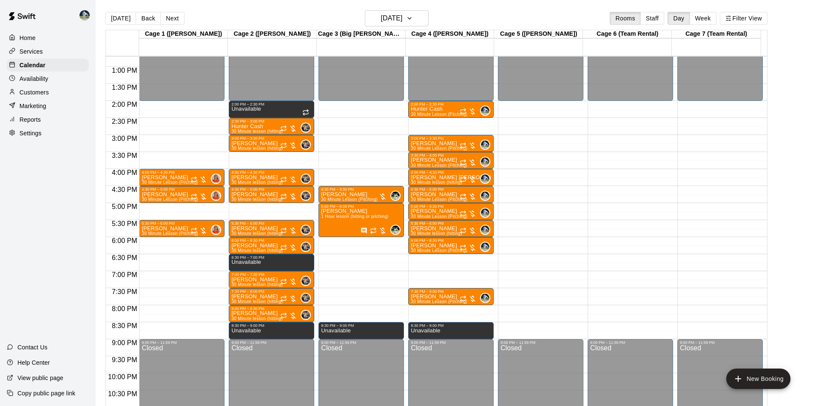
drag, startPoint x: 500, startPoint y: 62, endPoint x: 520, endPoint y: 103, distance: 45.8
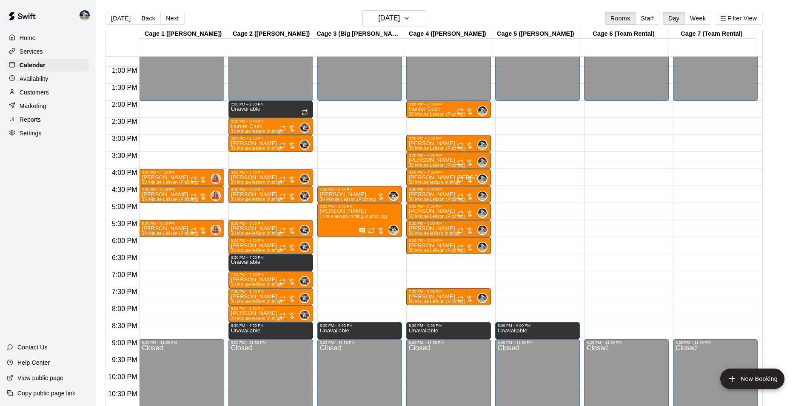
click at [620, 324] on div "12:00 AM – 2:00 PM Closed 9:00 PM – 11:59 PM Closed" at bounding box center [626, 32] width 85 height 817
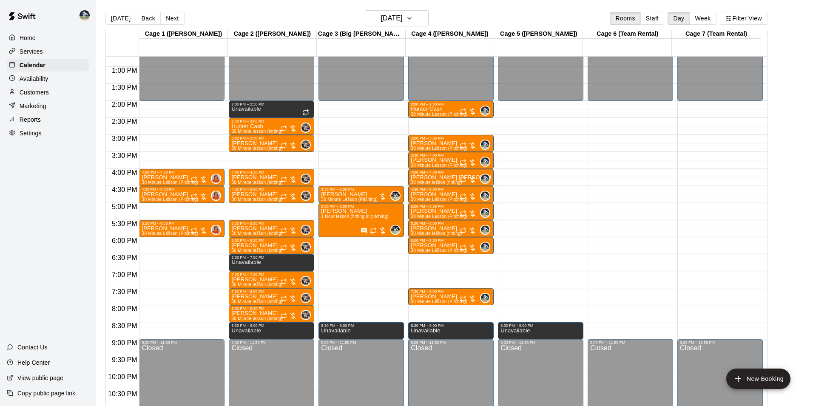
drag, startPoint x: 496, startPoint y: 61, endPoint x: 526, endPoint y: 138, distance: 82.1
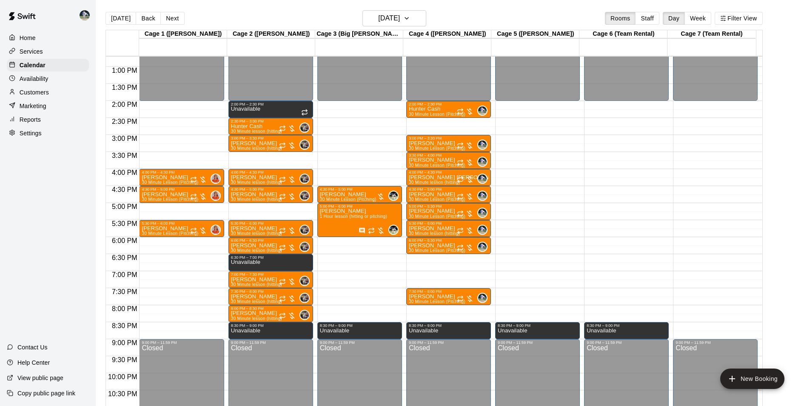
click at [699, 327] on div "12:00 AM – 2:00 PM Closed 9:00 PM – 11:59 PM Closed" at bounding box center [715, 32] width 85 height 817
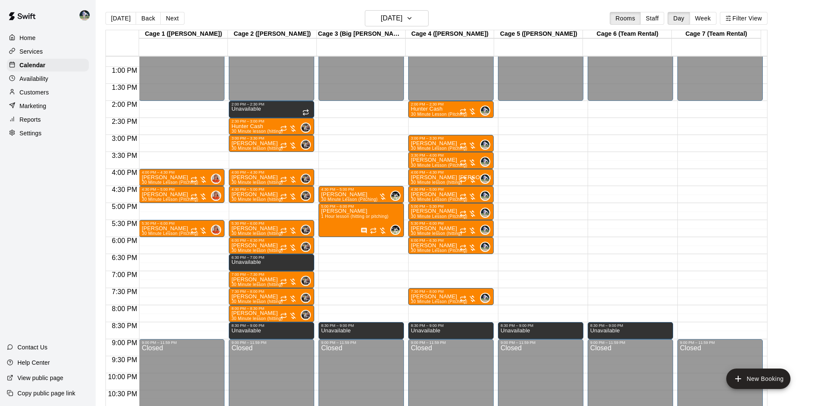
drag, startPoint x: 507, startPoint y: 58, endPoint x: 510, endPoint y: 84, distance: 25.7
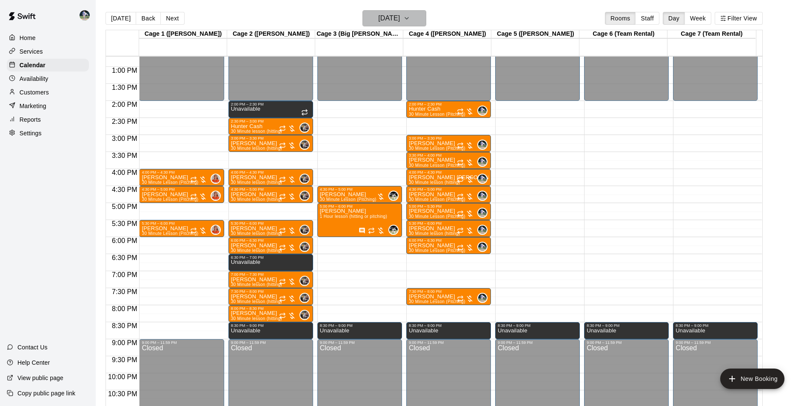
click at [378, 16] on h6 "[DATE]" at bounding box center [389, 18] width 22 height 12
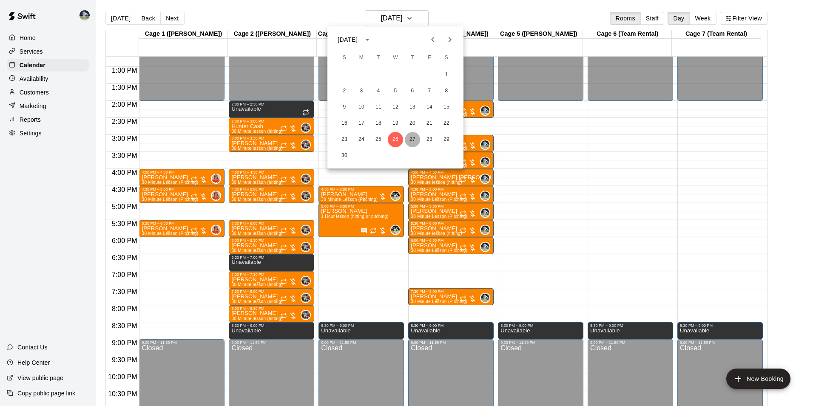
click at [413, 137] on button "27" at bounding box center [412, 139] width 15 height 15
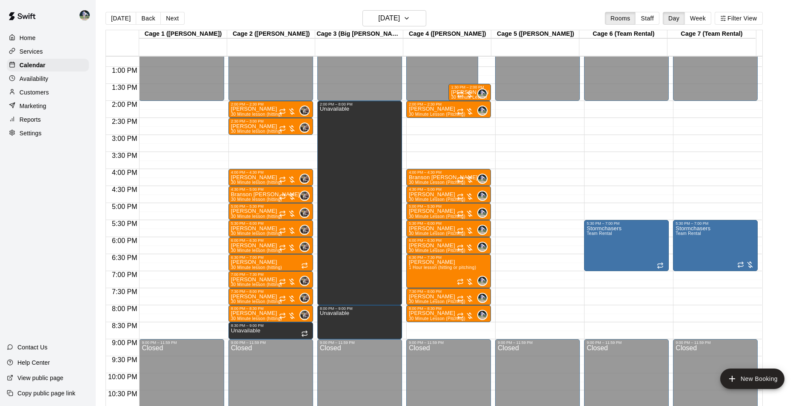
click at [446, 327] on div "12:00 AM – 2:00 PM Closed 2:00 PM – 2:30 PM [PERSON_NAME] 30 Minute Lesson (Pit…" at bounding box center [448, 32] width 85 height 817
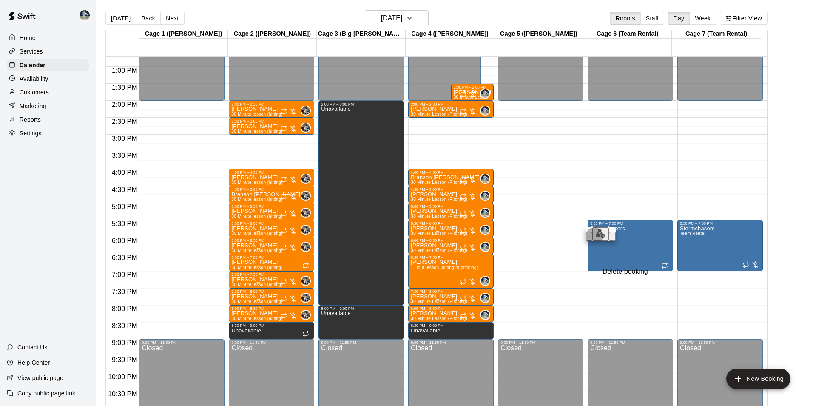
click at [615, 247] on icon "delete" at bounding box center [618, 243] width 6 height 8
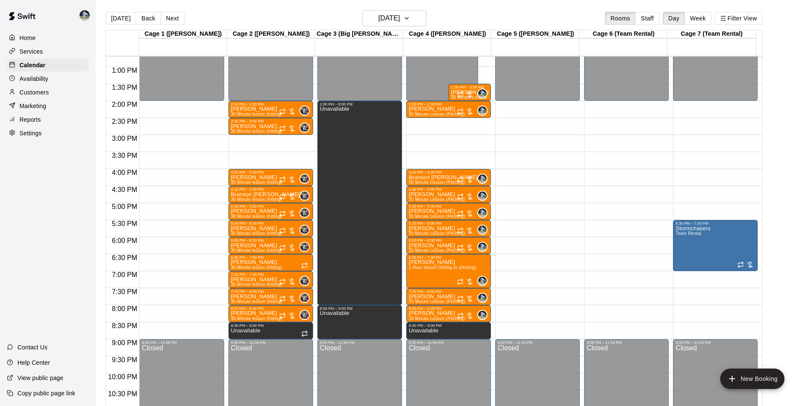
click at [534, 327] on div "12:00 AM – 2:00 PM Closed 9:00 PM – 11:59 PM Closed" at bounding box center [537, 32] width 85 height 817
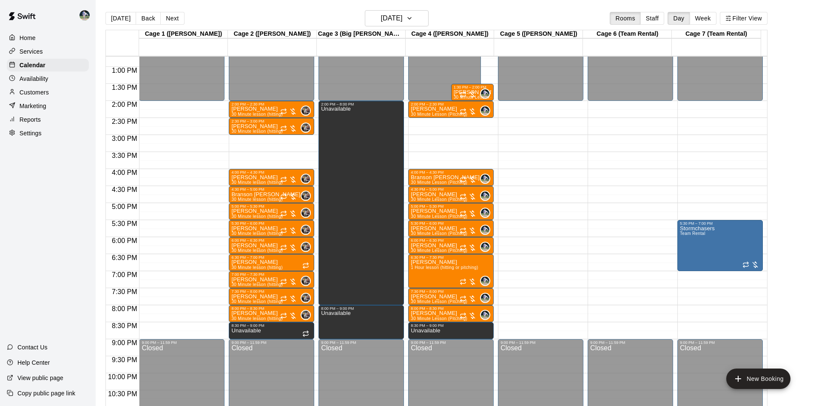
drag, startPoint x: 488, startPoint y: 61, endPoint x: 529, endPoint y: 94, distance: 52.9
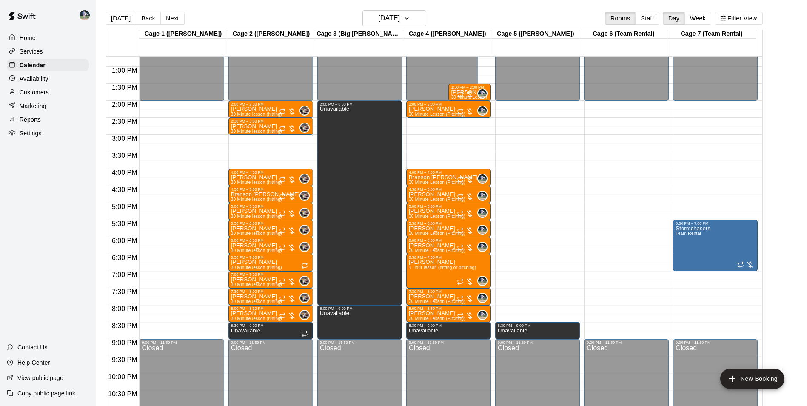
click at [612, 323] on div "12:00 AM – 2:00 PM Closed 9:00 PM – 11:59 PM Closed" at bounding box center [626, 32] width 85 height 817
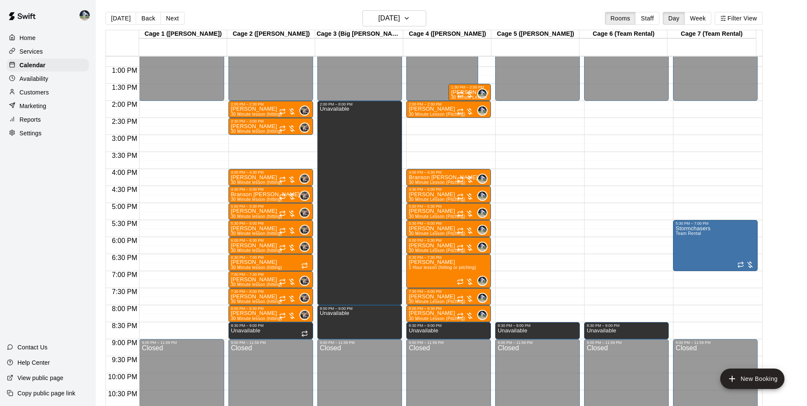
click at [693, 323] on div "12:00 AM – 2:00 PM Closed 5:30 PM – 7:00 PM Stormchasers Team Rental 9:00 PM – …" at bounding box center [715, 32] width 85 height 817
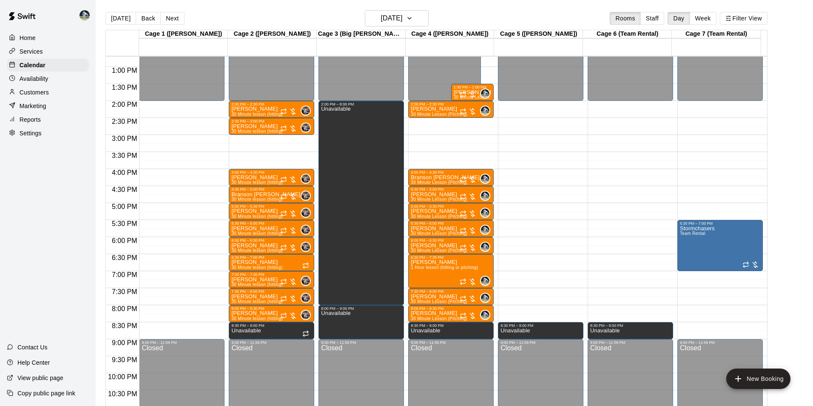
drag, startPoint x: 483, startPoint y: 60, endPoint x: 532, endPoint y: 119, distance: 76.7
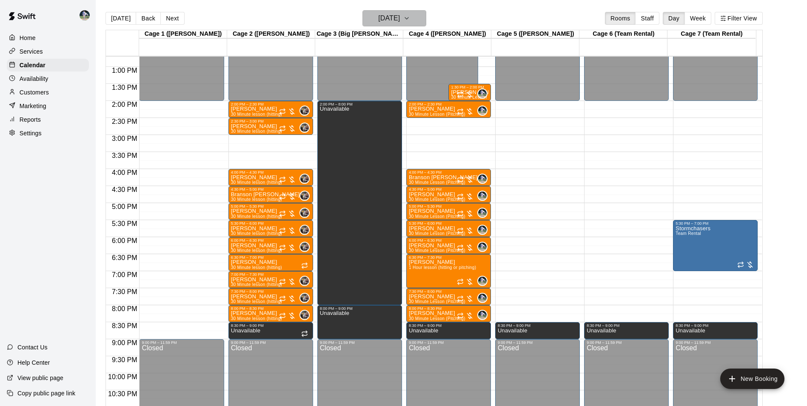
click at [390, 15] on h6 "[DATE]" at bounding box center [389, 18] width 22 height 12
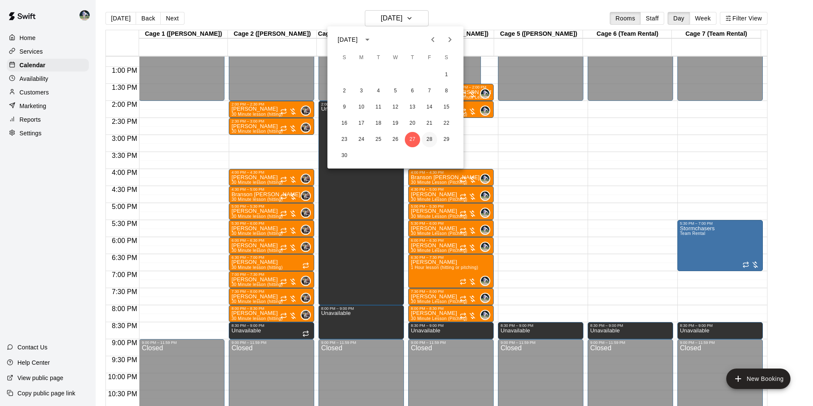
click at [429, 137] on button "28" at bounding box center [429, 139] width 15 height 15
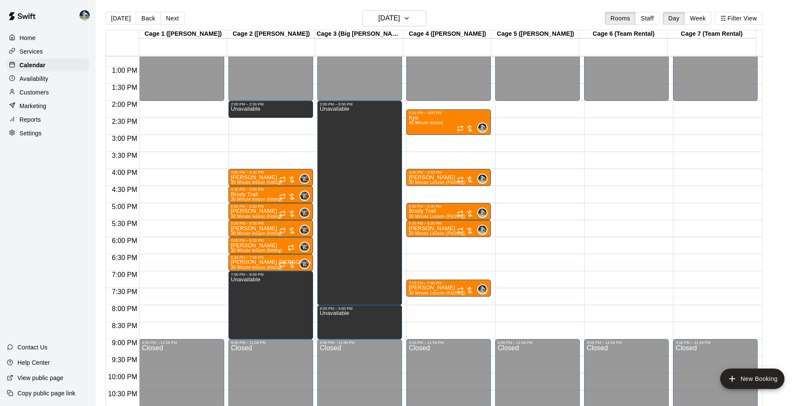
click at [441, 307] on div "12:00 AM – 2:00 PM Closed 2:15 PM – 3:00 PM Kye 45 Minute lesson 0 4:00 PM – 4:…" at bounding box center [448, 32] width 85 height 817
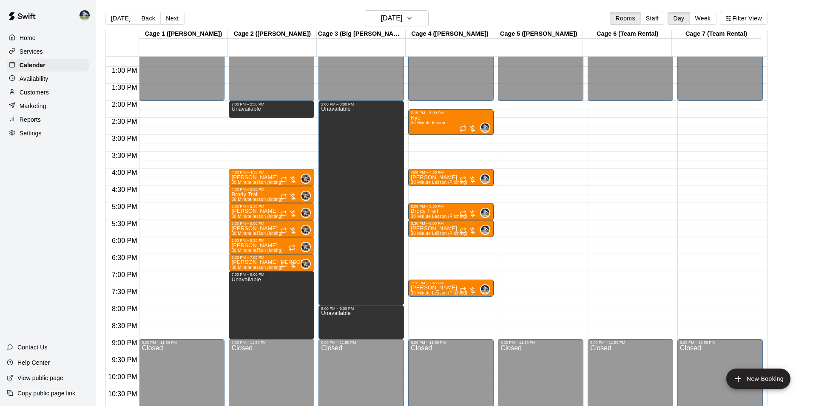
click at [323, 255] on li "09" at bounding box center [328, 259] width 10 height 8
click at [333, 285] on li "00" at bounding box center [328, 289] width 10 height 8
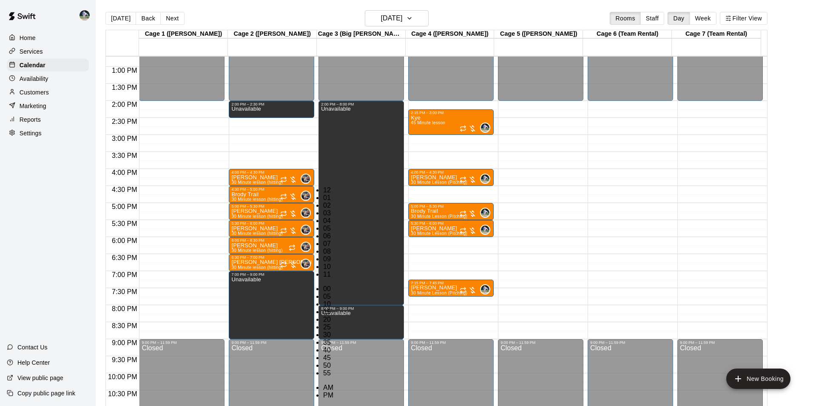
click at [321, 405] on button "OK" at bounding box center [313, 410] width 15 height 9
click at [323, 248] on li "08" at bounding box center [328, 252] width 10 height 8
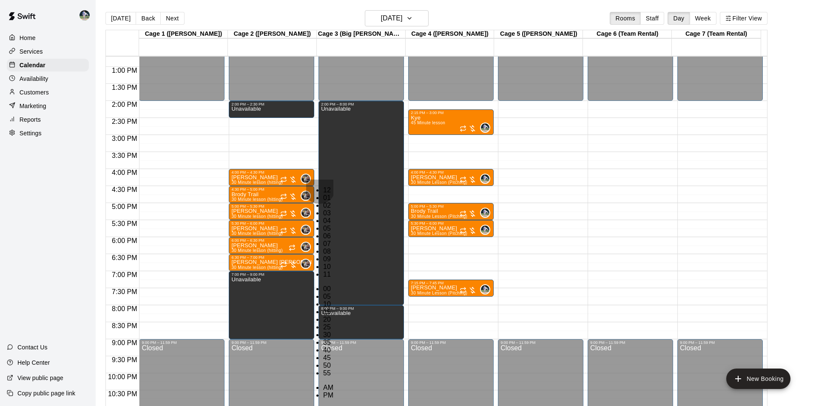
click at [333, 331] on li "30" at bounding box center [328, 335] width 10 height 8
type input "********"
click at [321, 405] on button "OK" at bounding box center [313, 410] width 15 height 9
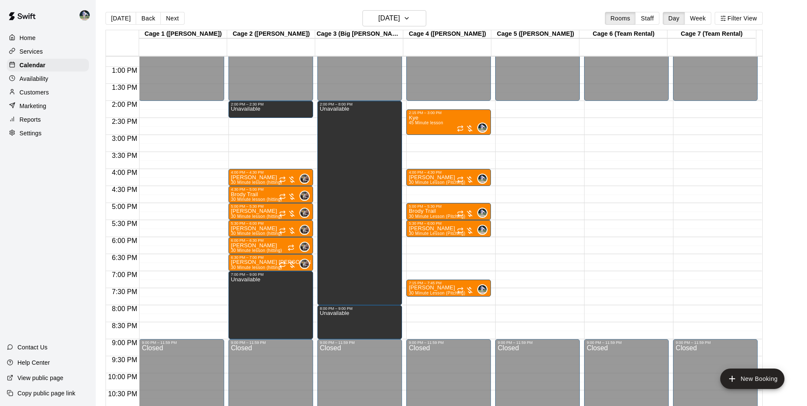
click at [431, 310] on div "12:00 AM – 2:00 PM Closed 2:15 PM – 3:00 PM Kye 45 Minute lesson 0 4:00 PM – 4:…" at bounding box center [448, 32] width 85 height 817
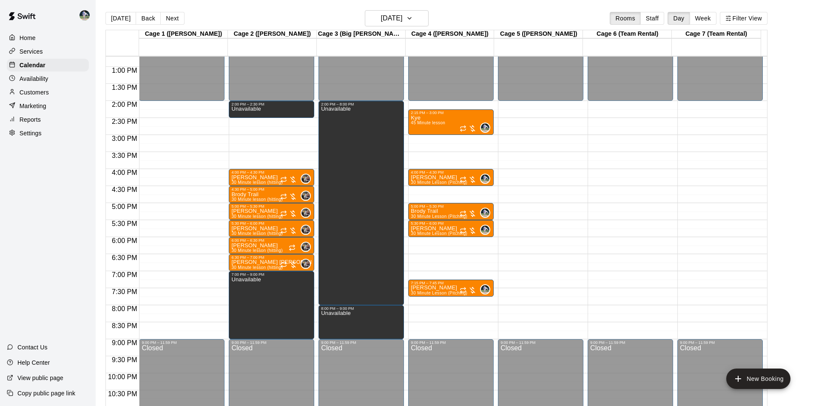
click at [323, 212] on li "09" at bounding box center [328, 216] width 10 height 8
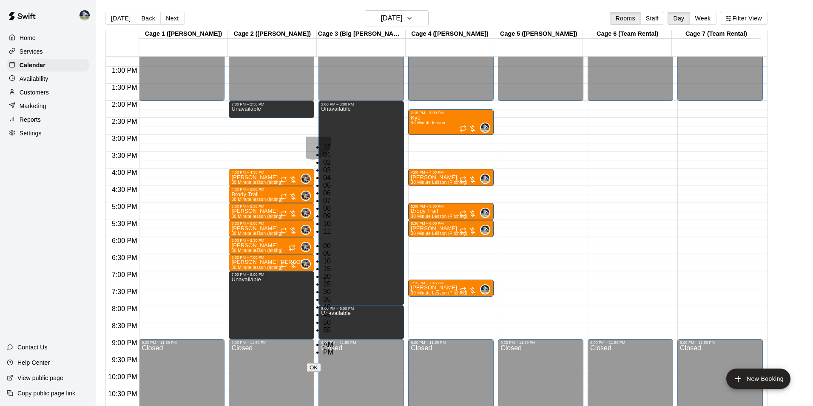
click at [333, 242] on li "00" at bounding box center [328, 246] width 10 height 8
type input "********"
click at [333, 348] on li "PM" at bounding box center [328, 352] width 10 height 8
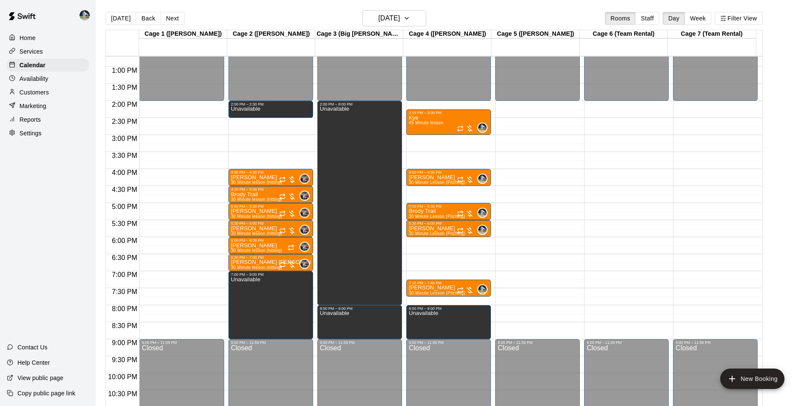
click at [518, 308] on div "12:00 AM – 2:00 PM Closed 9:00 PM – 11:59 PM Closed" at bounding box center [537, 32] width 85 height 817
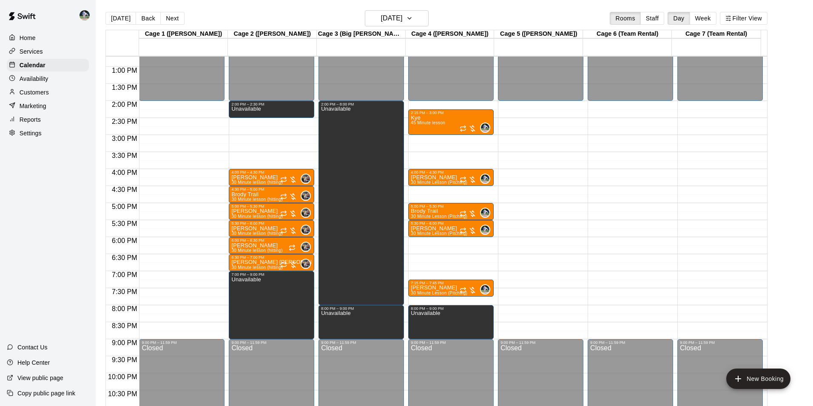
click at [323, 212] on li "09" at bounding box center [328, 216] width 10 height 8
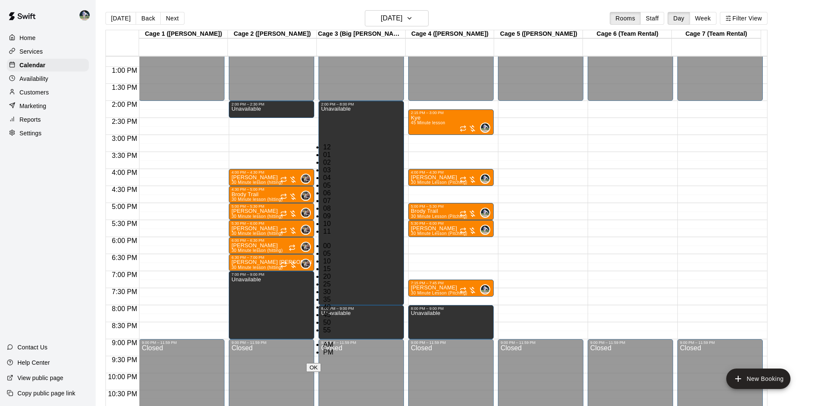
click at [333, 242] on li "00" at bounding box center [328, 246] width 10 height 8
type input "********"
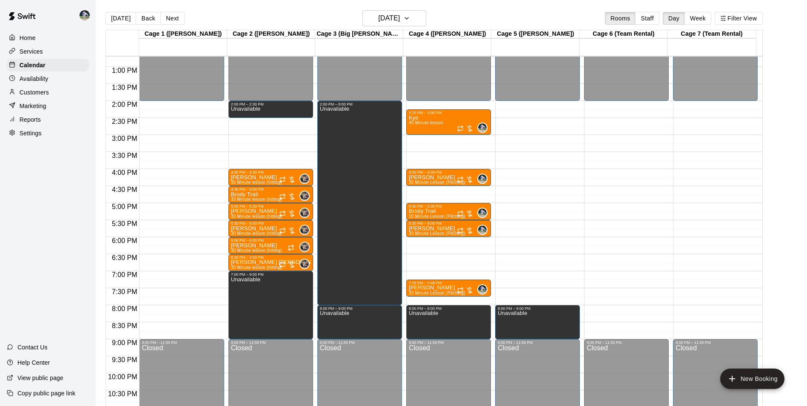
click at [604, 306] on div "12:00 AM – 2:00 PM Closed 9:00 PM – 11:59 PM Closed" at bounding box center [626, 32] width 85 height 817
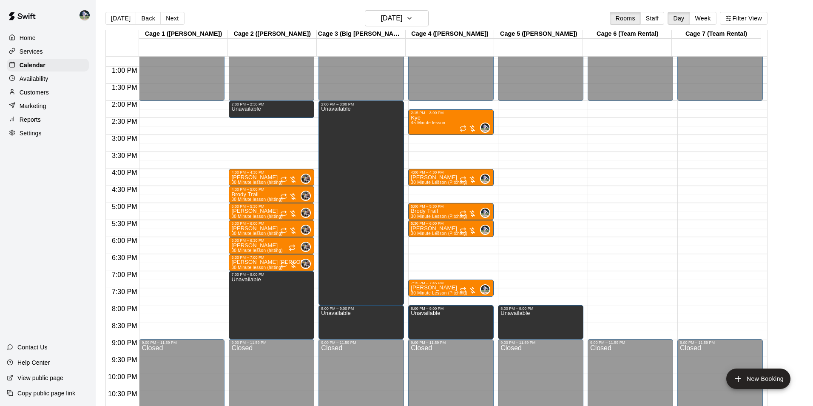
click at [323, 212] on li "09" at bounding box center [328, 216] width 10 height 8
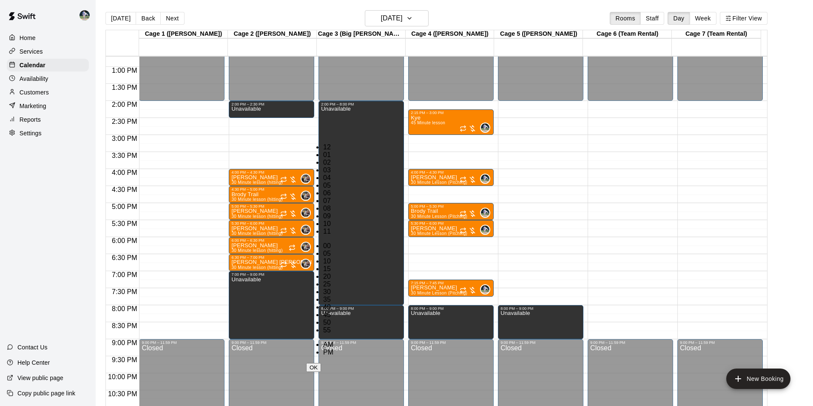
click at [333, 242] on li "00" at bounding box center [328, 246] width 10 height 8
type input "********"
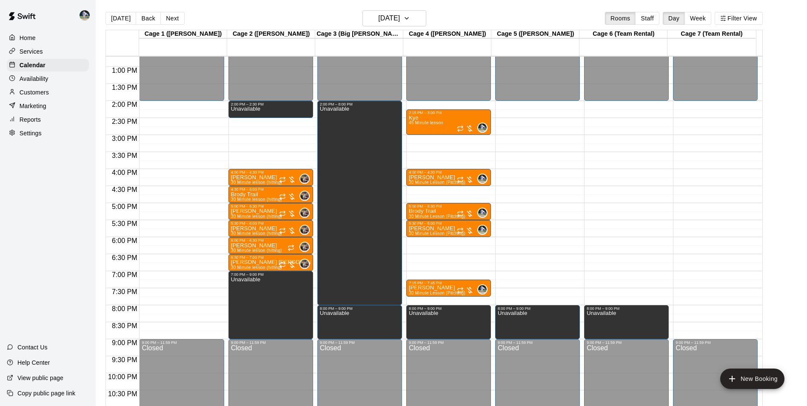
click at [685, 306] on div "12:00 AM – 2:00 PM Closed 9:00 PM – 11:59 PM Closed" at bounding box center [715, 32] width 85 height 817
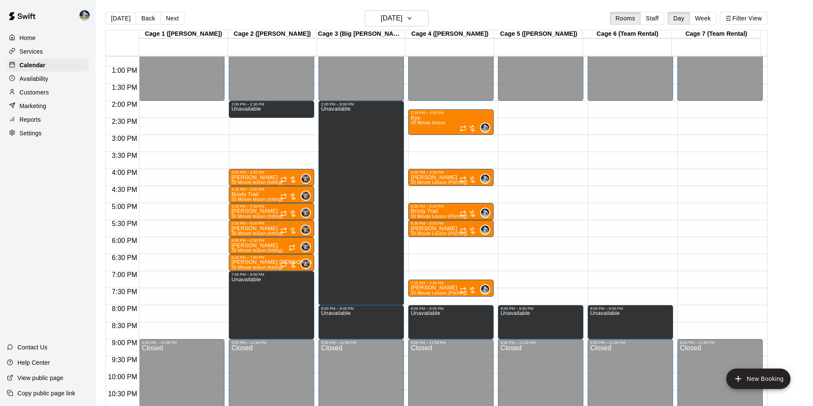
click at [323, 212] on li "09" at bounding box center [328, 216] width 10 height 8
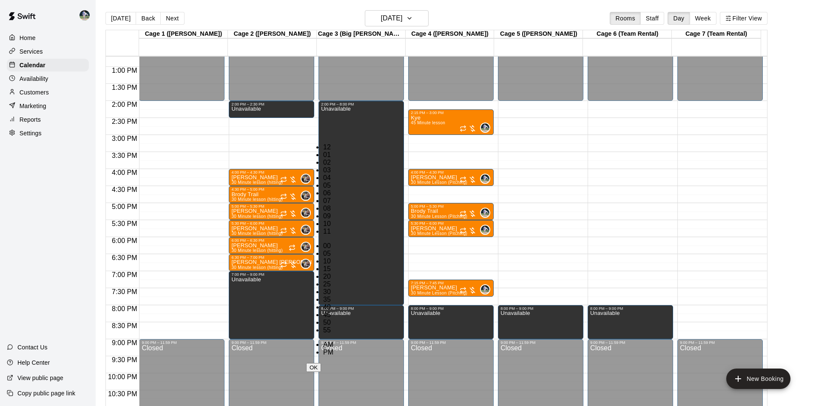
click at [333, 242] on li "00" at bounding box center [328, 246] width 10 height 8
type input "********"
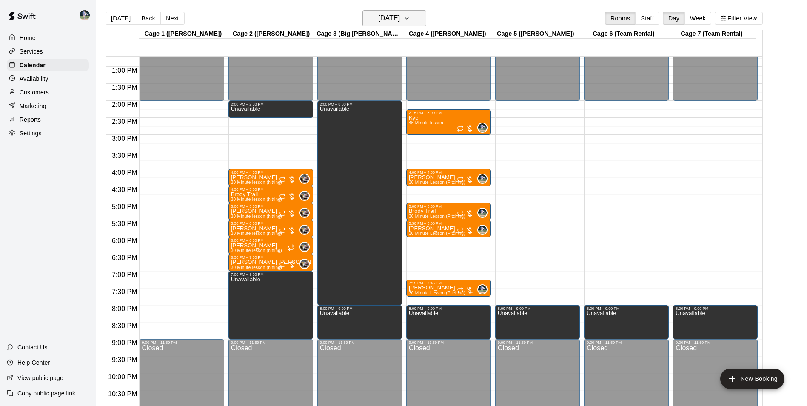
click at [378, 13] on h6 "[DATE]" at bounding box center [389, 18] width 22 height 12
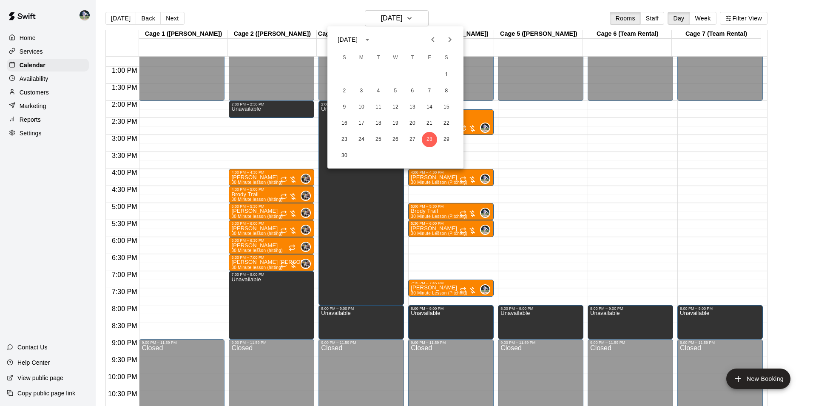
click at [125, 17] on div at bounding box center [406, 203] width 813 height 406
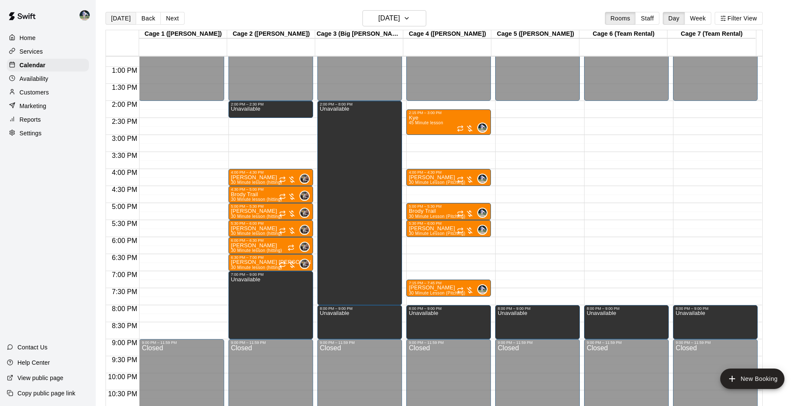
click at [124, 17] on button "[DATE]" at bounding box center [120, 18] width 31 height 13
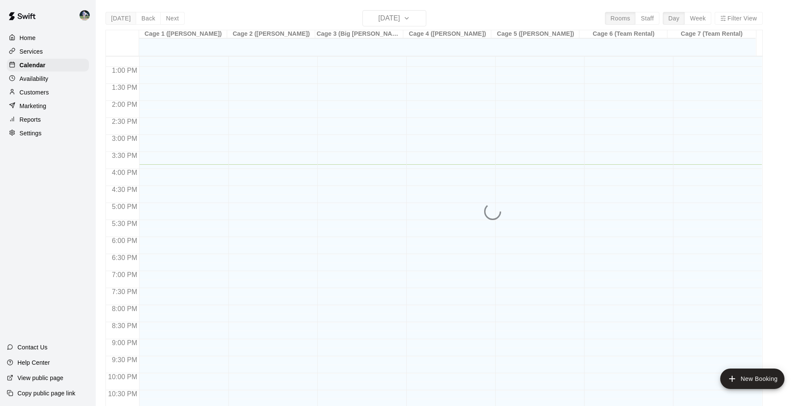
click at [124, 17] on div "[DATE] Back [DATE][DATE] Rooms Staff Day Week Filter View Cage 1 ([PERSON_NAME]…" at bounding box center [433, 213] width 657 height 406
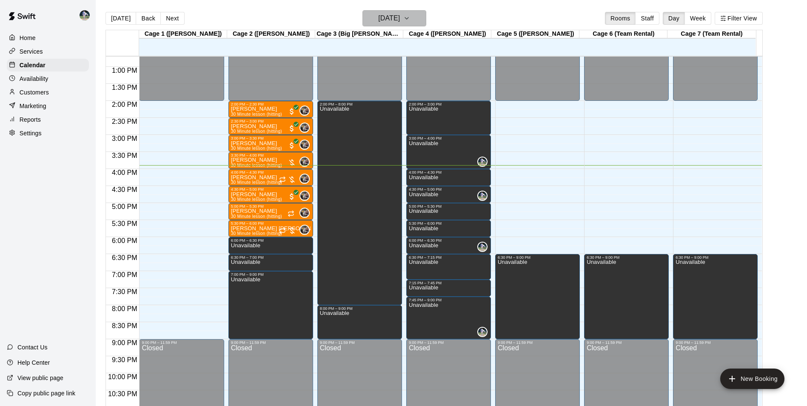
click at [392, 19] on h6 "[DATE]" at bounding box center [389, 18] width 22 height 12
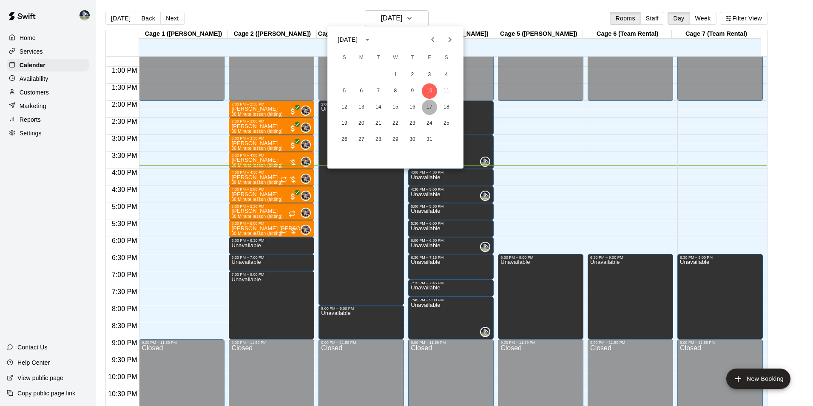
click at [433, 107] on button "17" at bounding box center [429, 107] width 15 height 15
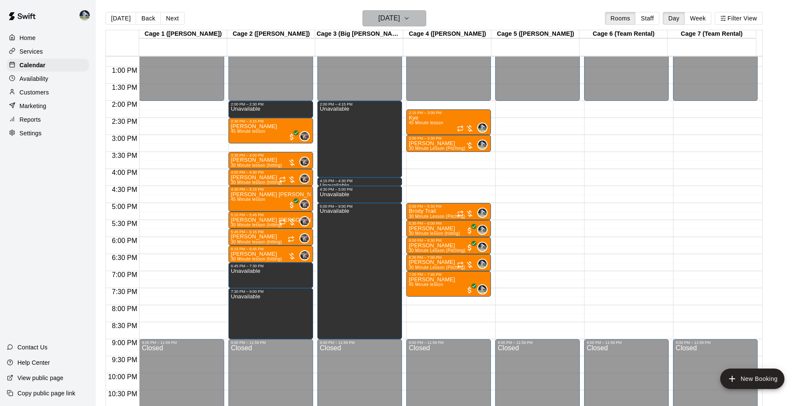
click at [379, 19] on h6 "[DATE]" at bounding box center [389, 18] width 22 height 12
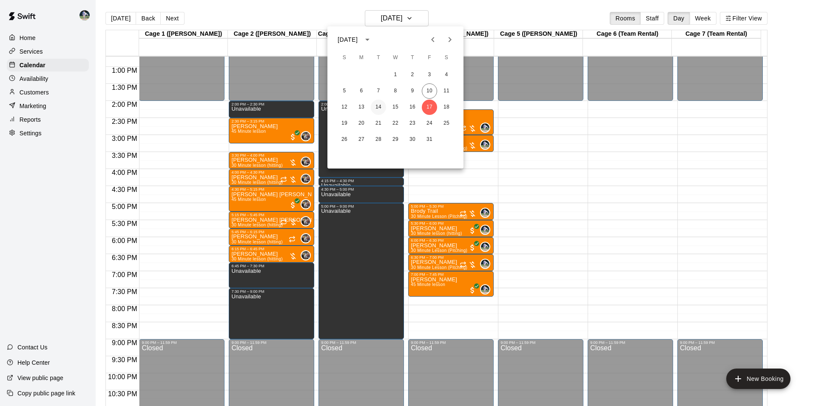
click at [379, 105] on button "14" at bounding box center [378, 107] width 15 height 15
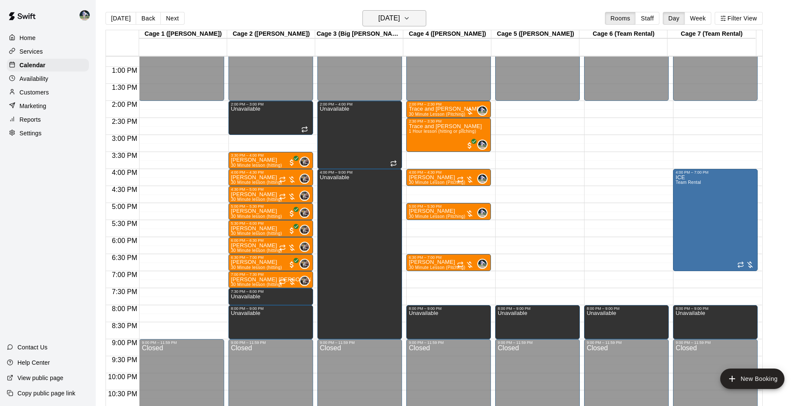
click at [382, 16] on h6 "[DATE]" at bounding box center [389, 18] width 22 height 12
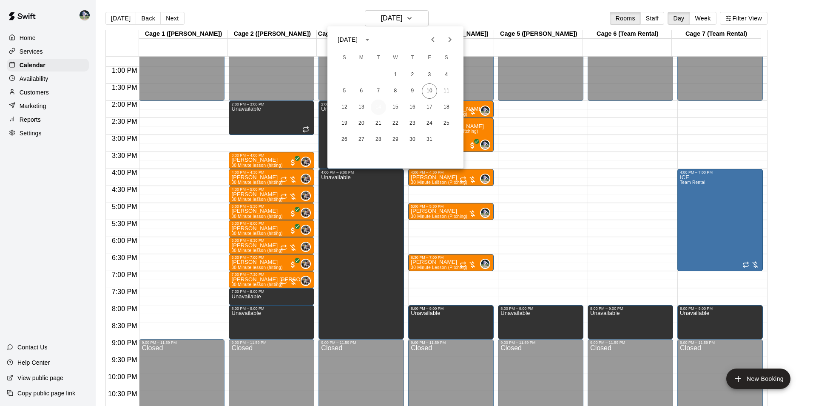
click at [376, 107] on button "14" at bounding box center [378, 107] width 15 height 15
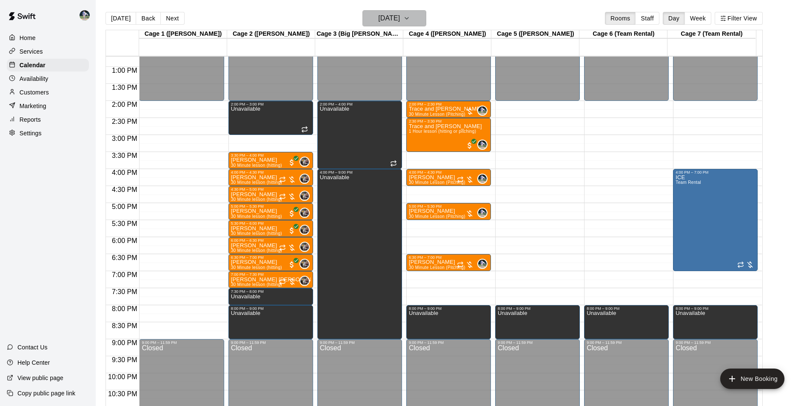
click at [393, 17] on h6 "[DATE]" at bounding box center [389, 18] width 22 height 12
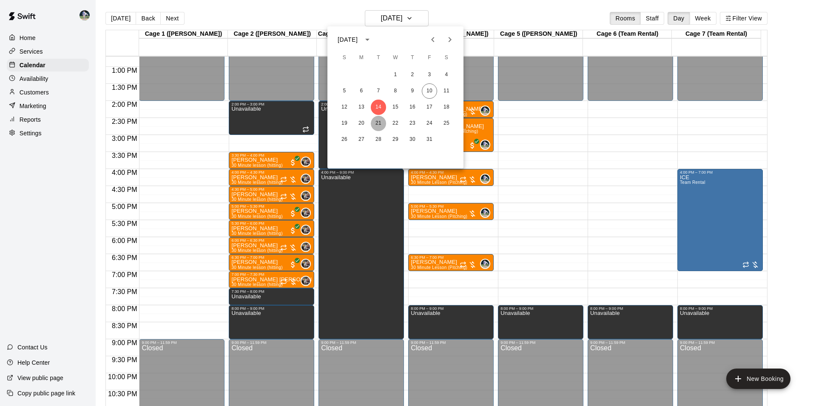
click at [376, 120] on button "21" at bounding box center [378, 123] width 15 height 15
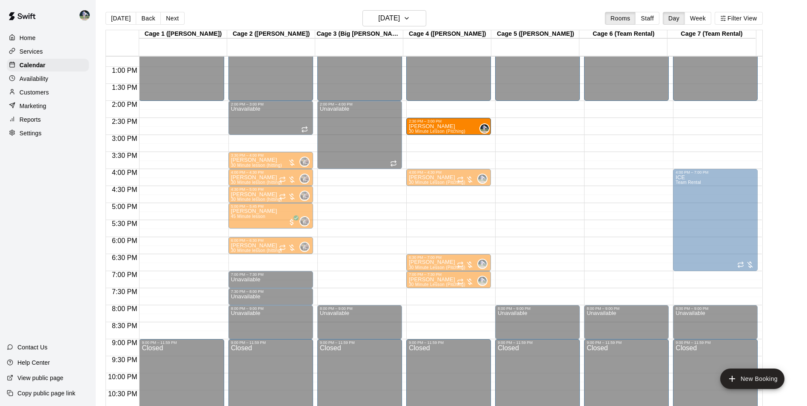
drag, startPoint x: 427, startPoint y: 141, endPoint x: 424, endPoint y: 125, distance: 15.6
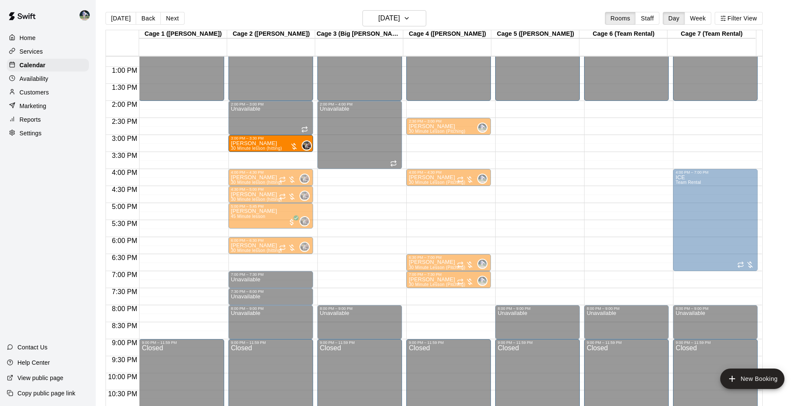
drag, startPoint x: 261, startPoint y: 158, endPoint x: 261, endPoint y: 145, distance: 13.2
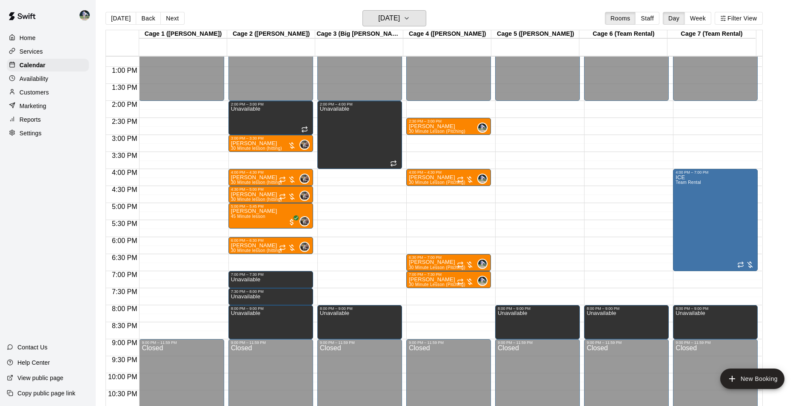
click at [394, 18] on h6 "[DATE]" at bounding box center [389, 18] width 22 height 12
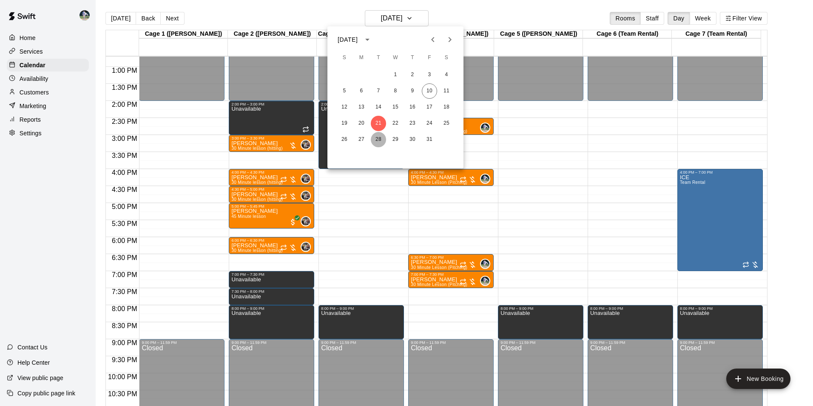
click at [377, 140] on button "28" at bounding box center [378, 139] width 15 height 15
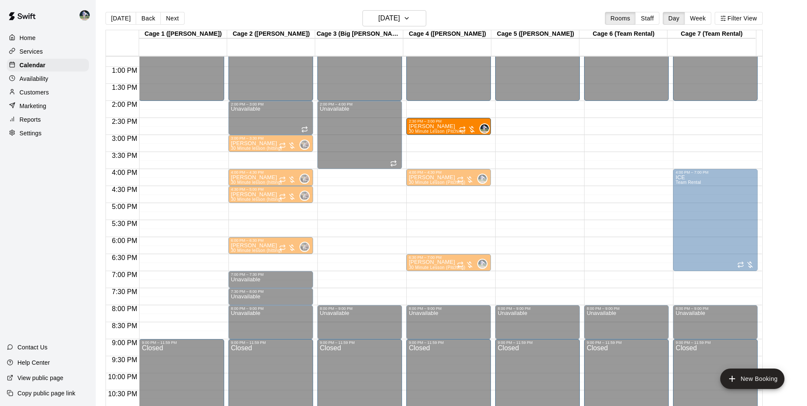
drag, startPoint x: 433, startPoint y: 158, endPoint x: 429, endPoint y: 129, distance: 29.7
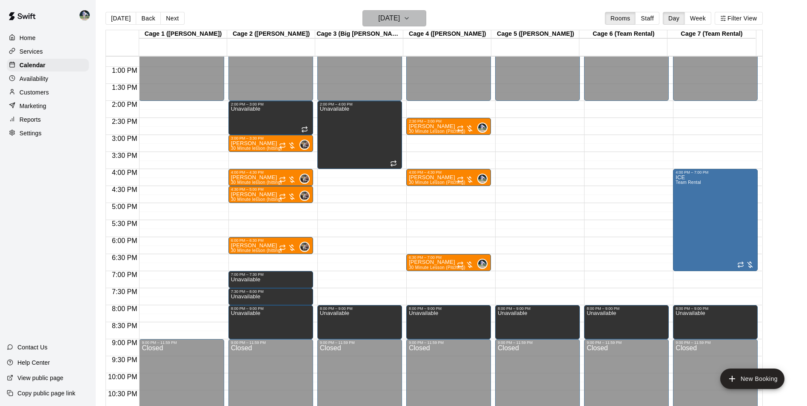
click at [378, 18] on h6 "[DATE]" at bounding box center [389, 18] width 22 height 12
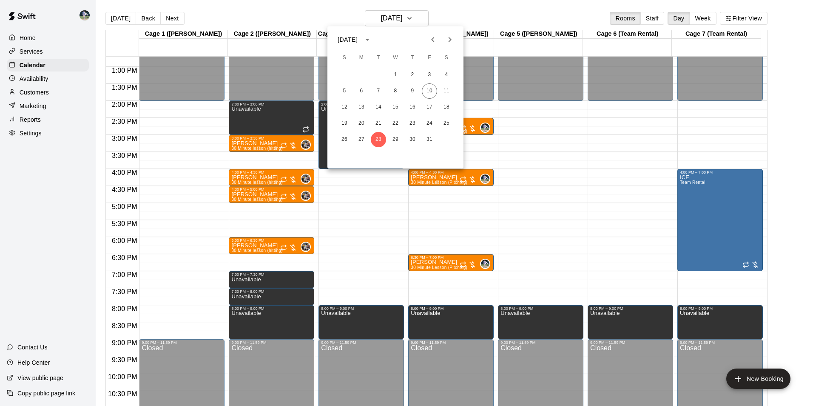
click at [450, 38] on icon "Next month" at bounding box center [450, 39] width 3 height 5
click at [377, 89] on button "4" at bounding box center [378, 90] width 15 height 15
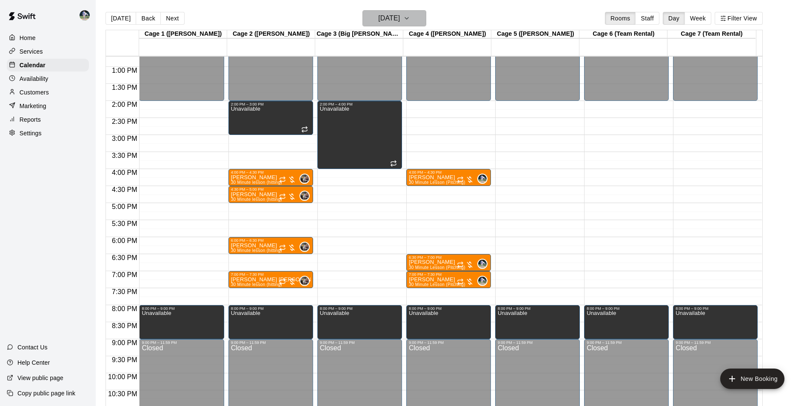
click at [378, 19] on h6 "[DATE]" at bounding box center [389, 18] width 22 height 12
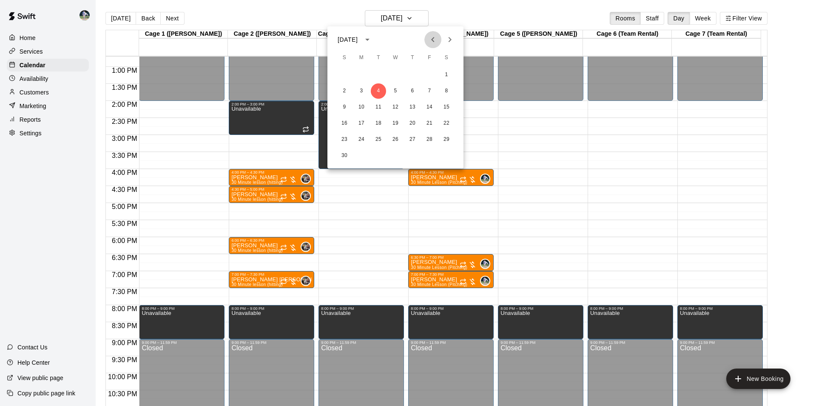
click at [434, 37] on icon "Previous month" at bounding box center [432, 39] width 3 height 5
click at [378, 137] on button "28" at bounding box center [378, 139] width 15 height 15
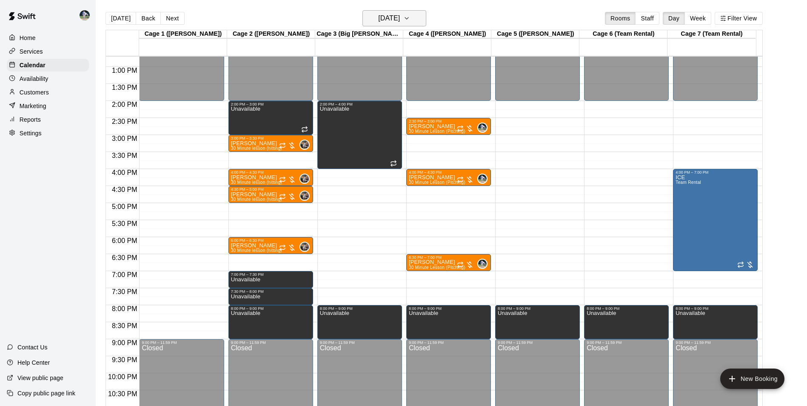
click at [380, 16] on h6 "[DATE]" at bounding box center [389, 18] width 22 height 12
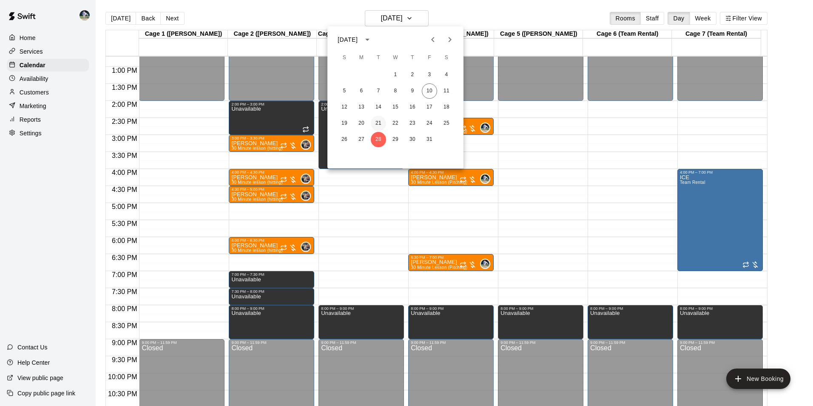
click at [380, 121] on button "21" at bounding box center [378, 123] width 15 height 15
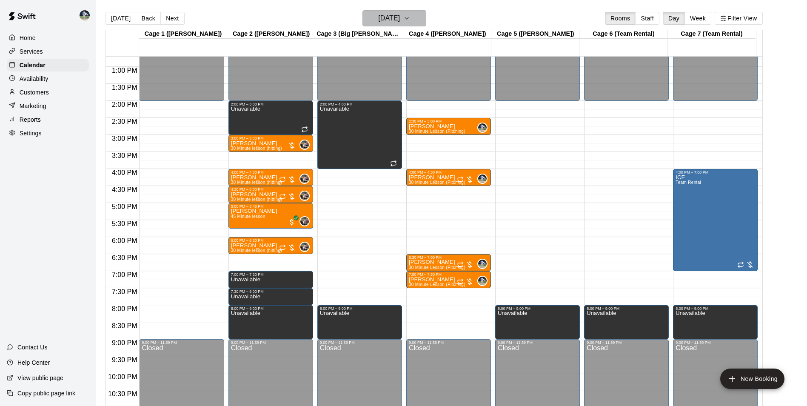
click at [381, 14] on h6 "[DATE]" at bounding box center [389, 18] width 22 height 12
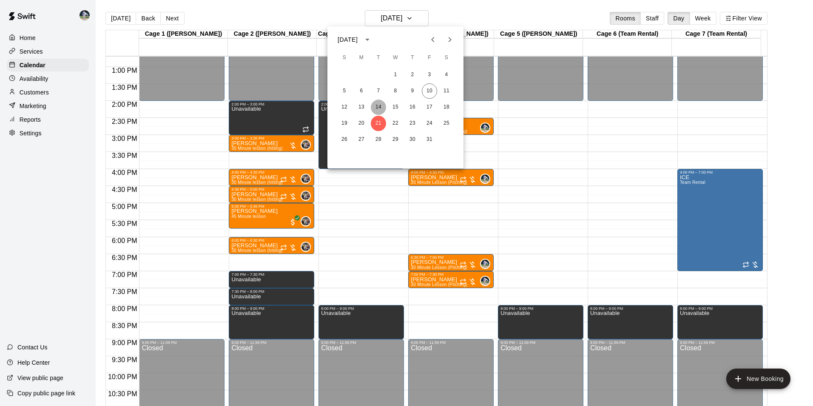
click at [379, 103] on button "14" at bounding box center [378, 107] width 15 height 15
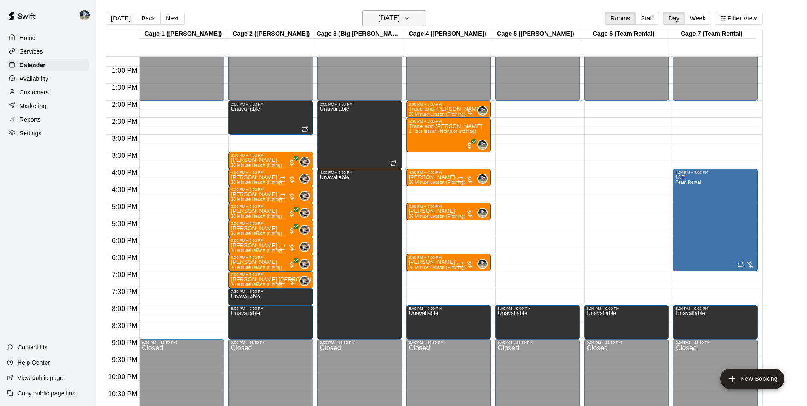
click at [378, 22] on h6 "[DATE]" at bounding box center [389, 18] width 22 height 12
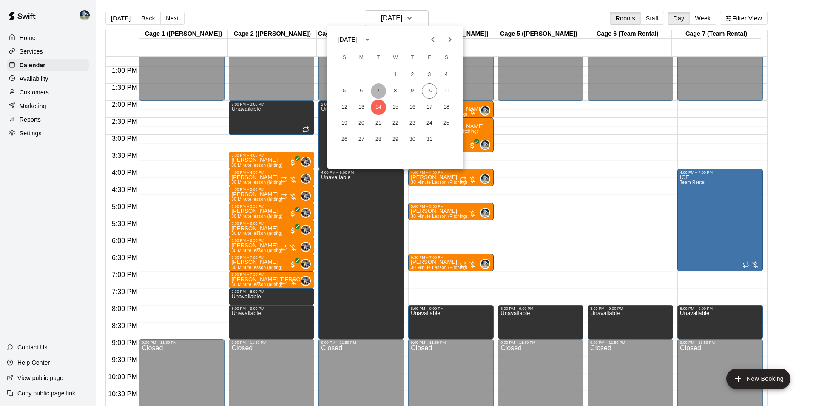
click at [379, 87] on button "7" at bounding box center [378, 90] width 15 height 15
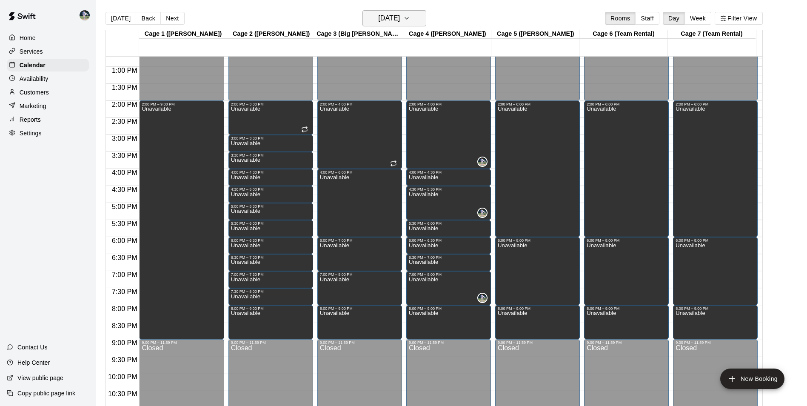
click at [382, 16] on h6 "[DATE]" at bounding box center [389, 18] width 22 height 12
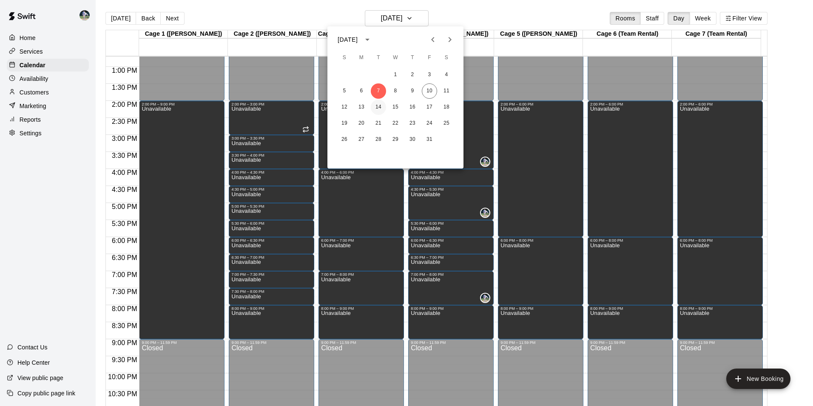
click at [378, 105] on button "14" at bounding box center [378, 107] width 15 height 15
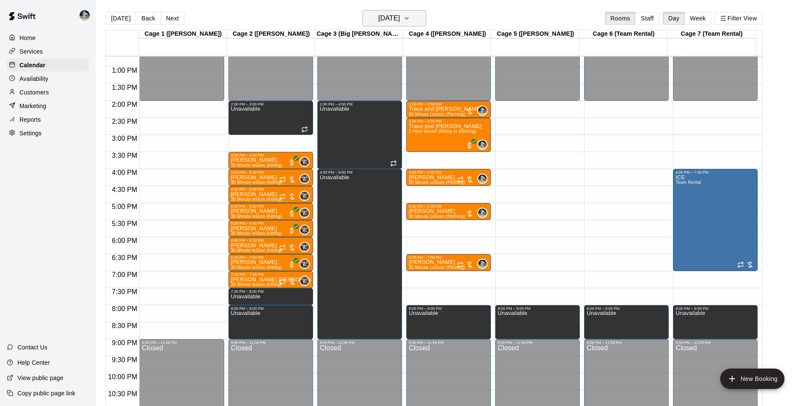
click at [390, 15] on h6 "[DATE]" at bounding box center [389, 18] width 22 height 12
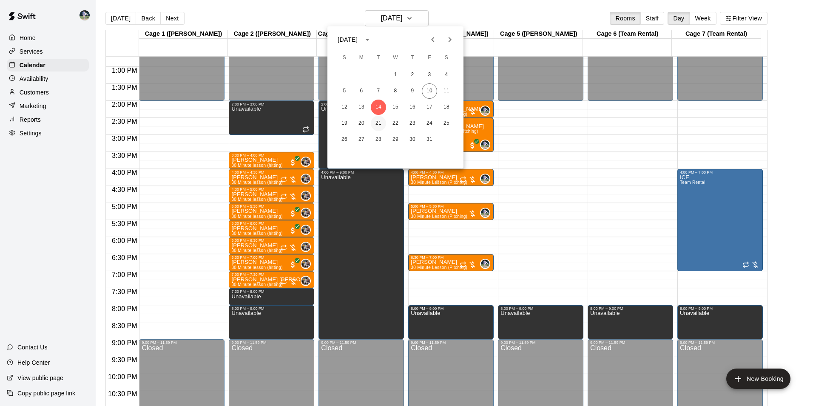
click at [379, 121] on button "21" at bounding box center [378, 123] width 15 height 15
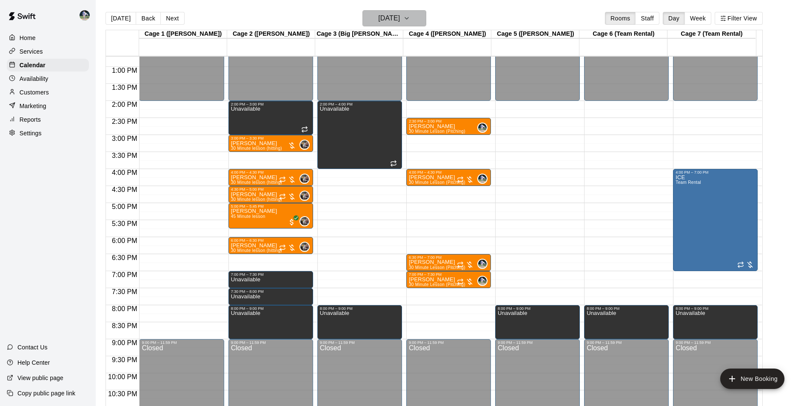
click at [381, 17] on h6 "[DATE]" at bounding box center [389, 18] width 22 height 12
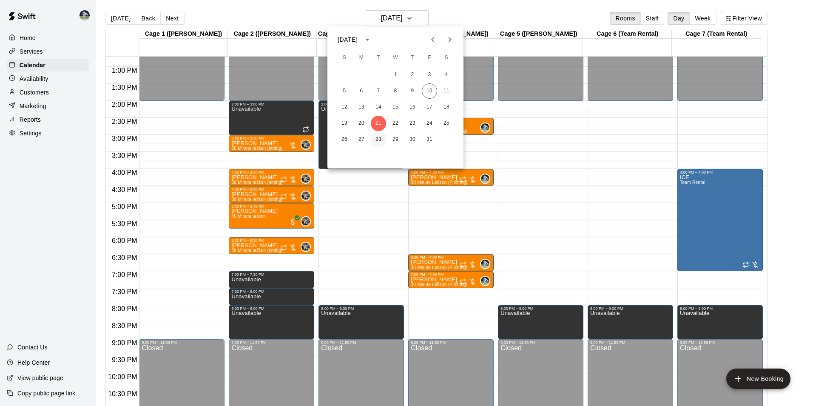
click at [381, 138] on button "28" at bounding box center [378, 139] width 15 height 15
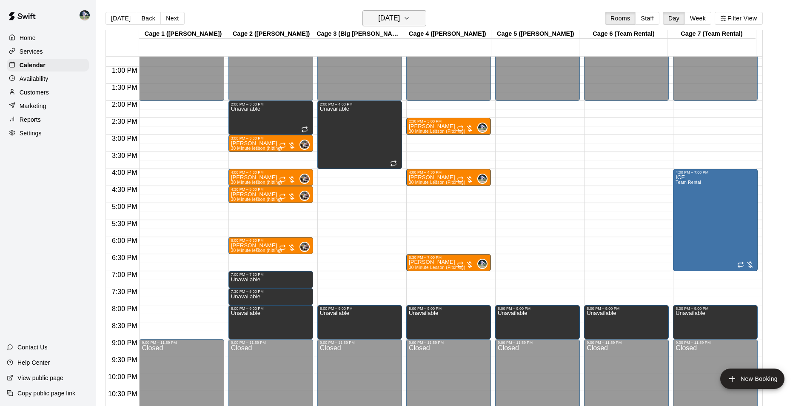
click at [385, 19] on h6 "[DATE]" at bounding box center [389, 18] width 22 height 12
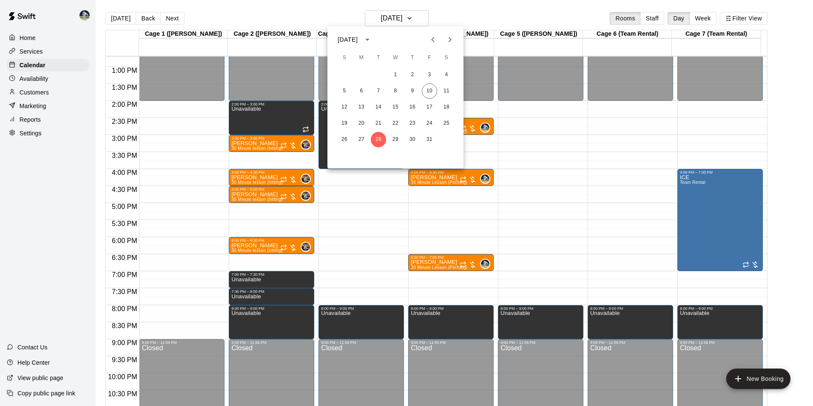
click at [449, 36] on icon "Next month" at bounding box center [450, 39] width 10 height 10
click at [378, 88] on button "4" at bounding box center [378, 90] width 15 height 15
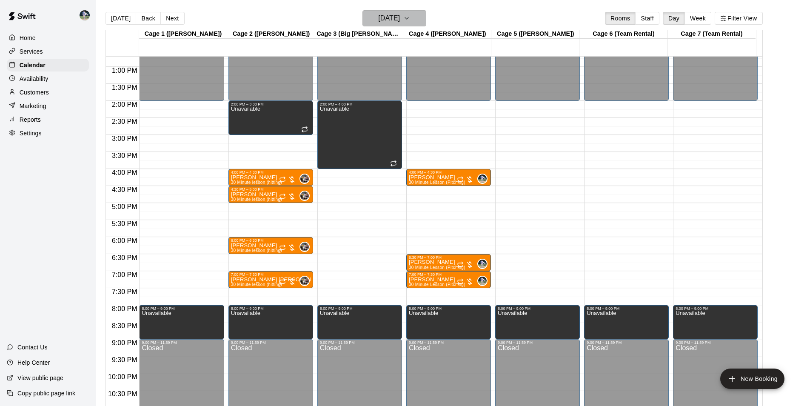
click at [388, 19] on h6 "[DATE]" at bounding box center [389, 18] width 22 height 12
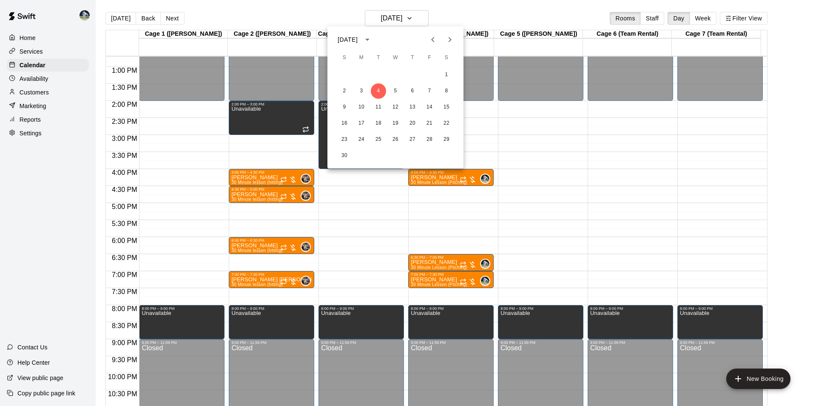
click at [431, 37] on icon "Previous month" at bounding box center [433, 39] width 10 height 10
click at [376, 137] on button "28" at bounding box center [378, 139] width 15 height 15
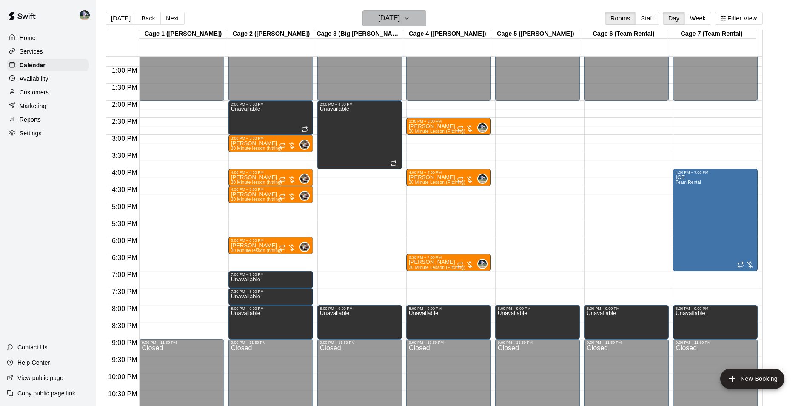
click at [398, 17] on h6 "[DATE]" at bounding box center [389, 18] width 22 height 12
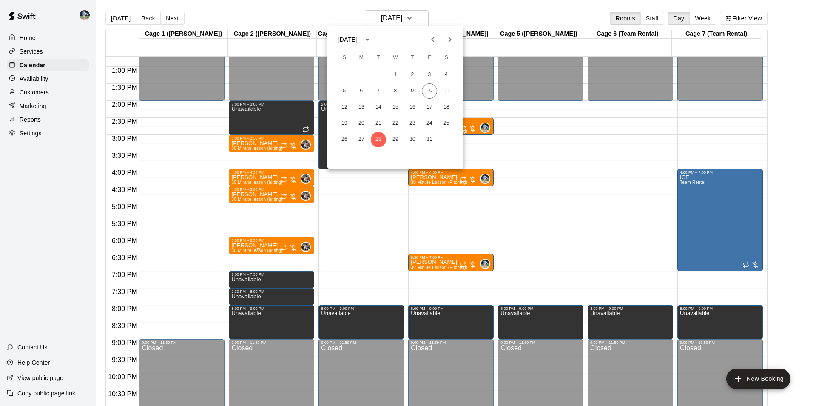
click at [452, 38] on icon "Next month" at bounding box center [450, 39] width 10 height 10
click at [379, 91] on button "4" at bounding box center [378, 90] width 15 height 15
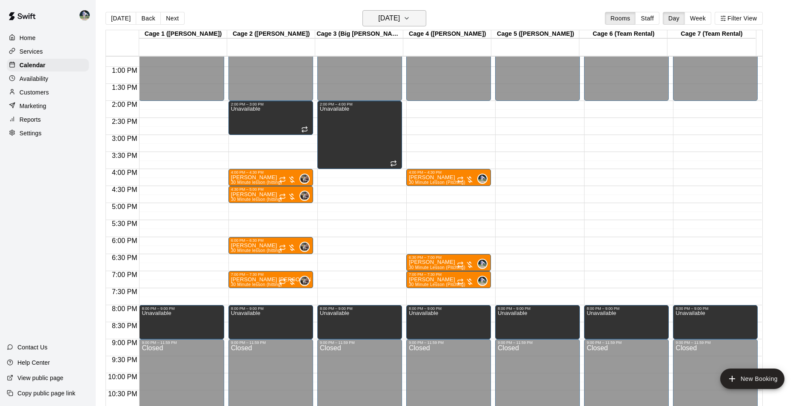
click at [378, 20] on h6 "[DATE]" at bounding box center [389, 18] width 22 height 12
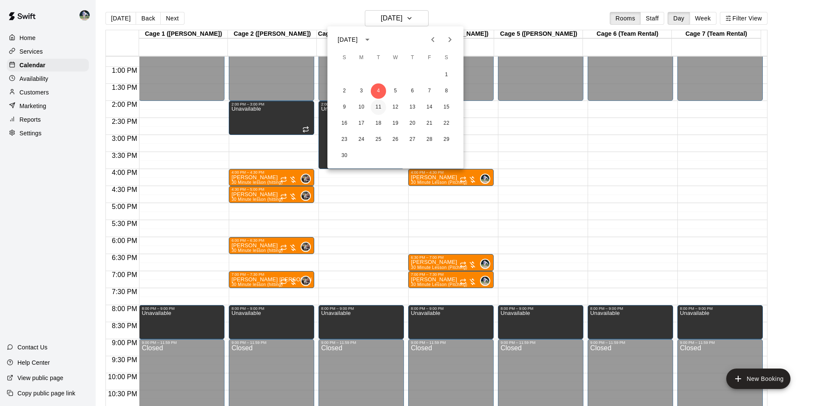
click at [379, 105] on button "11" at bounding box center [378, 107] width 15 height 15
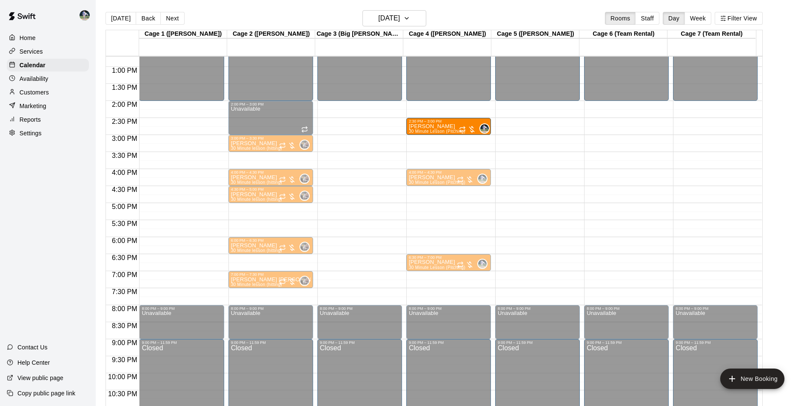
drag, startPoint x: 423, startPoint y: 157, endPoint x: 417, endPoint y: 123, distance: 33.6
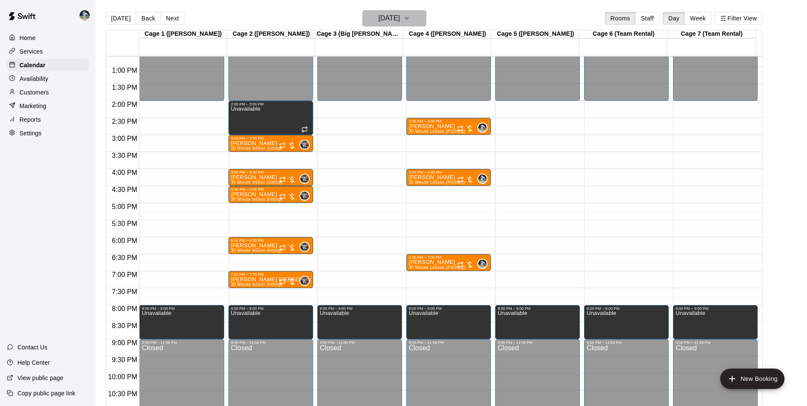
click at [390, 12] on button "[DATE]" at bounding box center [394, 18] width 64 height 16
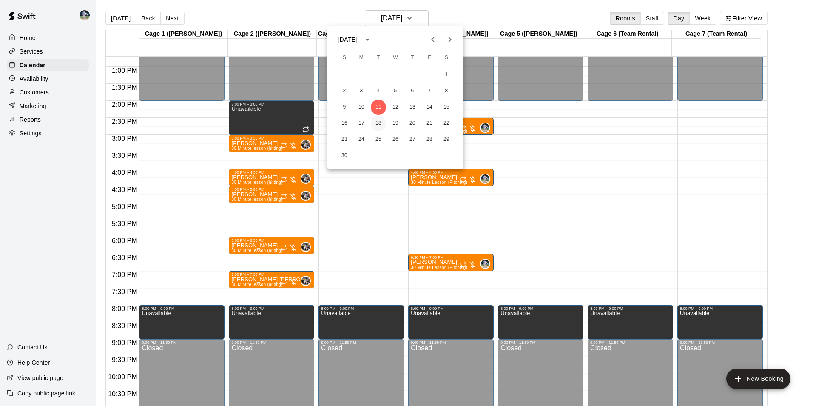
click at [379, 122] on button "18" at bounding box center [378, 123] width 15 height 15
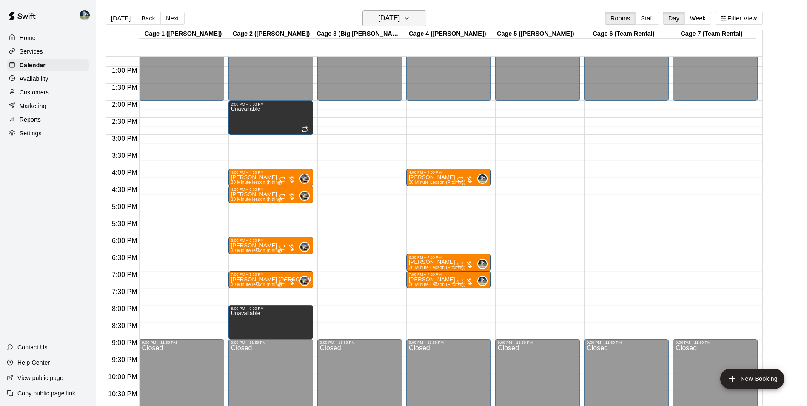
click at [397, 15] on h6 "[DATE]" at bounding box center [389, 18] width 22 height 12
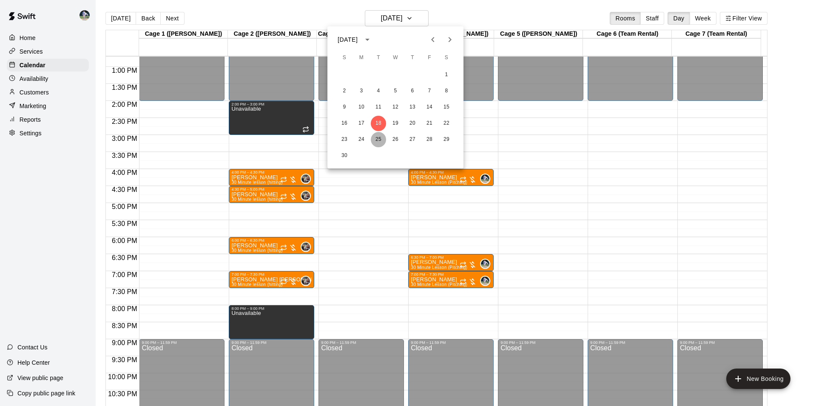
click at [380, 138] on button "25" at bounding box center [378, 139] width 15 height 15
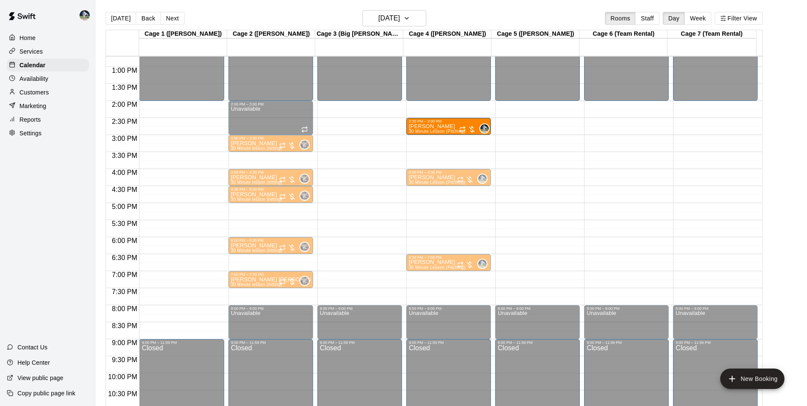
drag, startPoint x: 429, startPoint y: 158, endPoint x: 430, endPoint y: 127, distance: 30.6
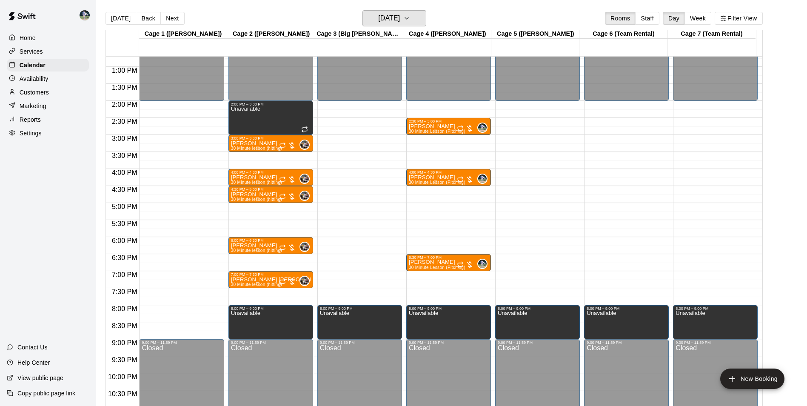
click at [384, 17] on h6 "[DATE]" at bounding box center [389, 18] width 22 height 12
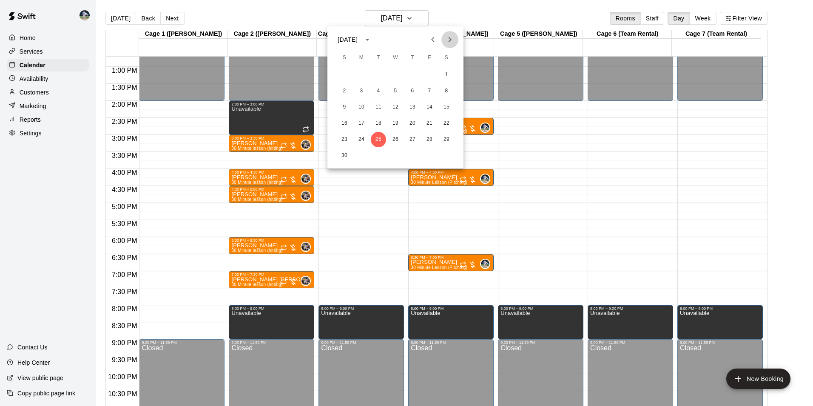
click at [451, 38] on icon "Next month" at bounding box center [450, 39] width 10 height 10
click at [379, 74] on button "2" at bounding box center [378, 74] width 15 height 15
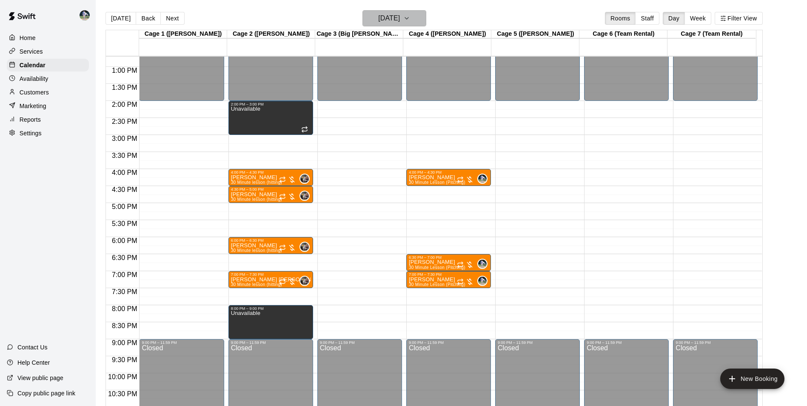
click at [390, 19] on h6 "[DATE]" at bounding box center [389, 18] width 22 height 12
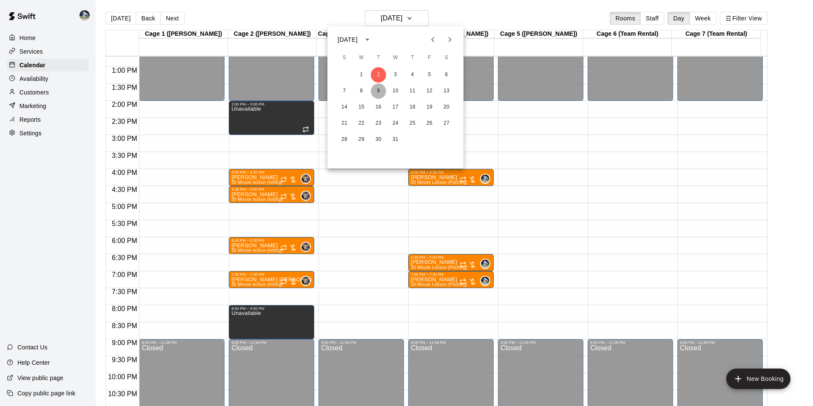
click at [380, 92] on button "9" at bounding box center [378, 90] width 15 height 15
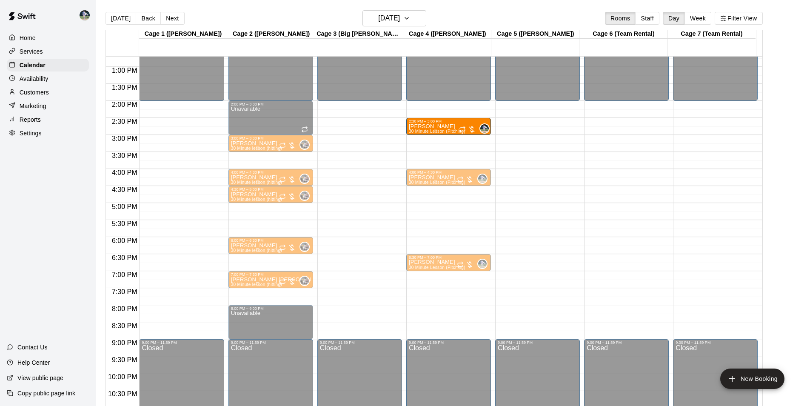
drag, startPoint x: 425, startPoint y: 159, endPoint x: 424, endPoint y: 129, distance: 29.8
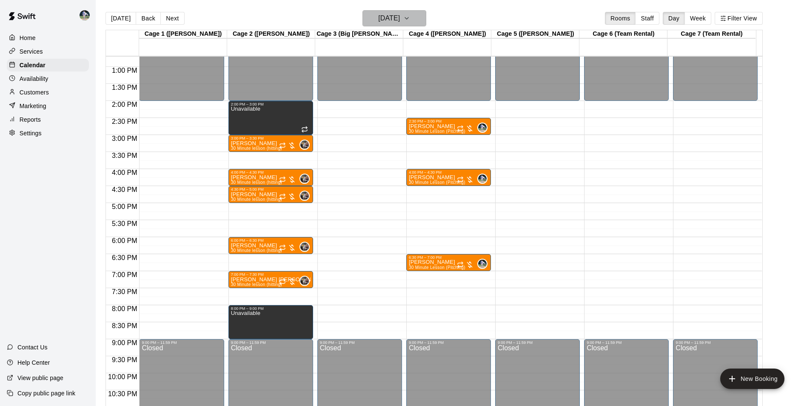
click at [388, 18] on h6 "[DATE]" at bounding box center [389, 18] width 22 height 12
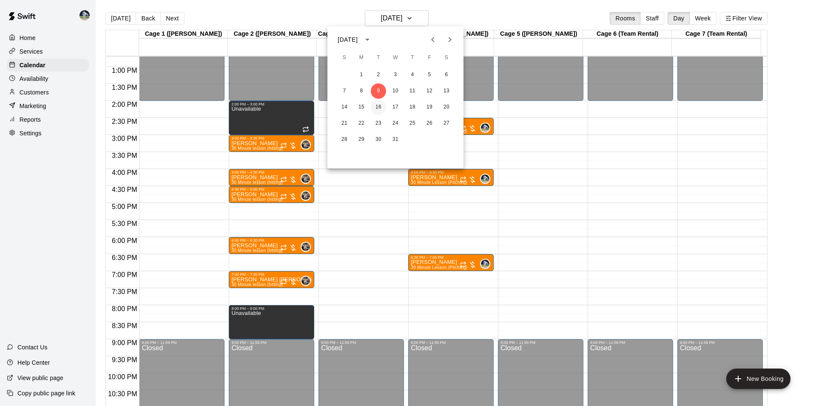
click at [380, 107] on button "16" at bounding box center [378, 107] width 15 height 15
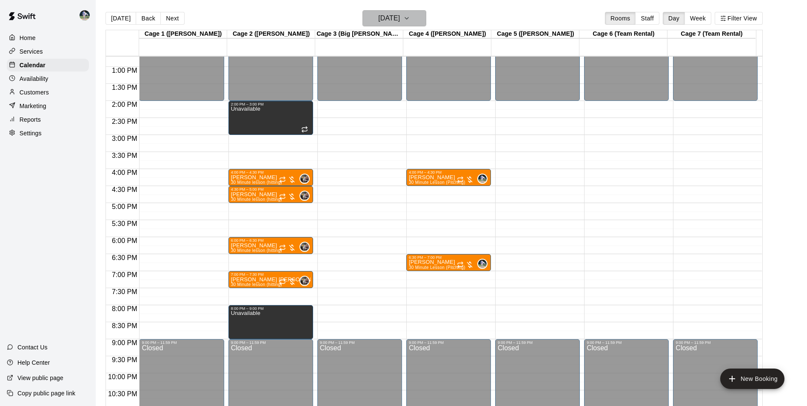
click at [378, 16] on h6 "[DATE]" at bounding box center [389, 18] width 22 height 12
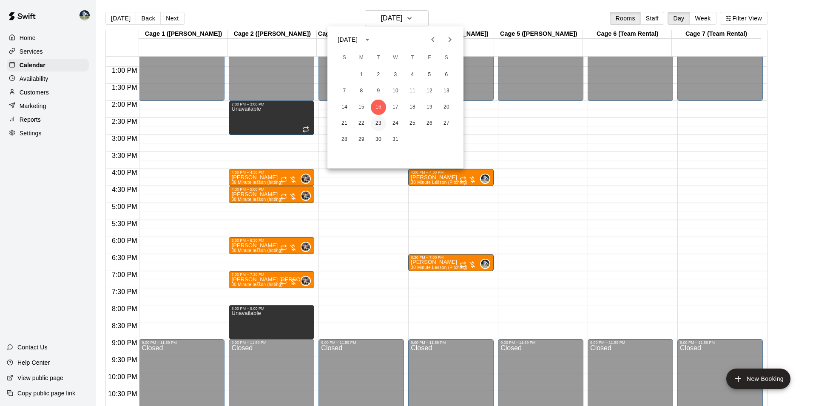
click at [381, 122] on button "23" at bounding box center [378, 123] width 15 height 15
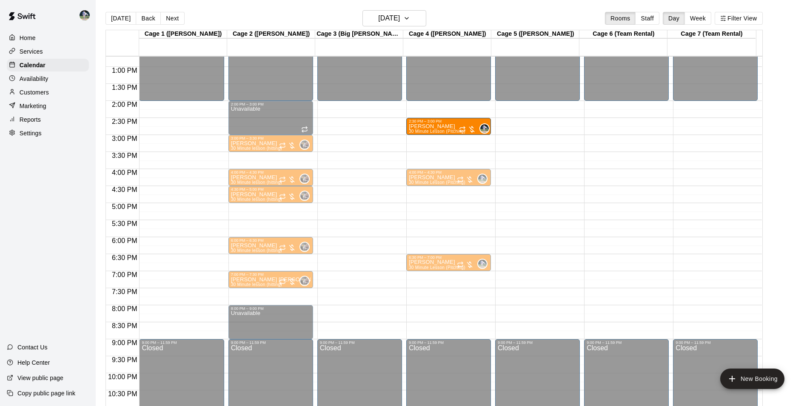
drag, startPoint x: 435, startPoint y: 158, endPoint x: 435, endPoint y: 127, distance: 31.5
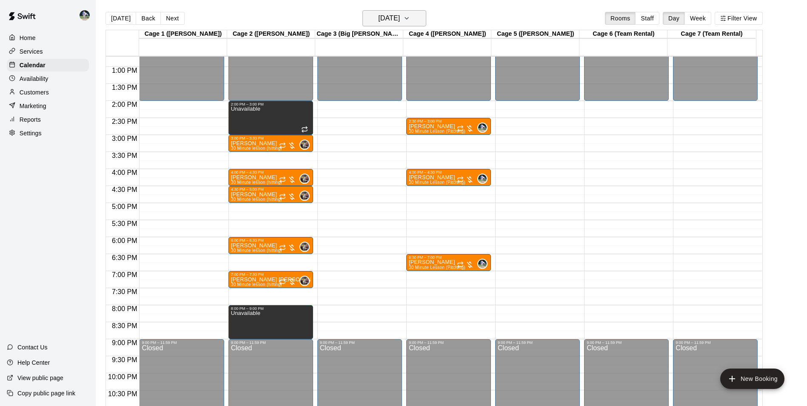
click at [378, 17] on h6 "[DATE]" at bounding box center [389, 18] width 22 height 12
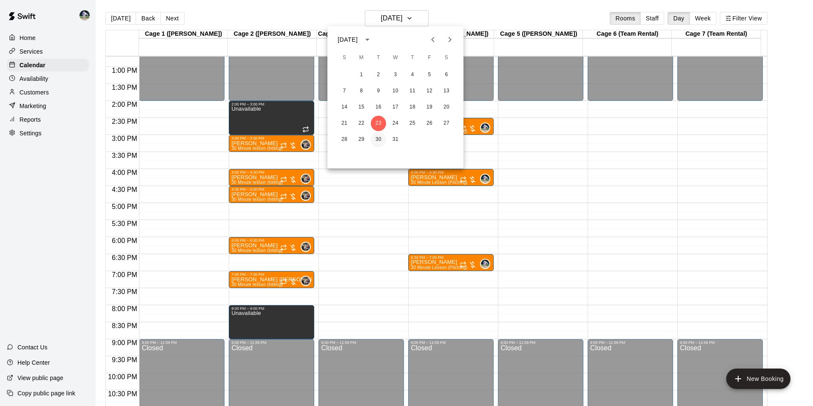
click at [380, 135] on button "30" at bounding box center [378, 139] width 15 height 15
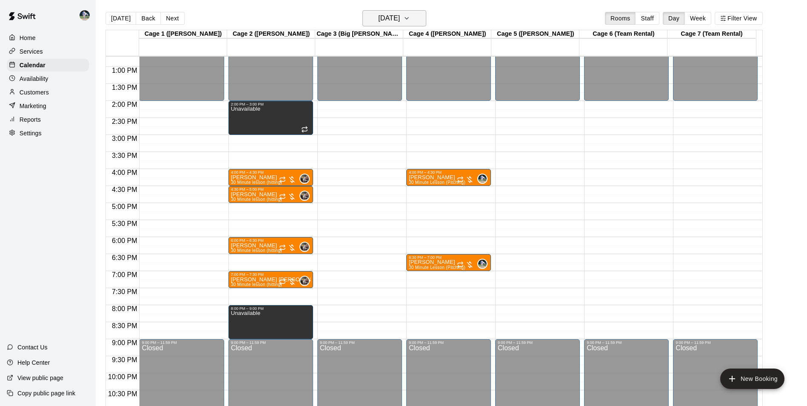
click at [378, 13] on h6 "[DATE]" at bounding box center [389, 18] width 22 height 12
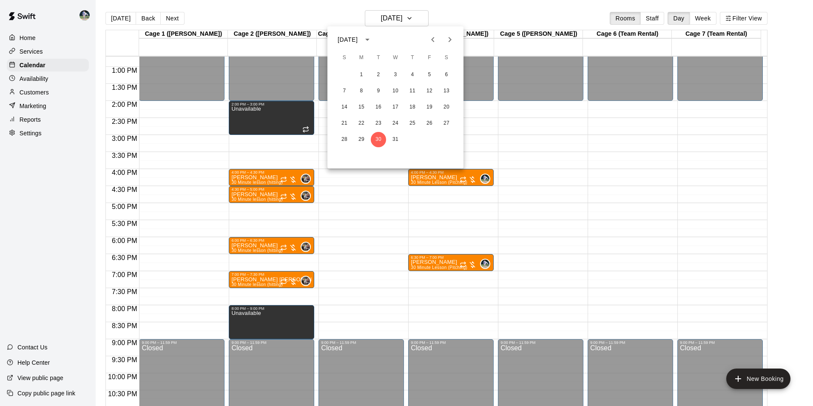
click at [447, 40] on icon "Next month" at bounding box center [450, 39] width 10 height 10
click at [378, 87] on button "6" at bounding box center [378, 90] width 15 height 15
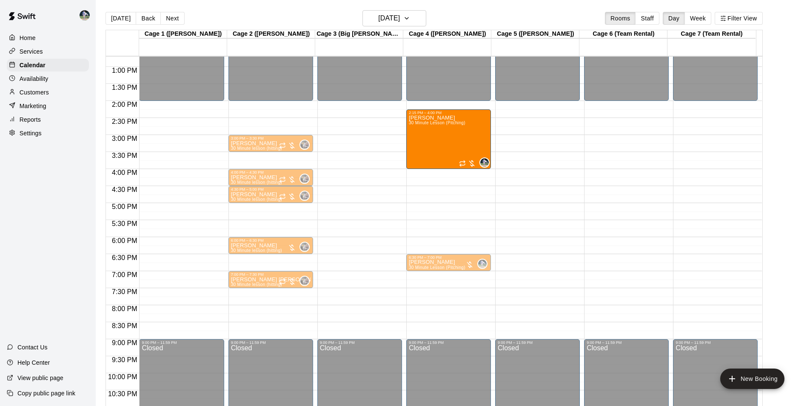
drag, startPoint x: 423, startPoint y: 155, endPoint x: 423, endPoint y: 116, distance: 38.7
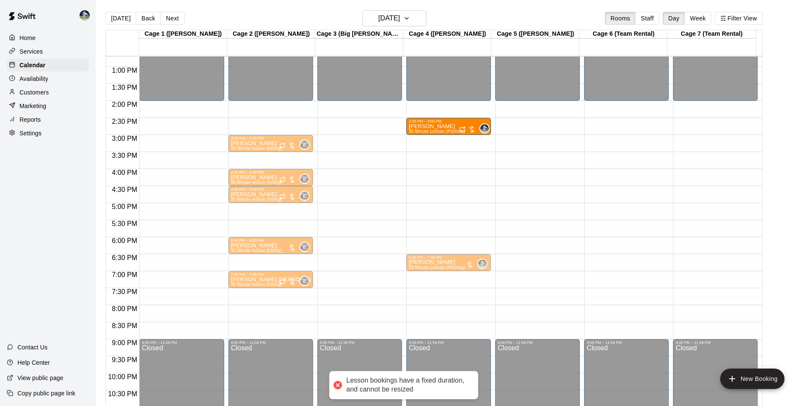
drag, startPoint x: 427, startPoint y: 159, endPoint x: 423, endPoint y: 129, distance: 30.1
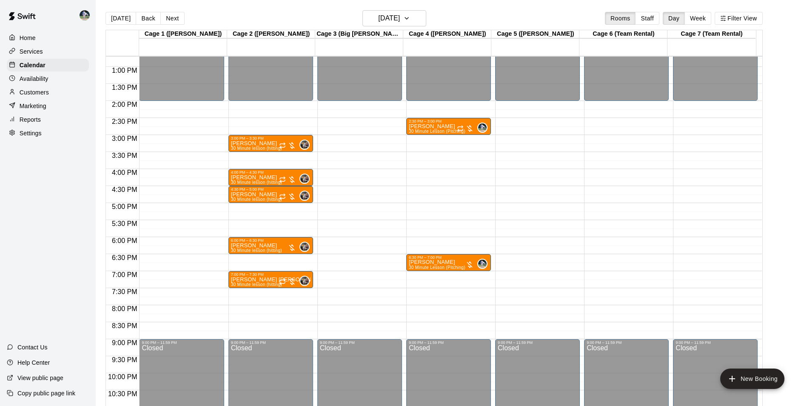
click at [285, 102] on div "12:00 AM – 2:00 PM Closed 3:00 PM – 3:30 PM [PERSON_NAME] 30 Minute lesson (hit…" at bounding box center [270, 32] width 85 height 817
click at [384, 16] on h6 "[DATE]" at bounding box center [389, 18] width 22 height 12
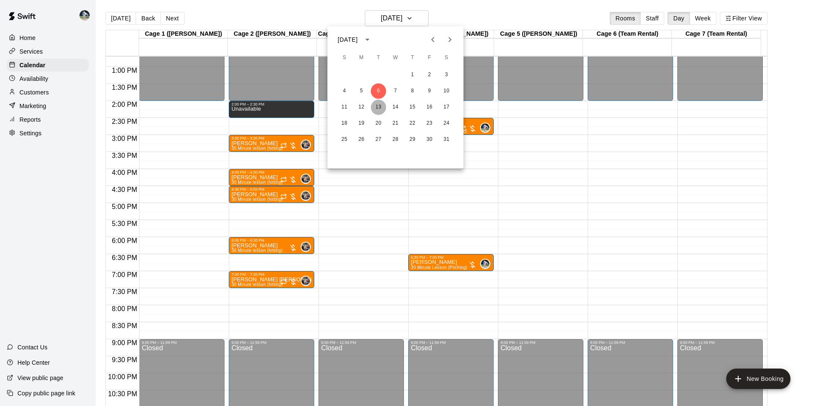
click at [377, 106] on button "13" at bounding box center [378, 107] width 15 height 15
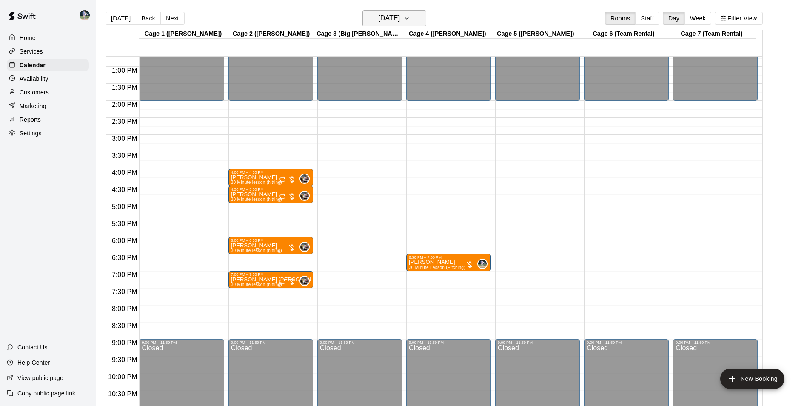
click at [378, 17] on h6 "[DATE]" at bounding box center [389, 18] width 22 height 12
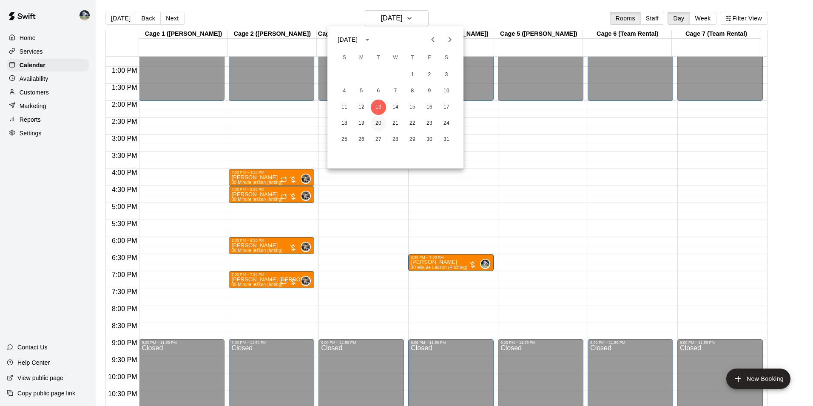
click at [380, 124] on button "20" at bounding box center [378, 123] width 15 height 15
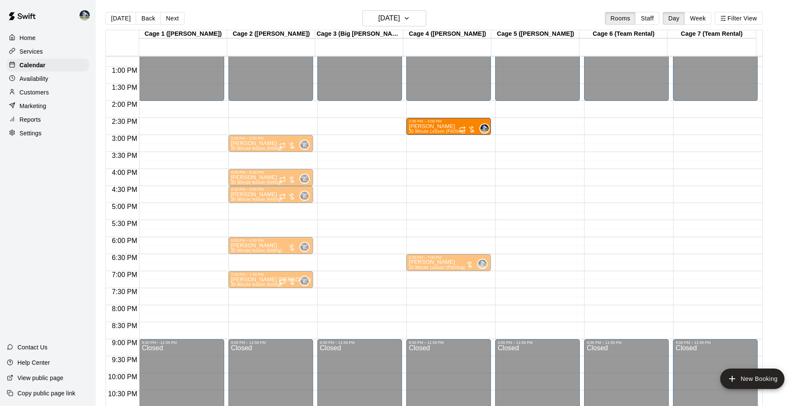
drag, startPoint x: 429, startPoint y: 159, endPoint x: 425, endPoint y: 128, distance: 30.9
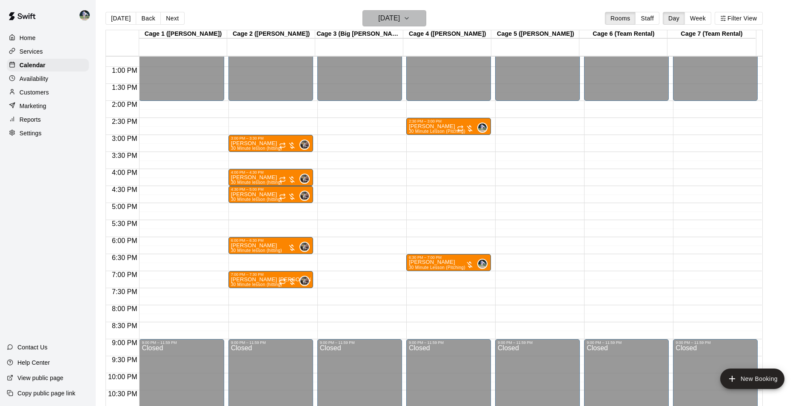
click at [378, 16] on h6 "[DATE]" at bounding box center [389, 18] width 22 height 12
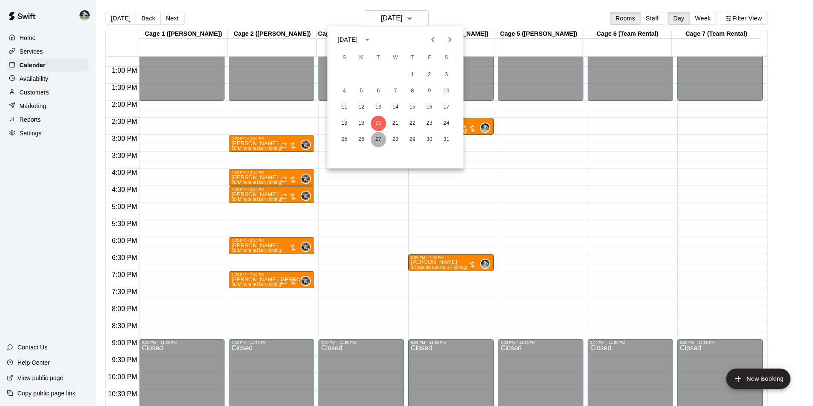
click at [378, 136] on button "27" at bounding box center [378, 139] width 15 height 15
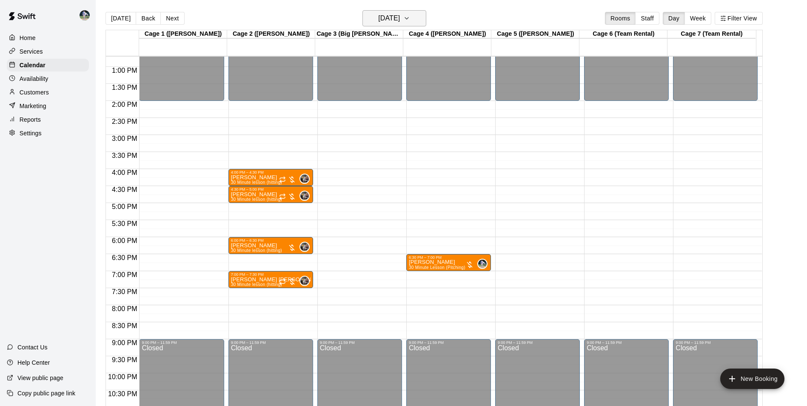
click at [380, 19] on h6 "[DATE]" at bounding box center [389, 18] width 22 height 12
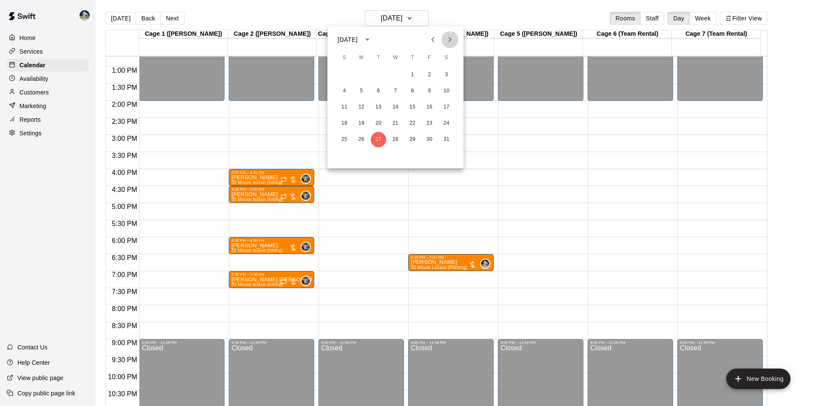
click at [450, 40] on icon "Next month" at bounding box center [450, 39] width 10 height 10
click at [376, 72] on button "3" at bounding box center [378, 74] width 15 height 15
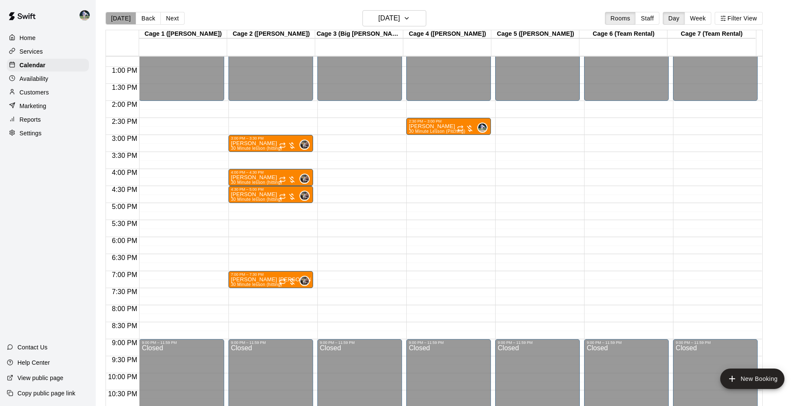
click at [122, 15] on button "[DATE]" at bounding box center [120, 18] width 31 height 13
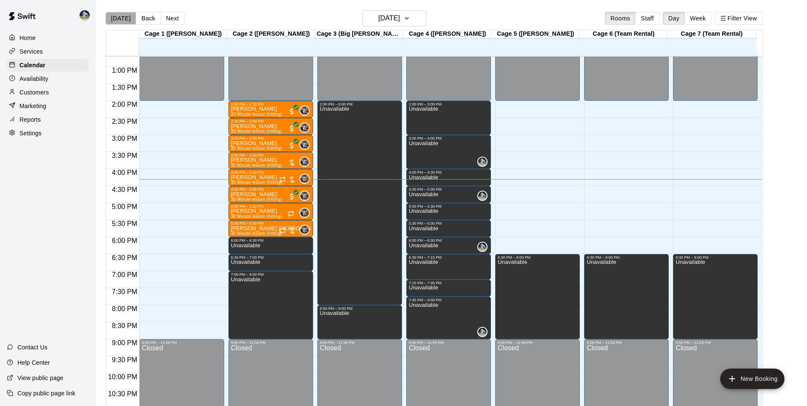
click at [125, 16] on button "[DATE]" at bounding box center [120, 18] width 31 height 13
drag, startPoint x: 364, startPoint y: 19, endPoint x: 373, endPoint y: 20, distance: 8.1
click at [373, 20] on button "[DATE]" at bounding box center [394, 18] width 64 height 16
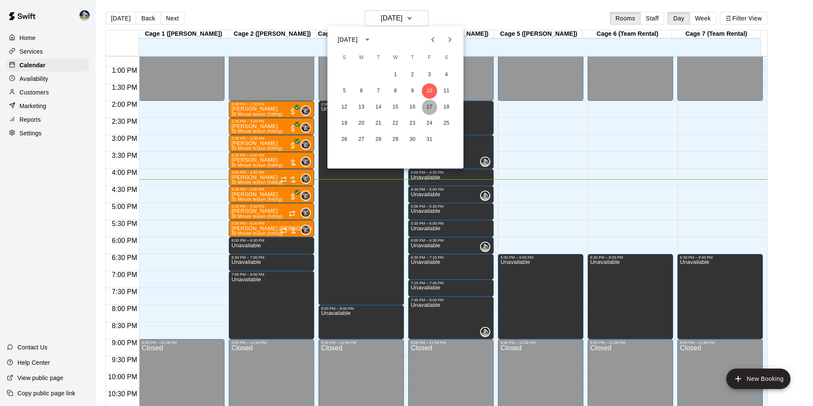
click at [429, 105] on button "17" at bounding box center [429, 107] width 15 height 15
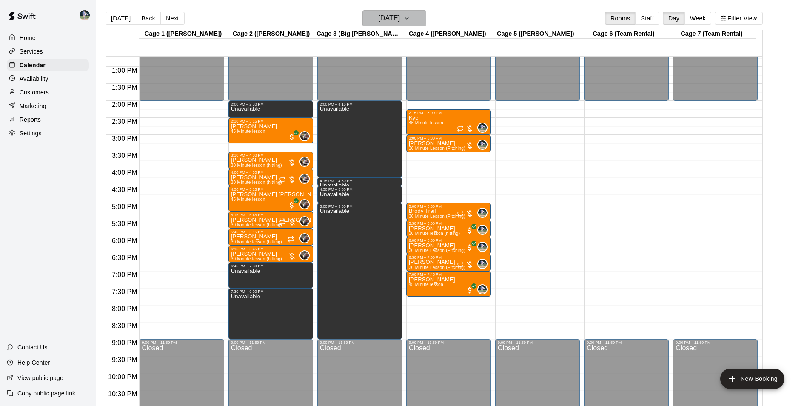
click at [382, 17] on h6 "[DATE]" at bounding box center [389, 18] width 22 height 12
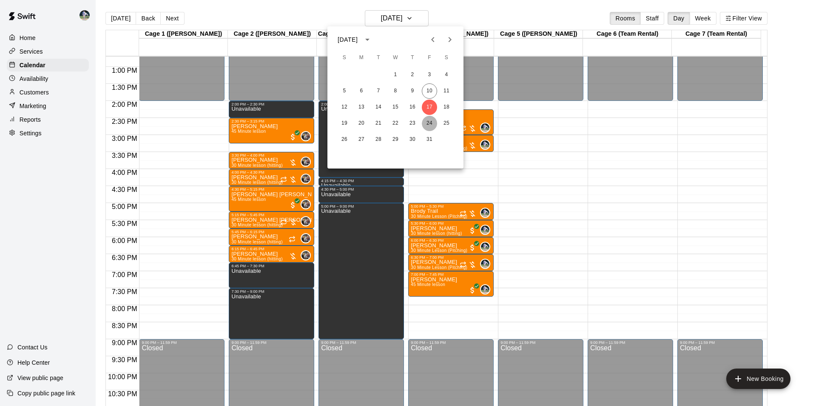
click at [432, 121] on button "24" at bounding box center [429, 123] width 15 height 15
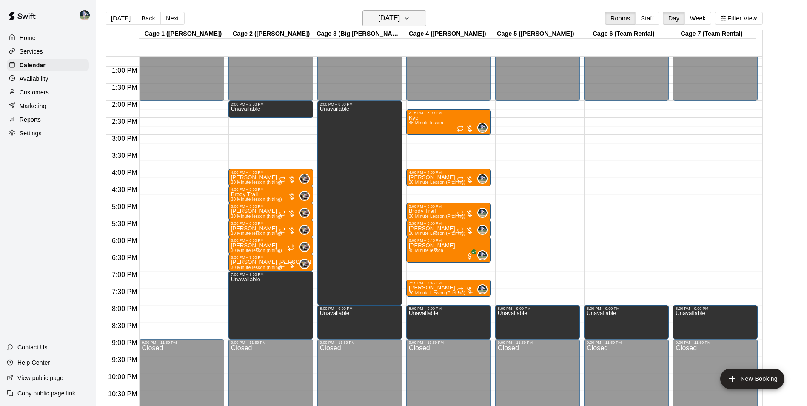
click at [378, 18] on h6 "[DATE]" at bounding box center [389, 18] width 22 height 12
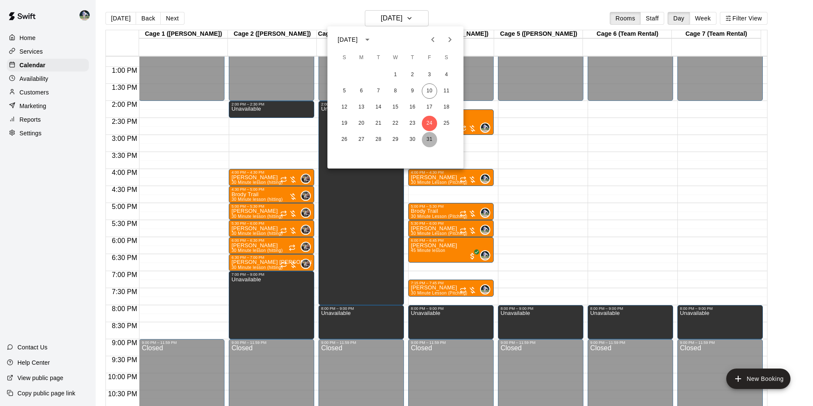
click at [427, 139] on button "31" at bounding box center [429, 139] width 15 height 15
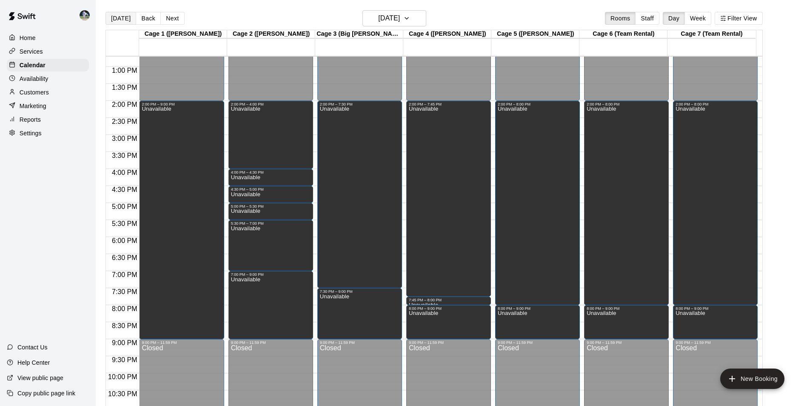
click at [120, 17] on button "[DATE]" at bounding box center [120, 18] width 31 height 13
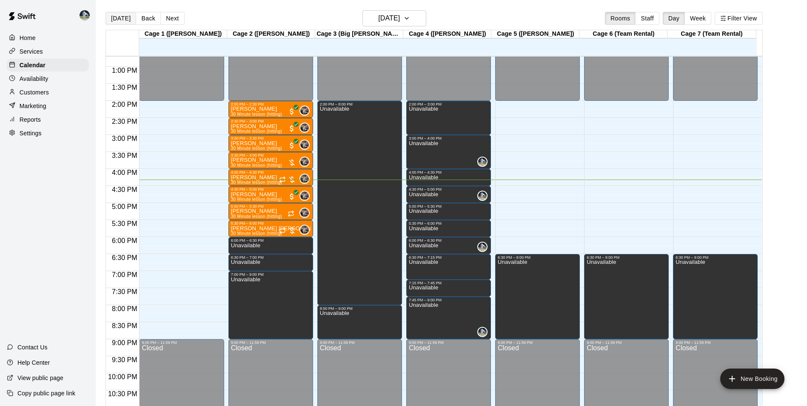
click at [120, 16] on button "[DATE]" at bounding box center [120, 18] width 31 height 13
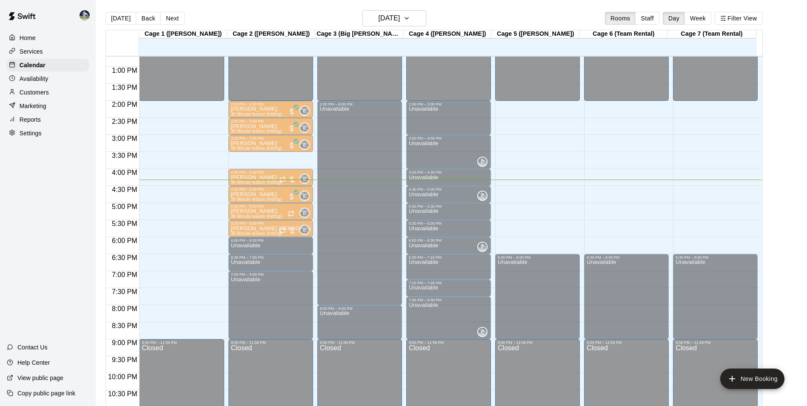
click at [265, 157] on div "3:30 PM – 4:00 PM" at bounding box center [271, 155] width 80 height 4
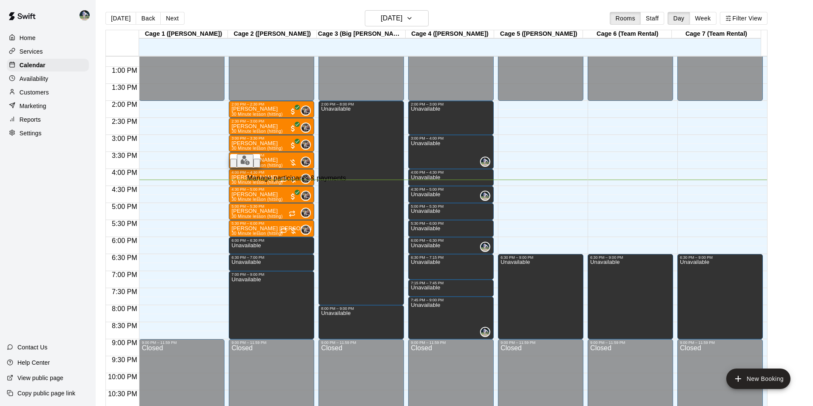
click at [243, 168] on button "edit" at bounding box center [245, 161] width 17 height 14
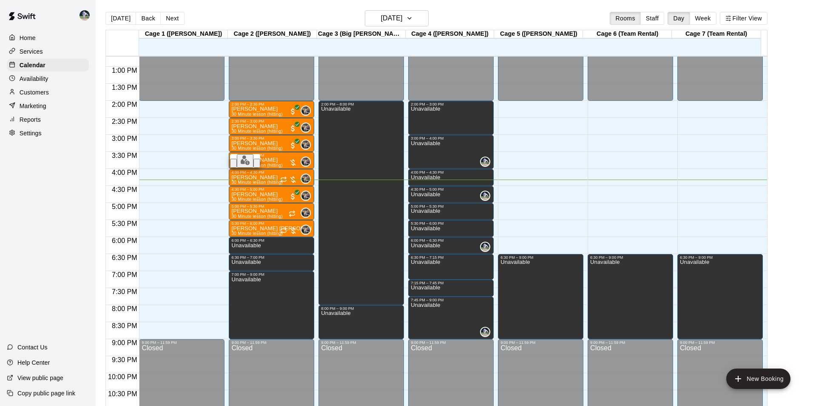
type input "*"
type input "**"
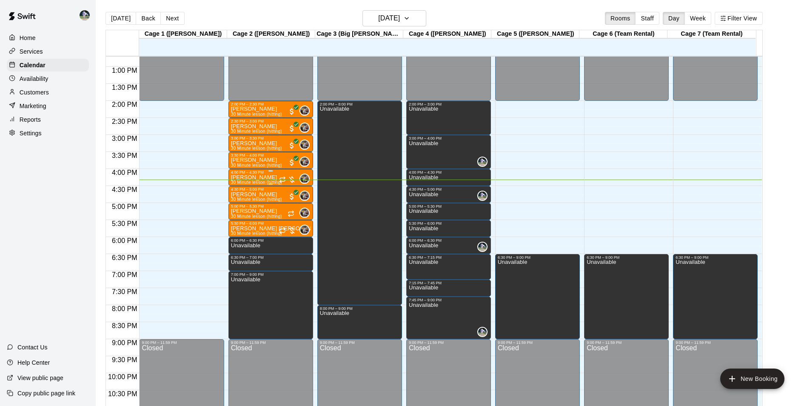
click at [273, 176] on div "[PERSON_NAME] 30 Minute lesson (hitting)" at bounding box center [256, 377] width 51 height 406
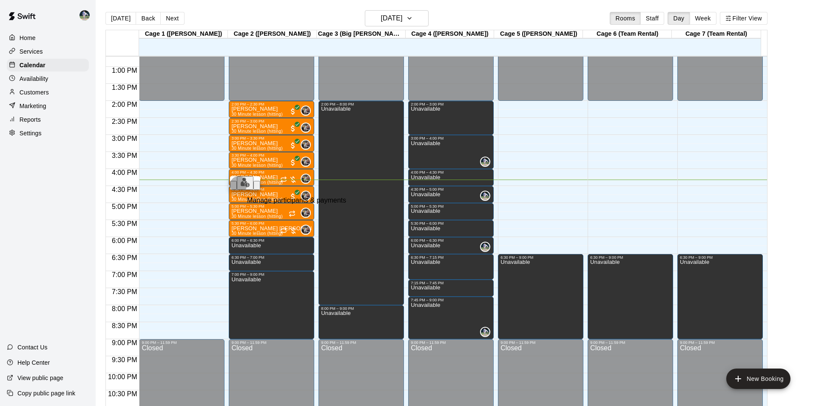
click at [240, 187] on img "edit" at bounding box center [245, 182] width 10 height 10
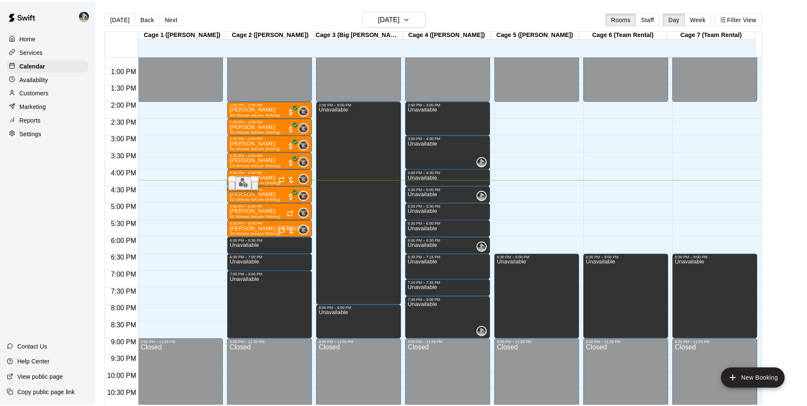
scroll to position [43, 0]
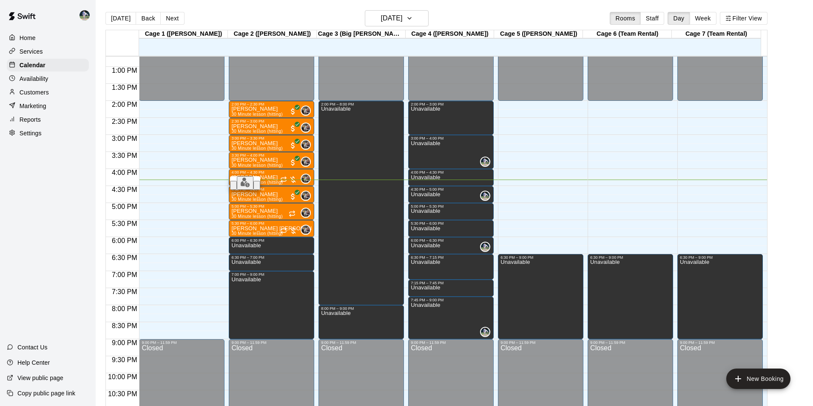
type input "*"
type input "**"
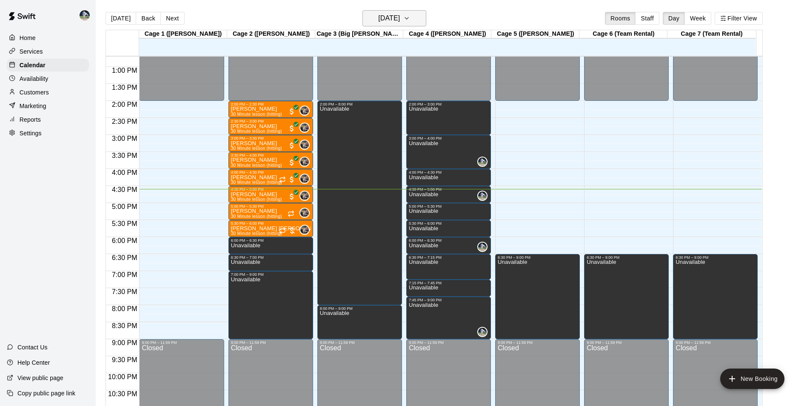
click at [382, 20] on h6 "[DATE]" at bounding box center [389, 18] width 22 height 12
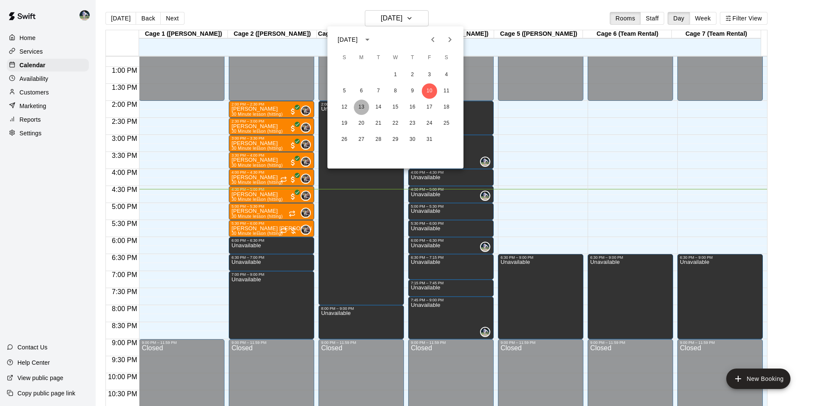
click at [360, 106] on button "13" at bounding box center [361, 107] width 15 height 15
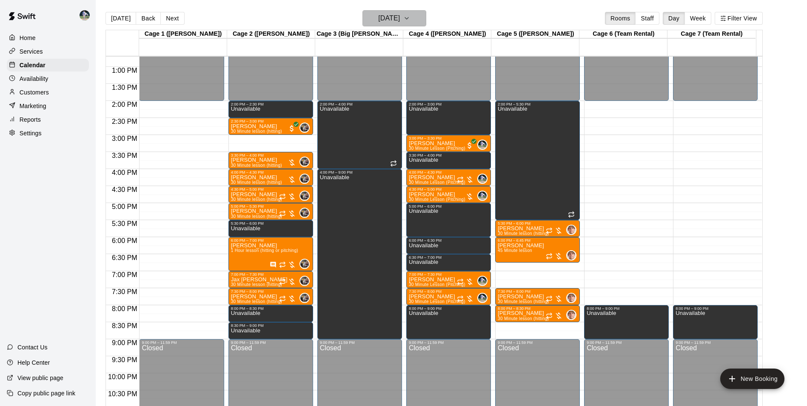
click at [381, 16] on h6 "[DATE]" at bounding box center [389, 18] width 22 height 12
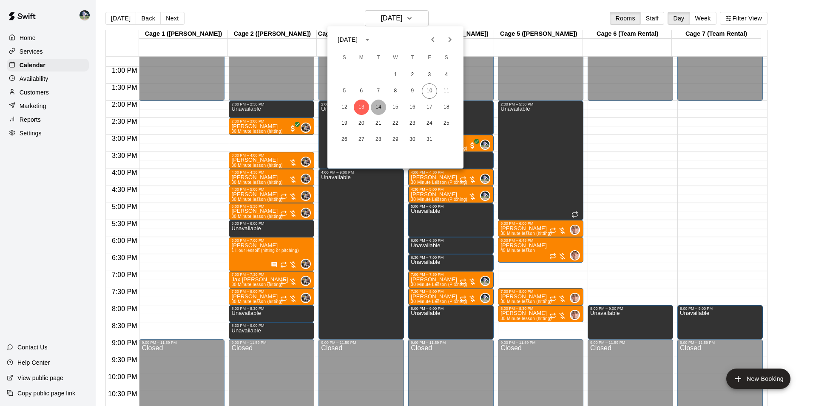
click at [382, 105] on button "14" at bounding box center [378, 107] width 15 height 15
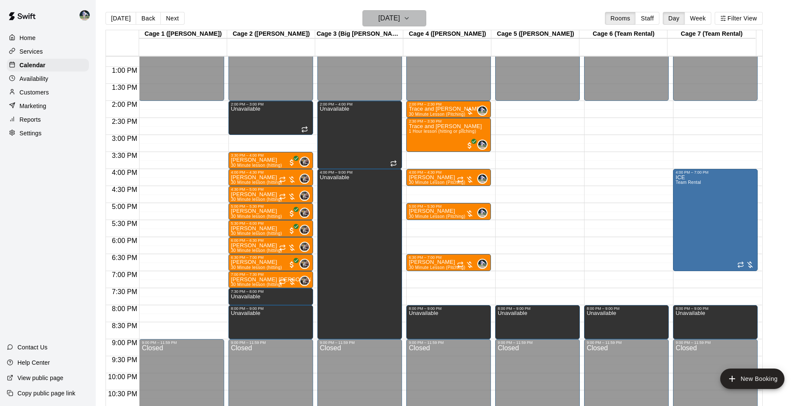
click at [387, 22] on h6 "[DATE]" at bounding box center [389, 18] width 22 height 12
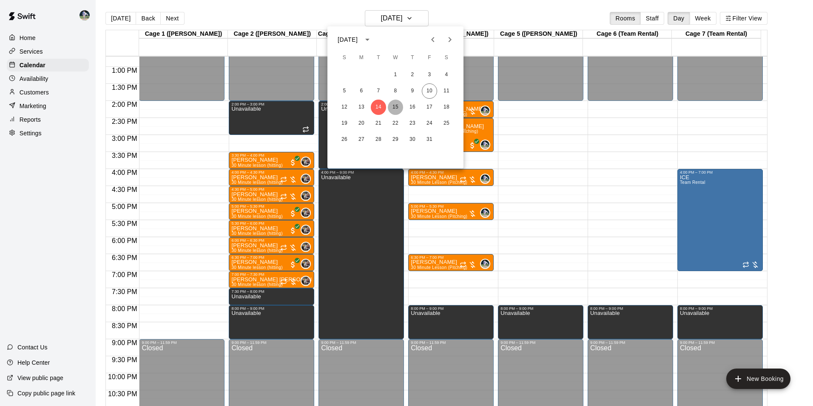
click at [395, 103] on button "15" at bounding box center [395, 107] width 15 height 15
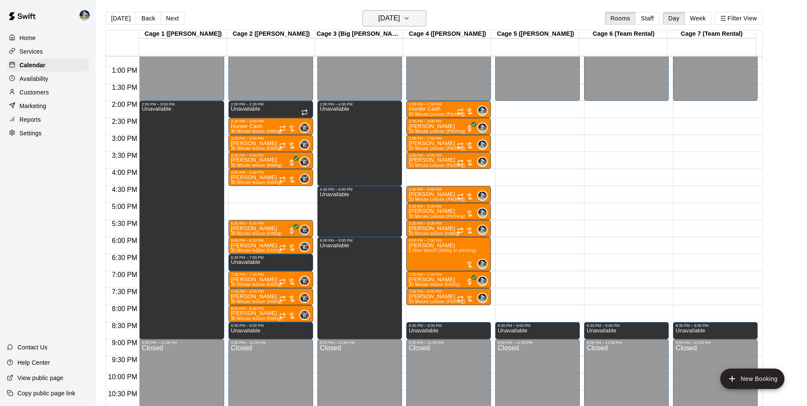
click at [384, 13] on h6 "[DATE]" at bounding box center [389, 18] width 22 height 12
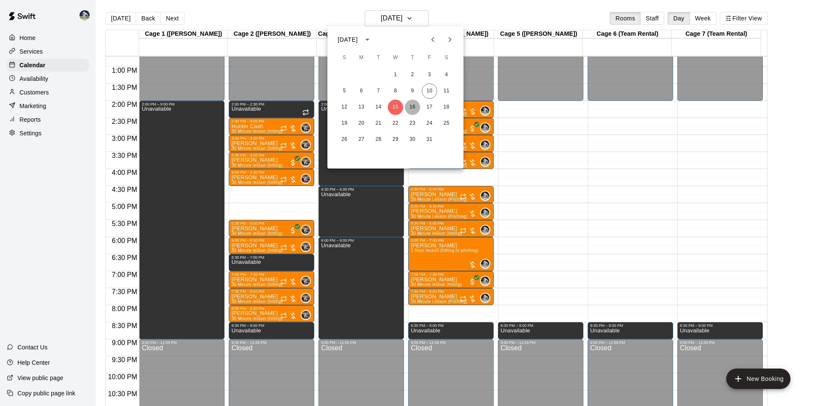
click at [414, 105] on button "16" at bounding box center [412, 107] width 15 height 15
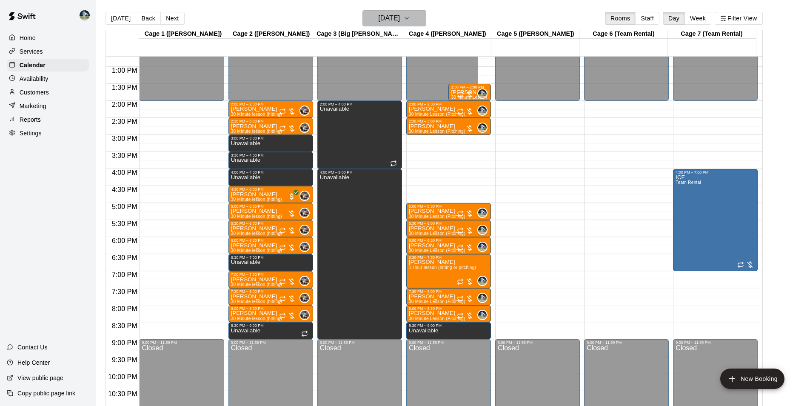
click at [378, 17] on h6 "[DATE]" at bounding box center [389, 18] width 22 height 12
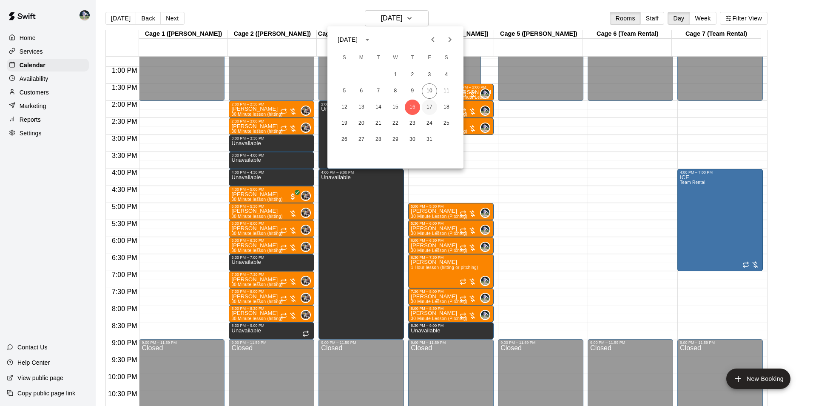
click at [430, 104] on button "17" at bounding box center [429, 107] width 15 height 15
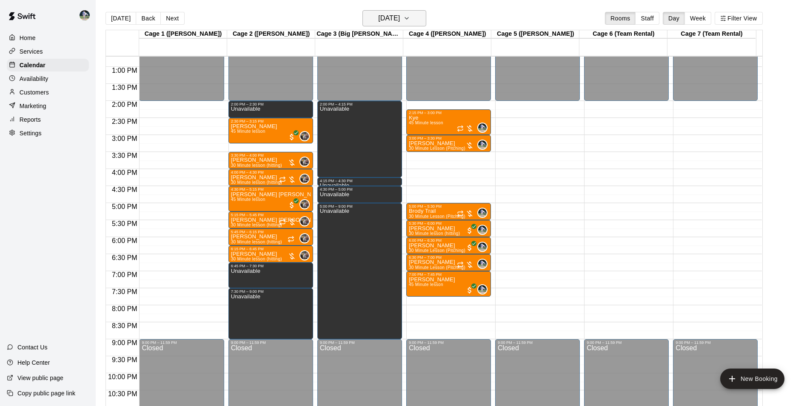
click at [382, 18] on h6 "[DATE]" at bounding box center [389, 18] width 22 height 12
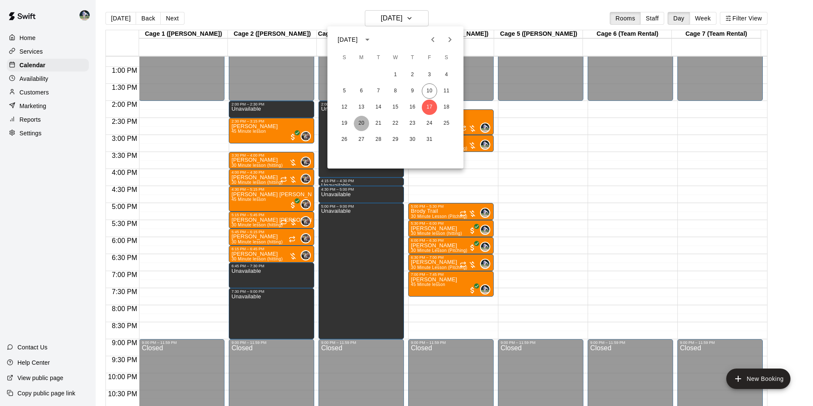
click at [363, 121] on button "20" at bounding box center [361, 123] width 15 height 15
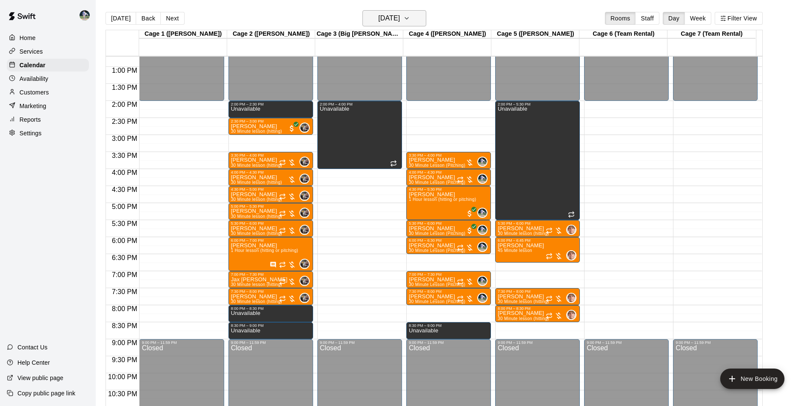
click at [390, 20] on h6 "[DATE]" at bounding box center [389, 18] width 22 height 12
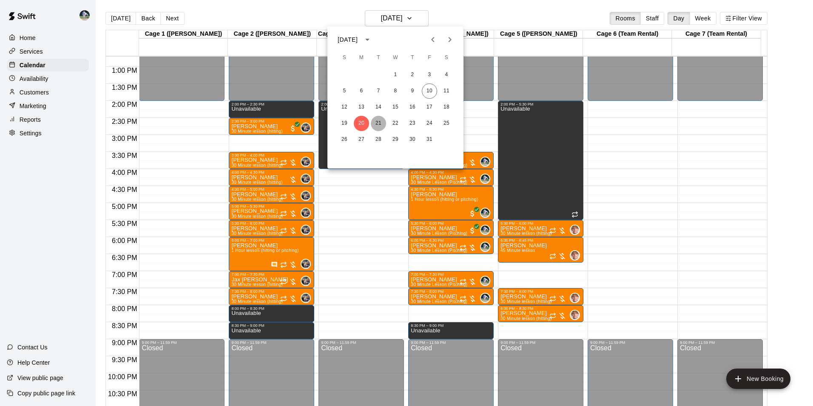
click at [380, 122] on button "21" at bounding box center [378, 123] width 15 height 15
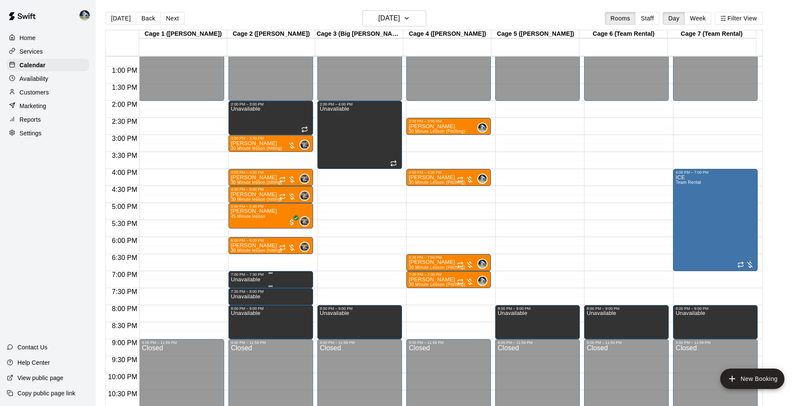
click at [269, 276] on div "7:00 PM – 7:30 PM" at bounding box center [271, 274] width 80 height 4
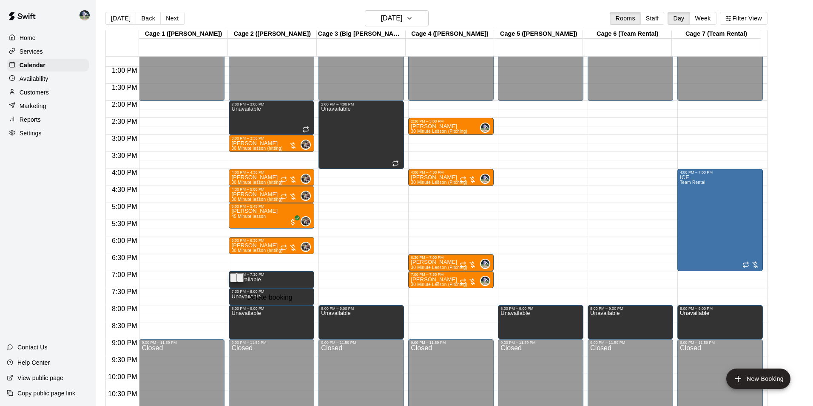
click at [242, 288] on icon "delete" at bounding box center [245, 285] width 6 height 8
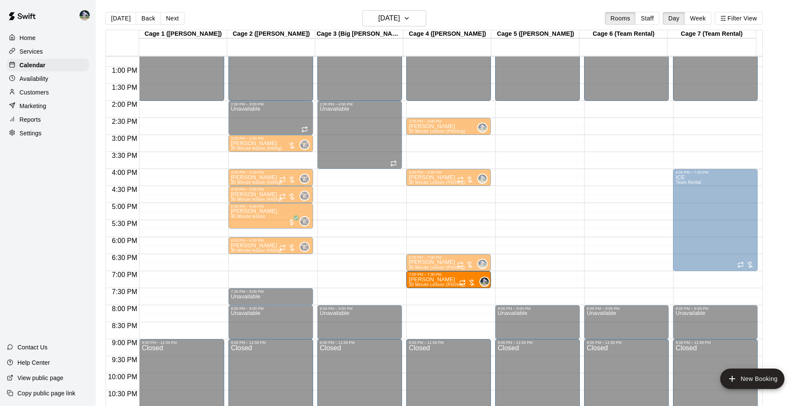
drag, startPoint x: 431, startPoint y: 276, endPoint x: 436, endPoint y: 282, distance: 7.5
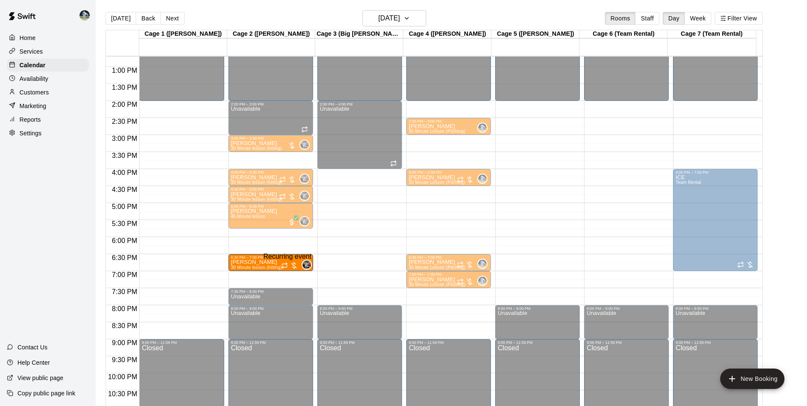
drag, startPoint x: 286, startPoint y: 244, endPoint x: 286, endPoint y: 262, distance: 18.3
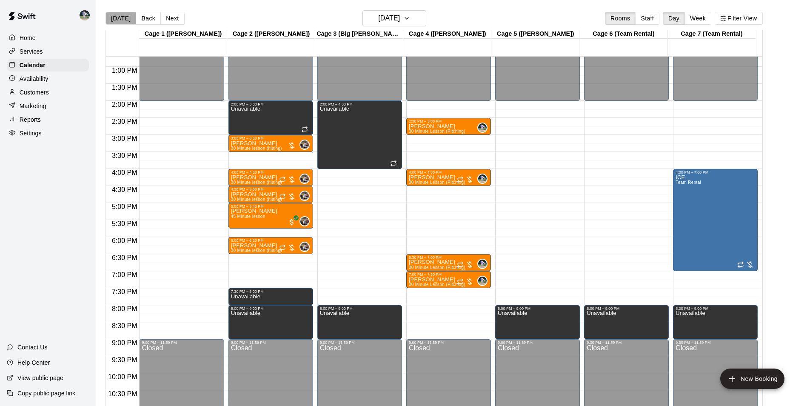
click at [122, 16] on button "[DATE]" at bounding box center [120, 18] width 31 height 13
